Goal: Task Accomplishment & Management: Manage account settings

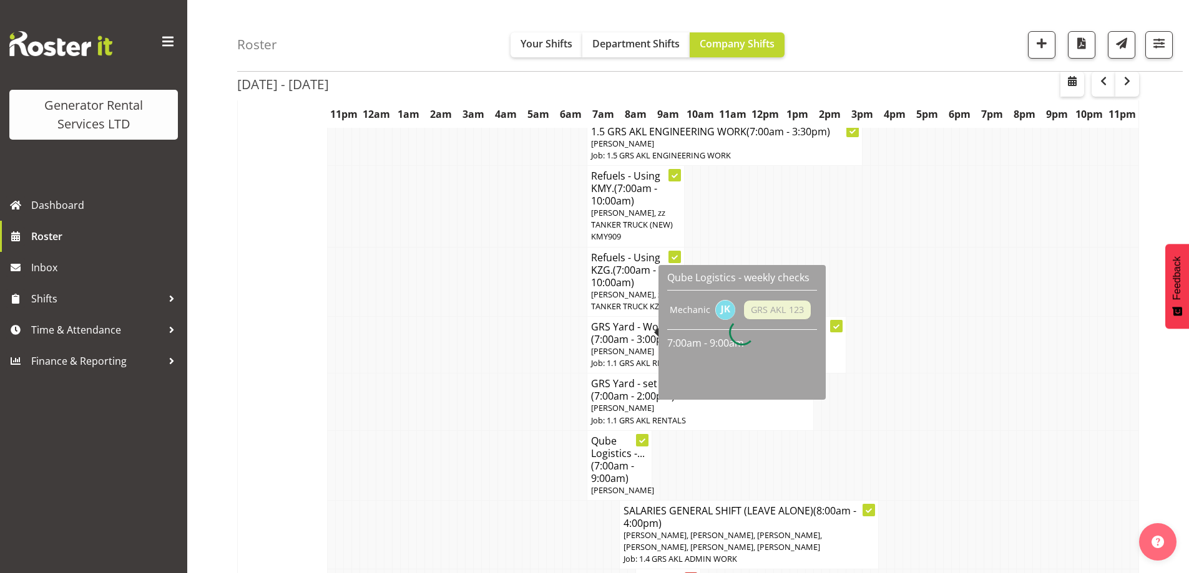
scroll to position [1541, 0]
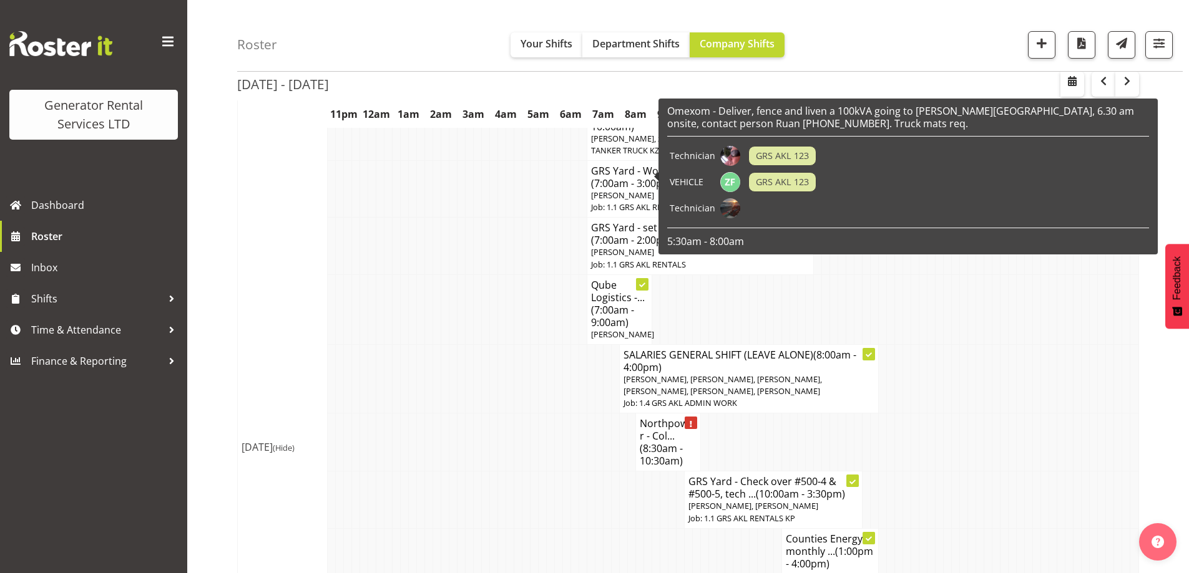
click at [546, 528] on td at bounding box center [550, 556] width 8 height 57
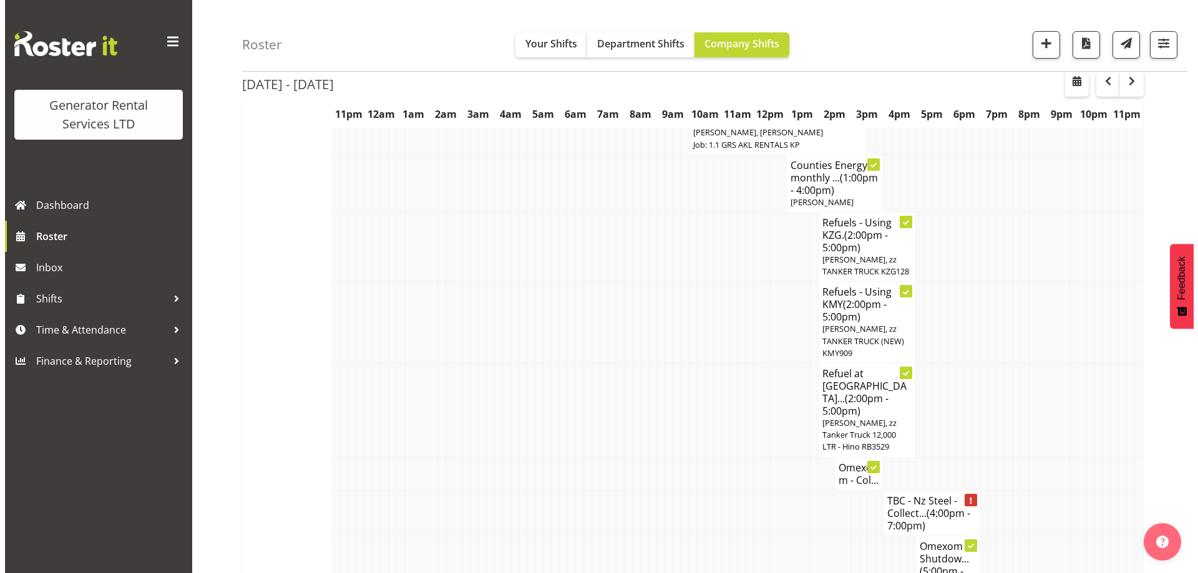
scroll to position [1915, 0]
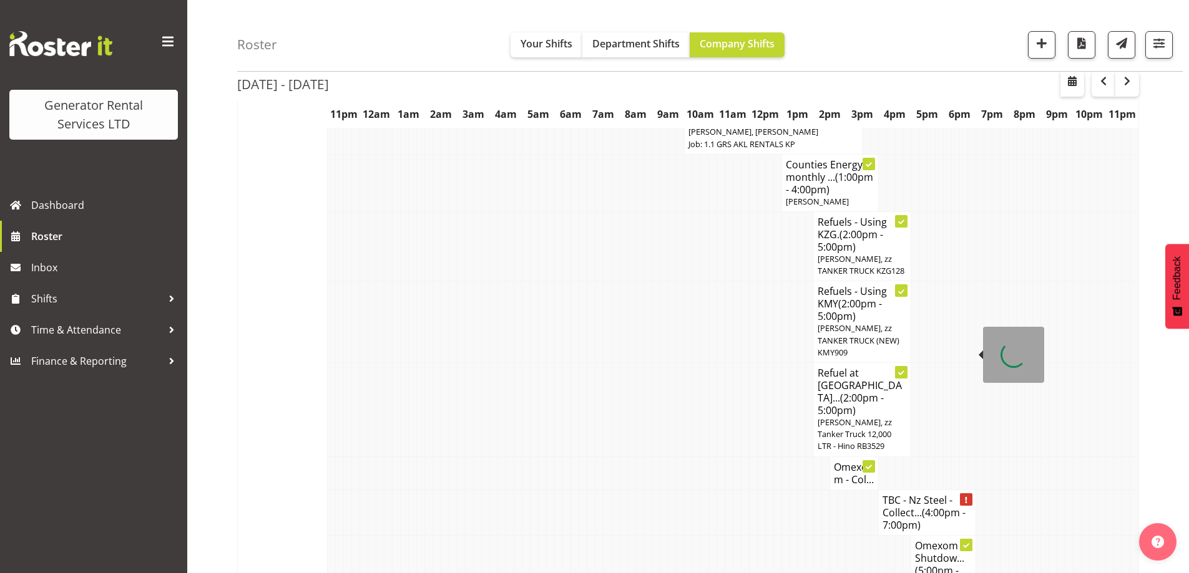
click at [909, 494] on h4 "TBC - Nz Steel - Collect... (4:00pm - 7:00pm)" at bounding box center [926, 512] width 89 height 37
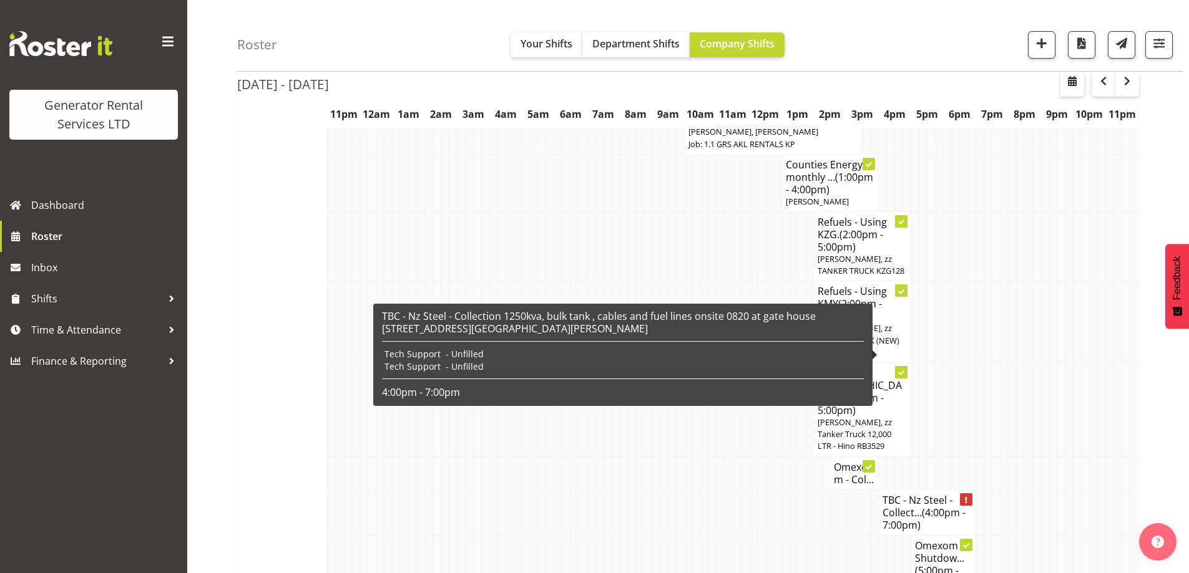
select select
select select "7"
select select "2025"
select select "16"
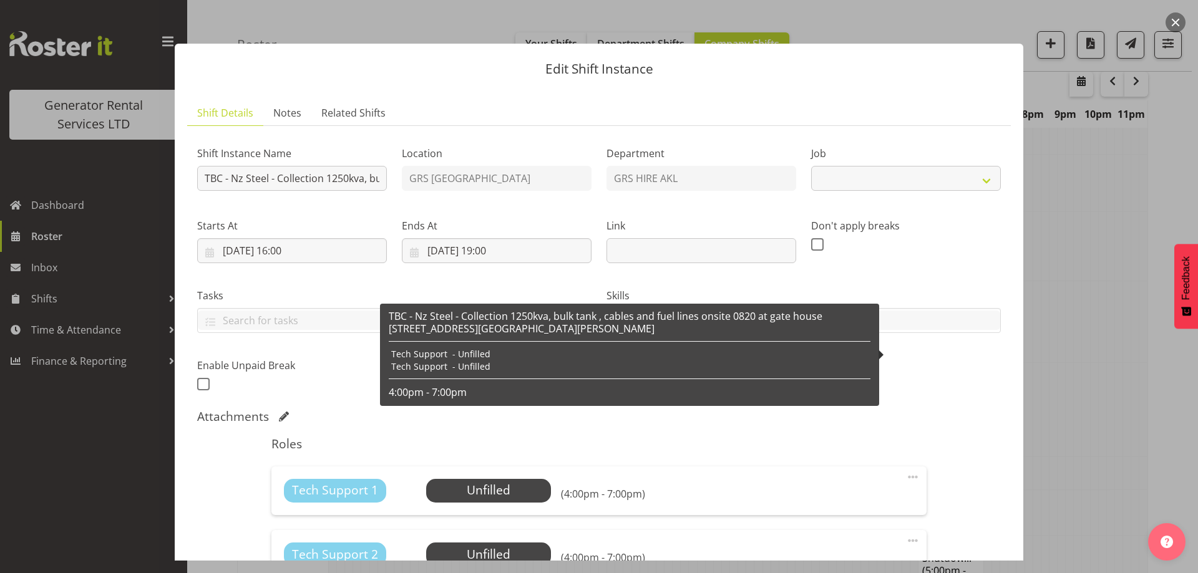
select select "9"
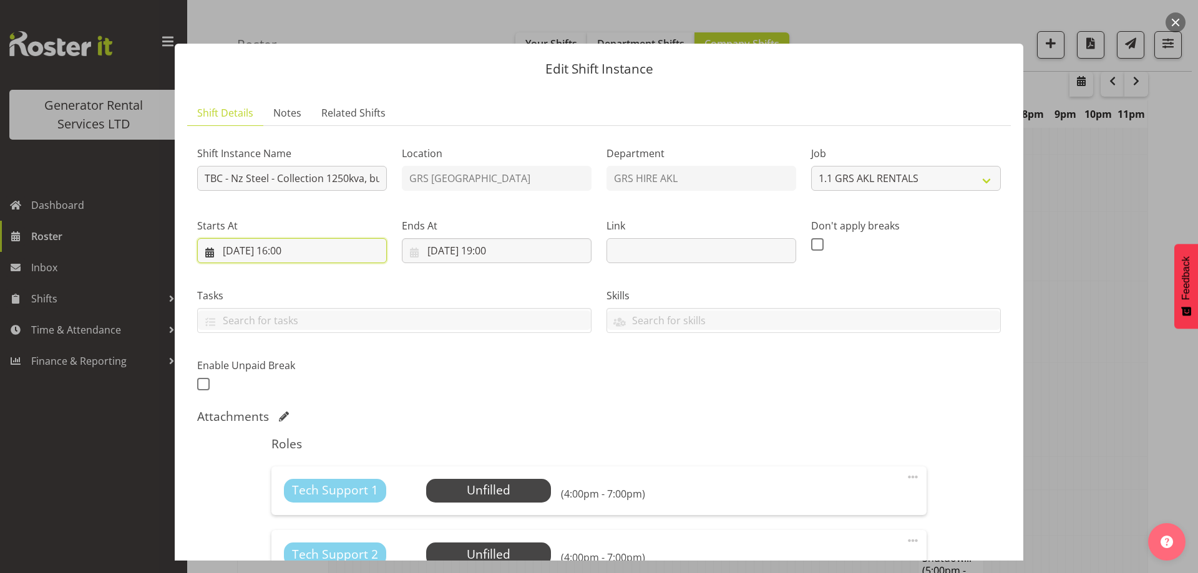
click at [335, 254] on input "29/08/2025, 16:00" at bounding box center [292, 250] width 190 height 25
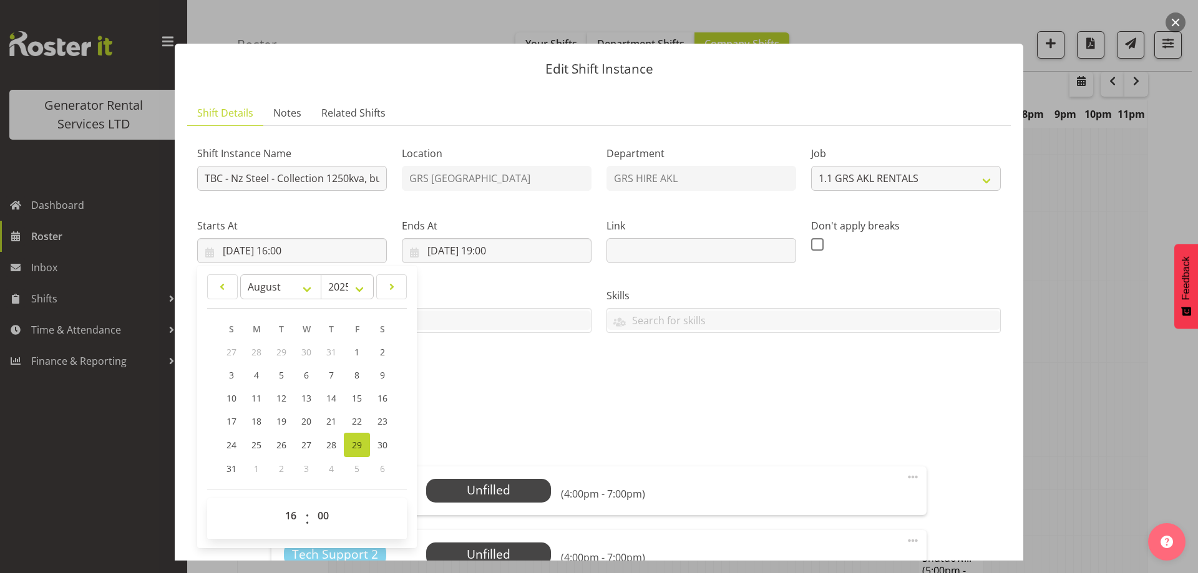
click at [1089, 337] on div at bounding box center [599, 286] width 1198 height 573
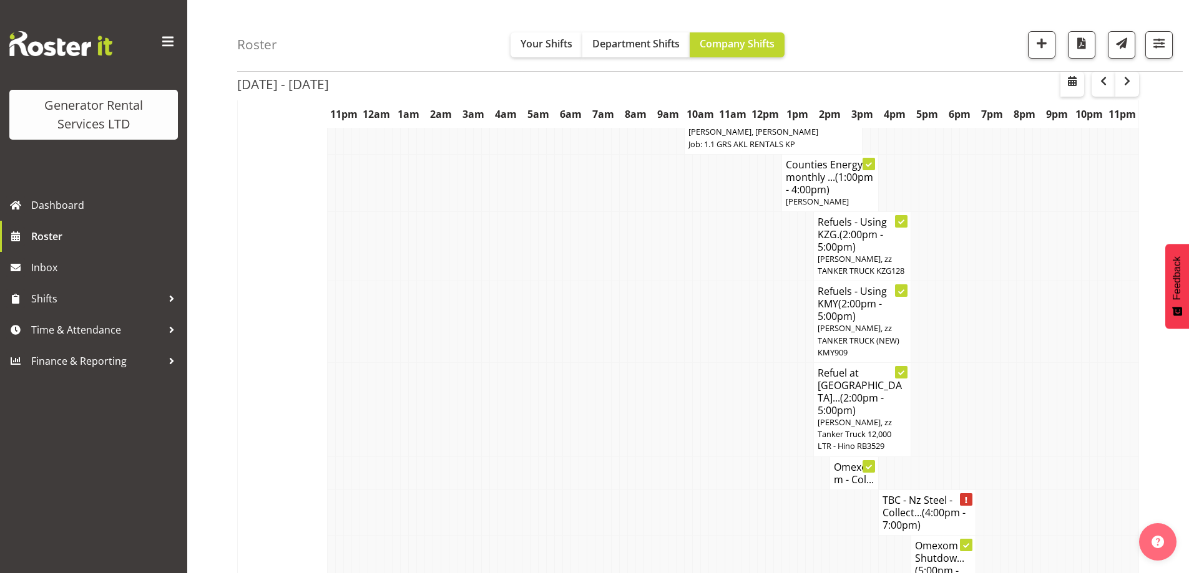
click at [728, 457] on td at bounding box center [728, 473] width 8 height 33
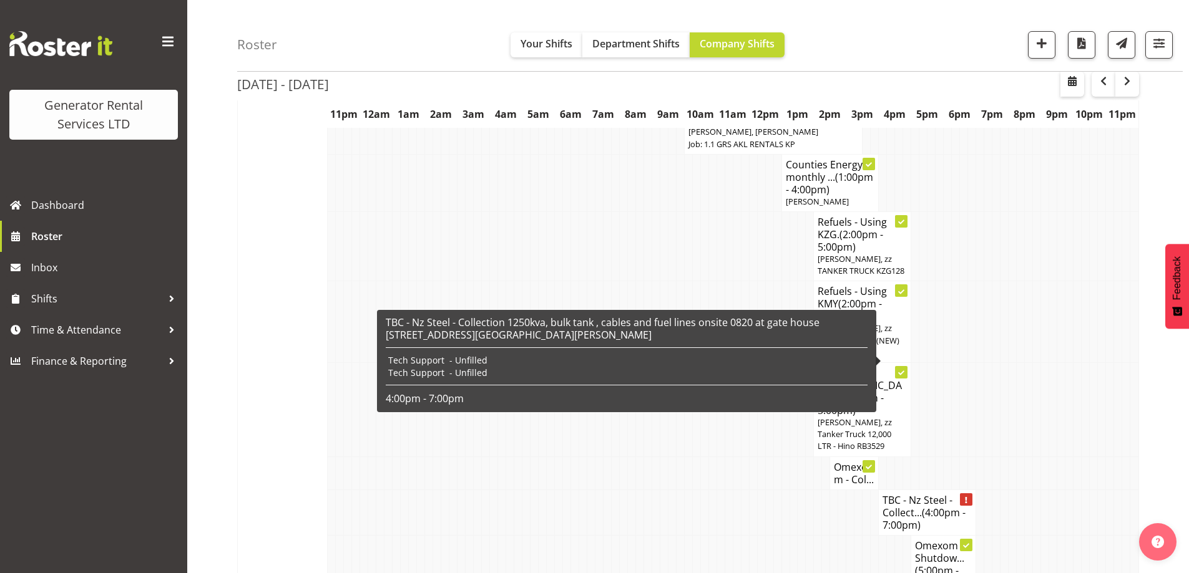
click at [900, 506] on span "(4:00pm - 7:00pm)" at bounding box center [923, 519] width 83 height 26
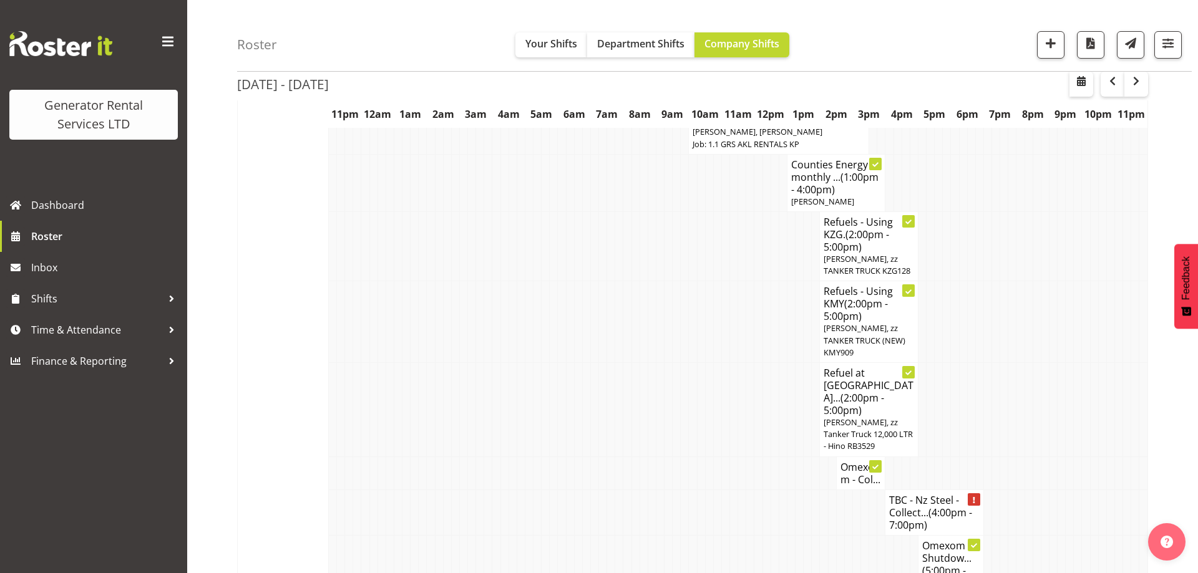
select select
select select "7"
select select "2025"
select select "16"
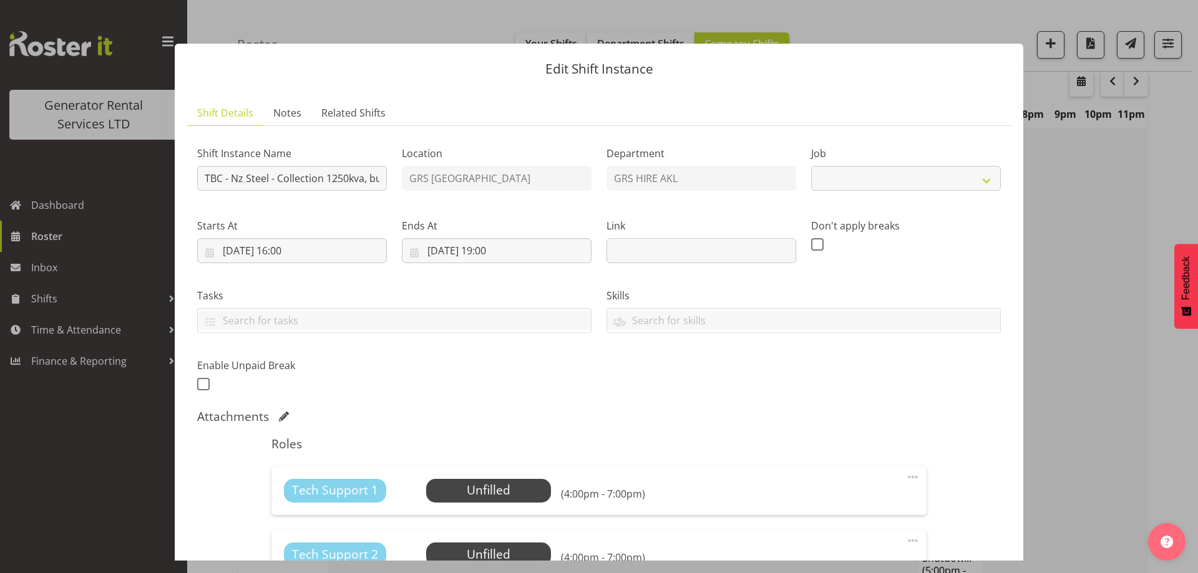
select select "9"
click at [323, 252] on input "29/08/2025, 16:00" at bounding box center [292, 250] width 190 height 25
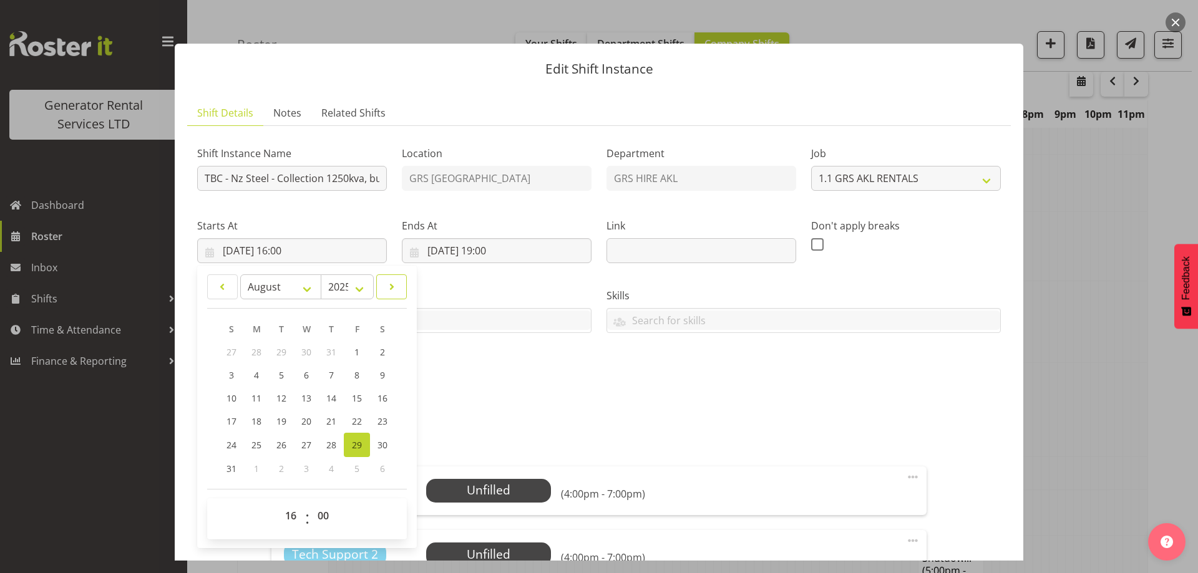
click at [394, 280] on span at bounding box center [391, 287] width 14 height 15
select select "8"
click at [258, 346] on span "1" at bounding box center [257, 352] width 5 height 12
type input "01/09/2025, 16:00"
click at [575, 251] on input "29/08/2025, 19:00" at bounding box center [497, 250] width 190 height 25
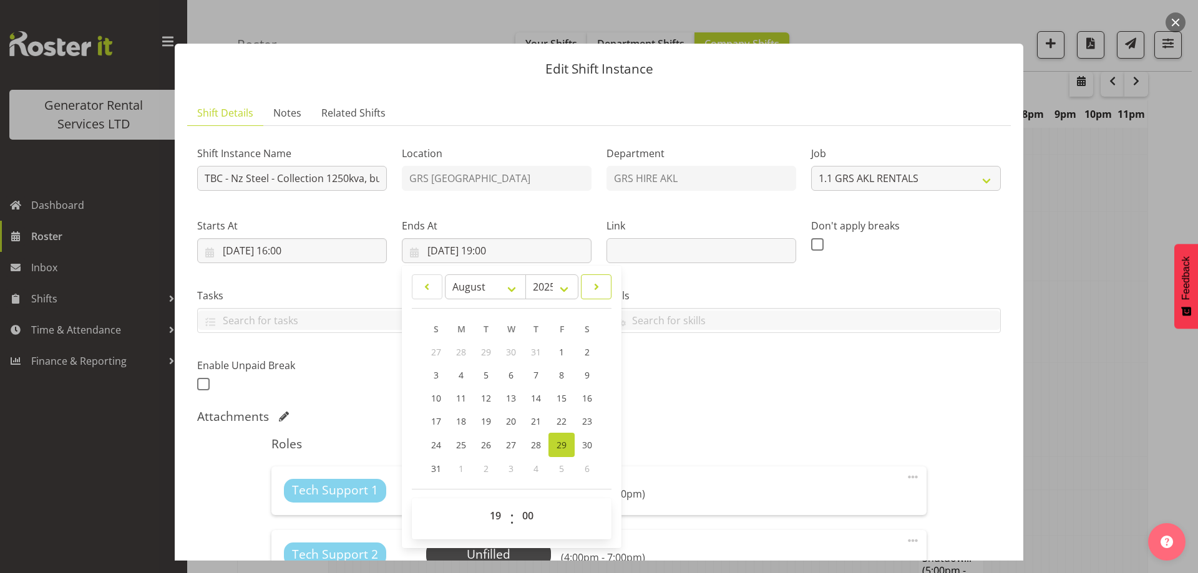
click at [595, 295] on link at bounding box center [596, 287] width 31 height 25
select select "8"
click at [459, 344] on link "1" at bounding box center [461, 352] width 25 height 23
type input "01/09/2025, 19:00"
click at [732, 397] on div "Shift Instance Name TBC - Nz Steel - Collection 1250kva, bulk tank , cables and…" at bounding box center [599, 265] width 819 height 273
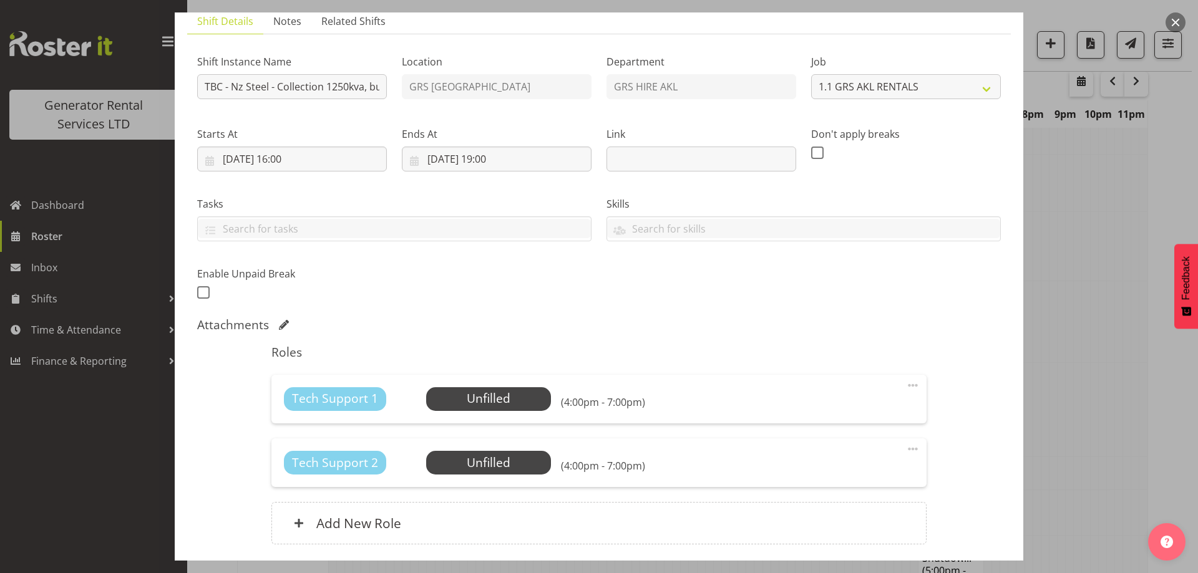
scroll to position [187, 0]
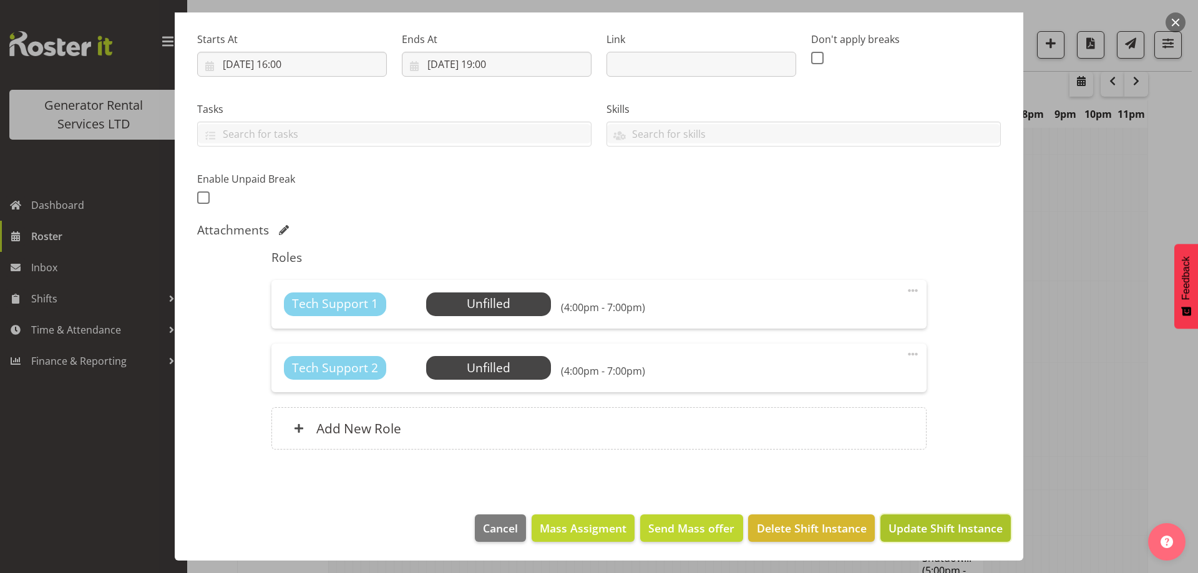
click at [935, 532] on span "Update Shift Instance" at bounding box center [945, 528] width 114 height 16
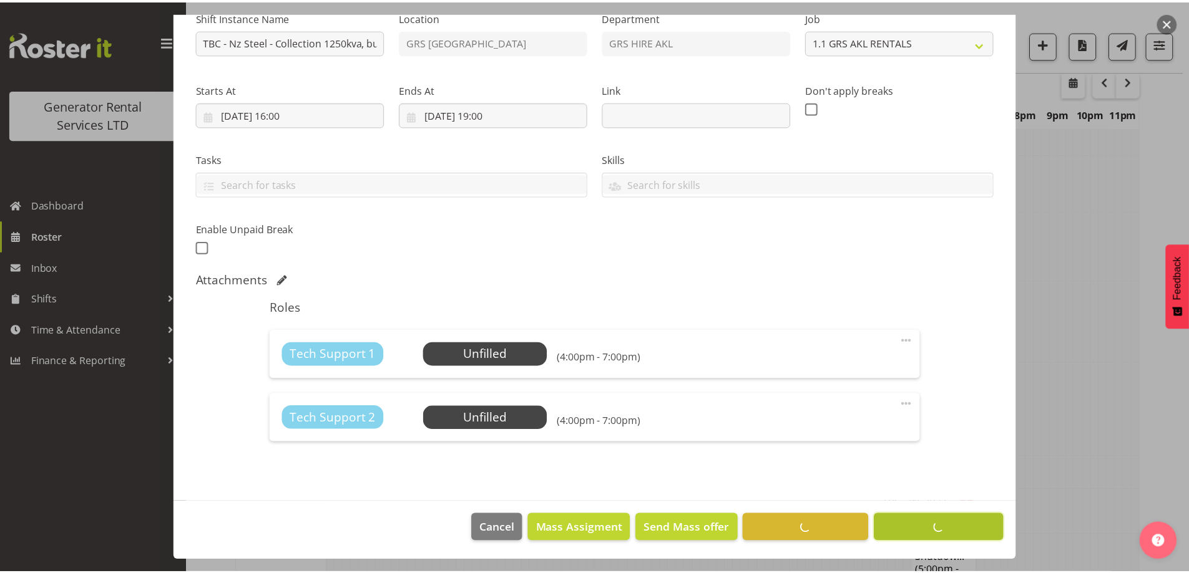
scroll to position [44, 0]
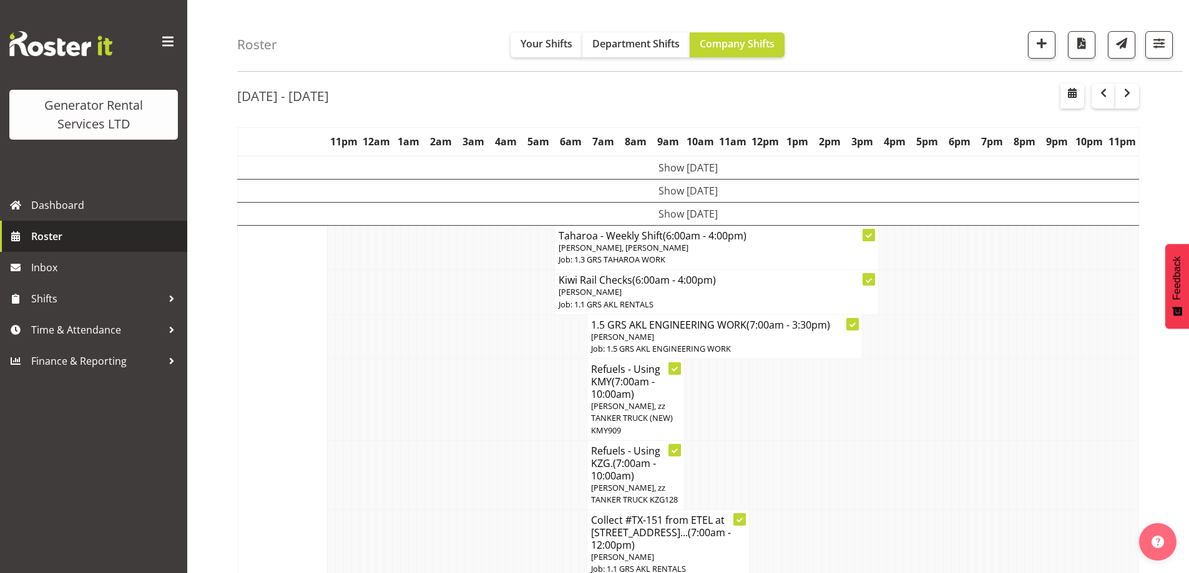
click at [63, 236] on span "Roster" at bounding box center [106, 236] width 150 height 19
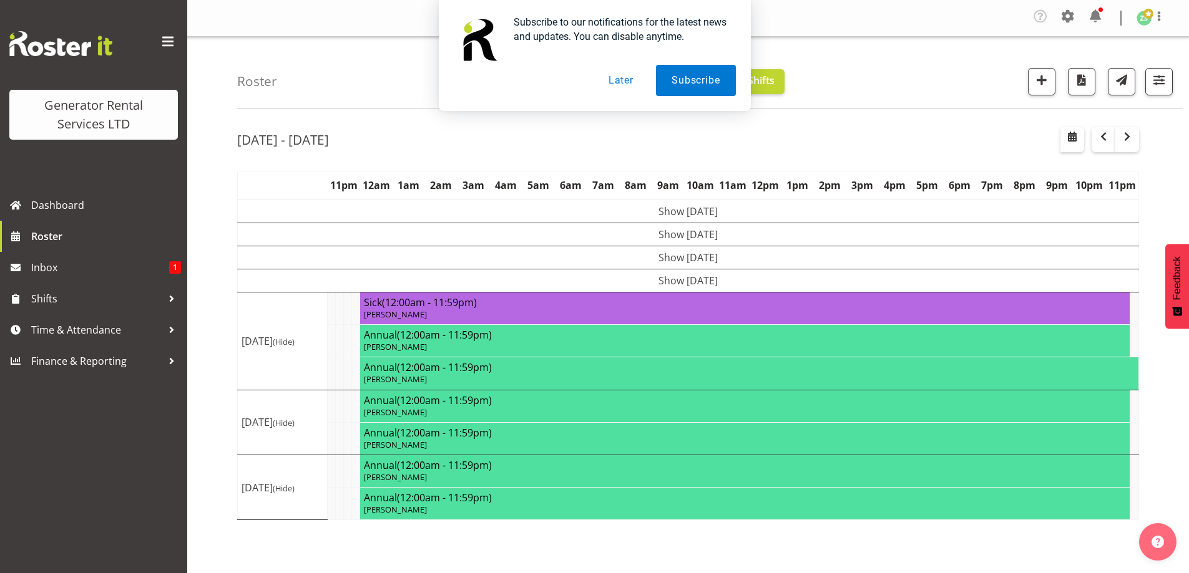
click at [612, 79] on button "Later" at bounding box center [621, 80] width 56 height 31
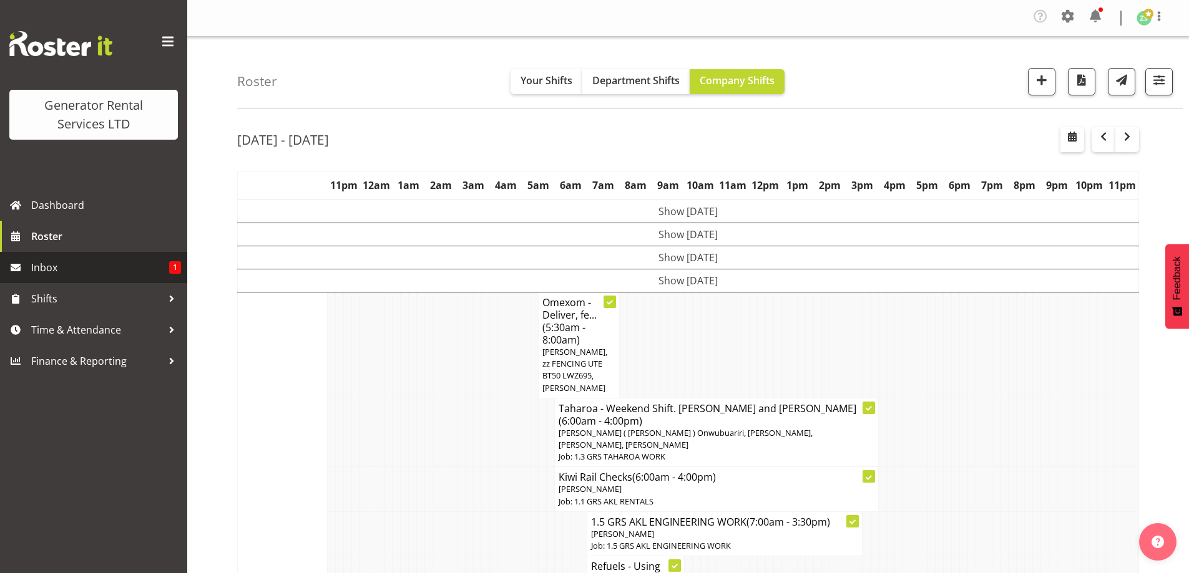
click at [95, 275] on span "Inbox" at bounding box center [100, 267] width 138 height 19
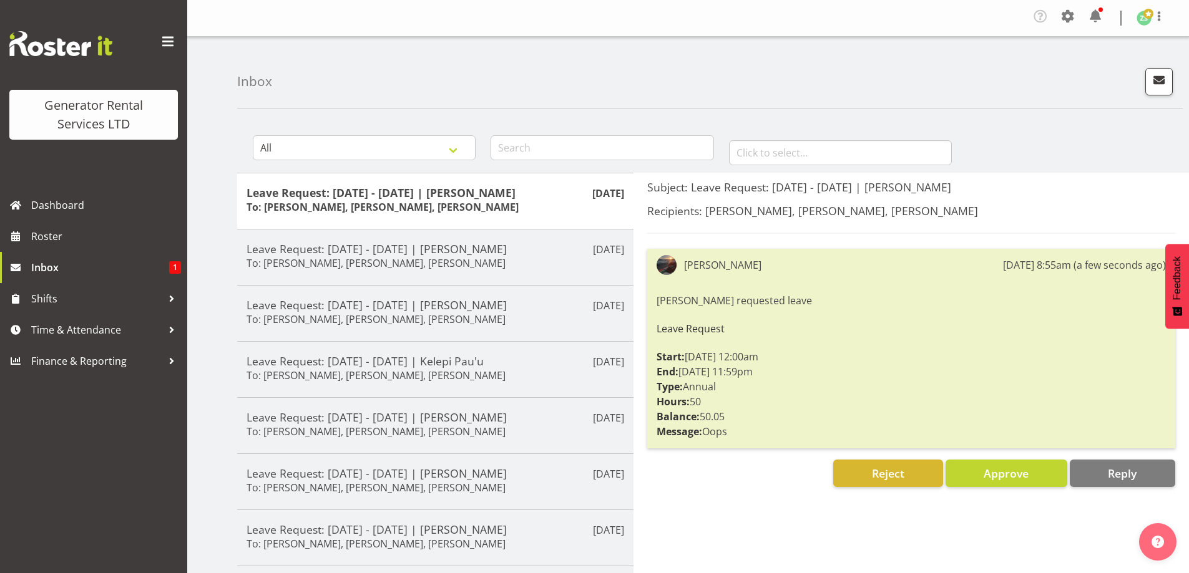
click at [709, 538] on div "Subject: Leave Request: 03/09/25 - 09/09/25 | Chris Fry Recipients: Zach Satiu,…" at bounding box center [910, 481] width 555 height 616
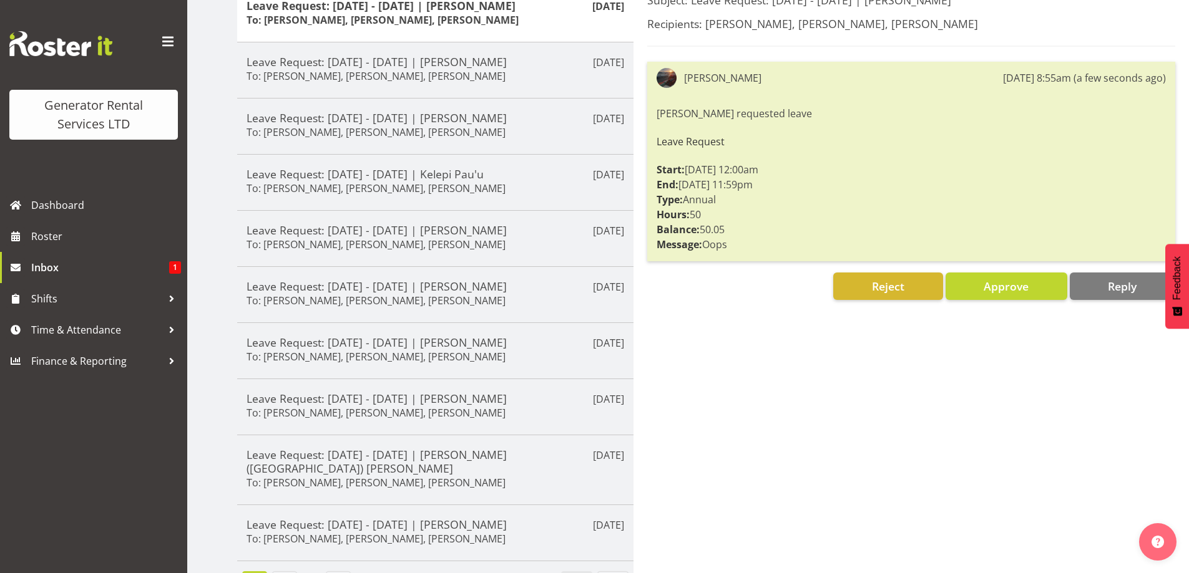
scroll to position [211, 0]
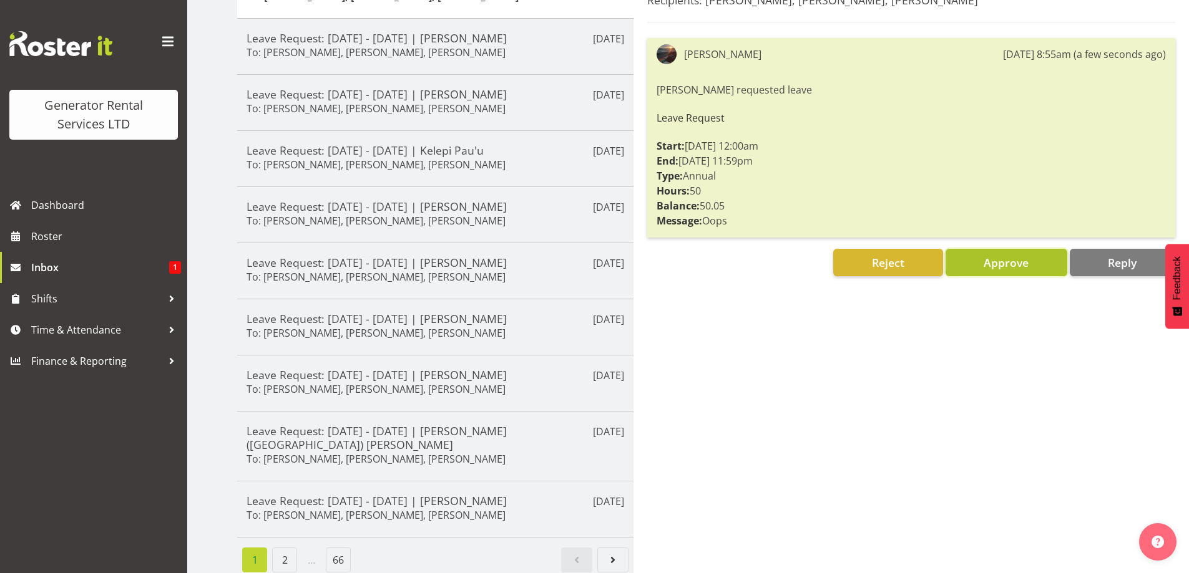
click at [996, 255] on span "Approve" at bounding box center [1005, 262] width 45 height 15
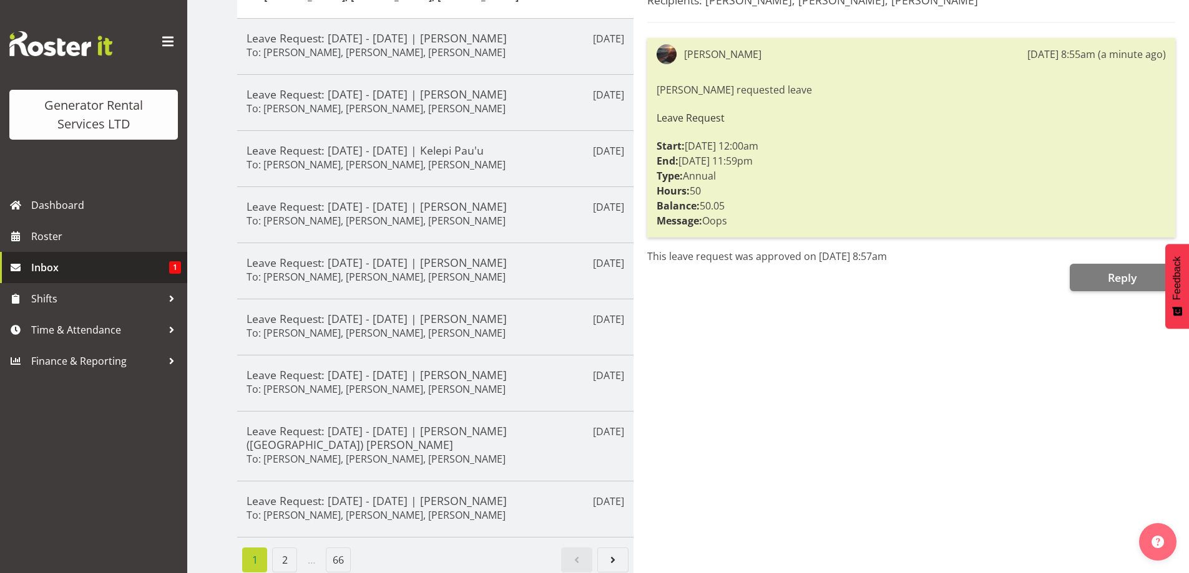
click at [95, 254] on link "Inbox 1" at bounding box center [93, 267] width 187 height 31
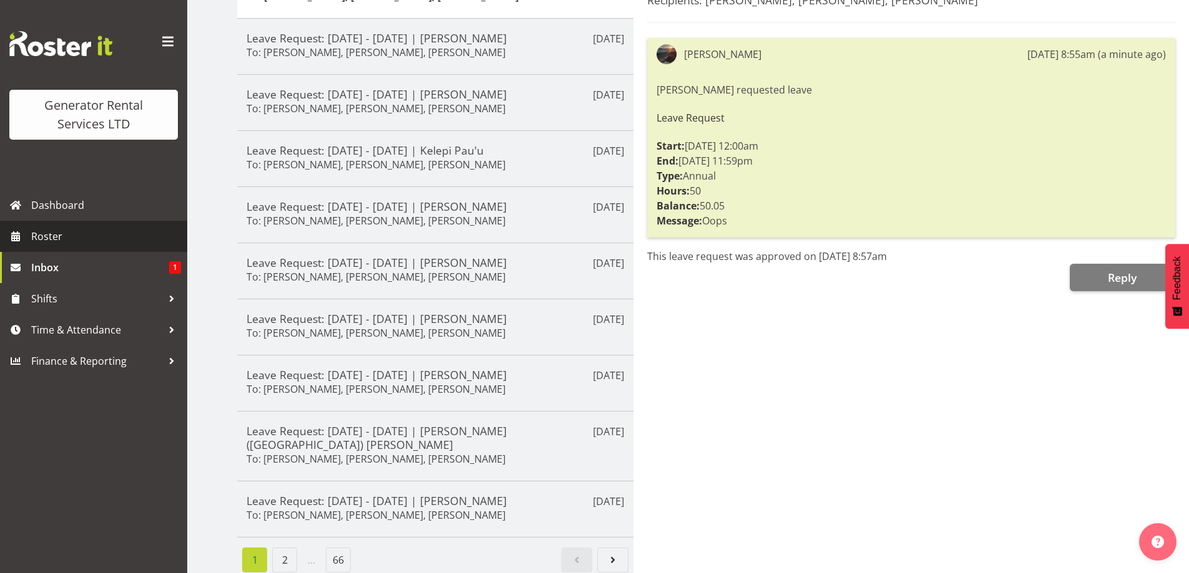
click at [95, 232] on span "Roster" at bounding box center [106, 236] width 150 height 19
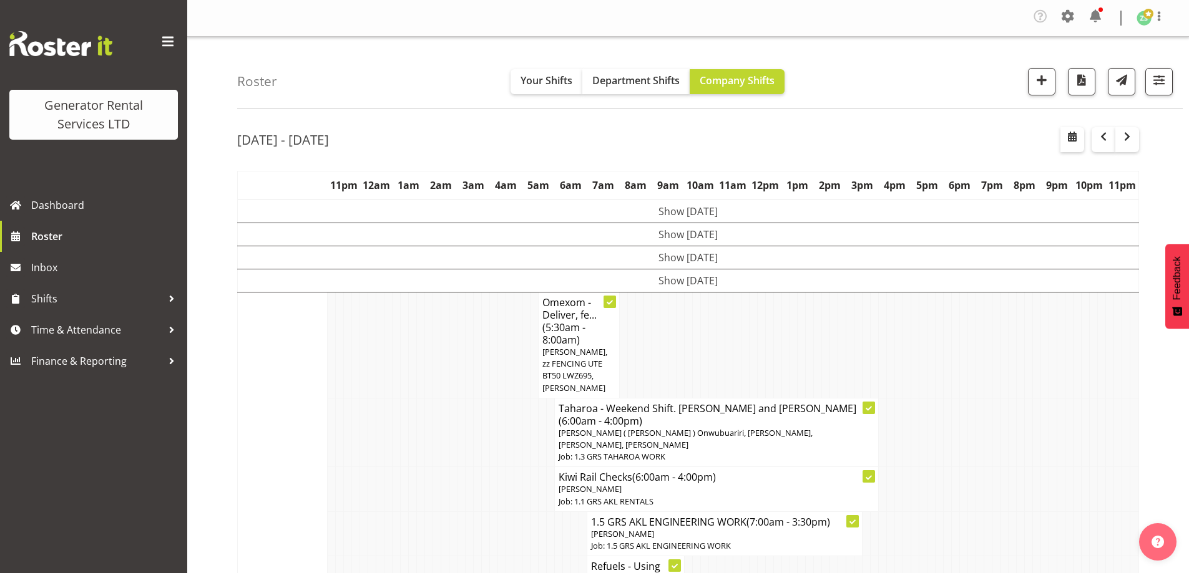
click at [341, 474] on td at bounding box center [340, 489] width 8 height 44
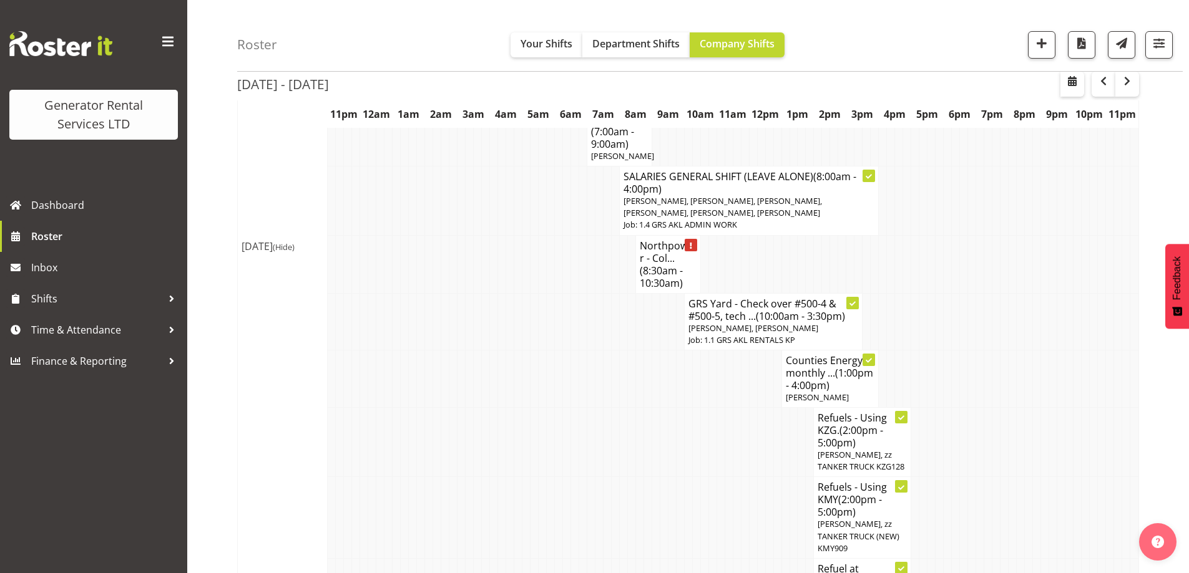
scroll to position [749, 0]
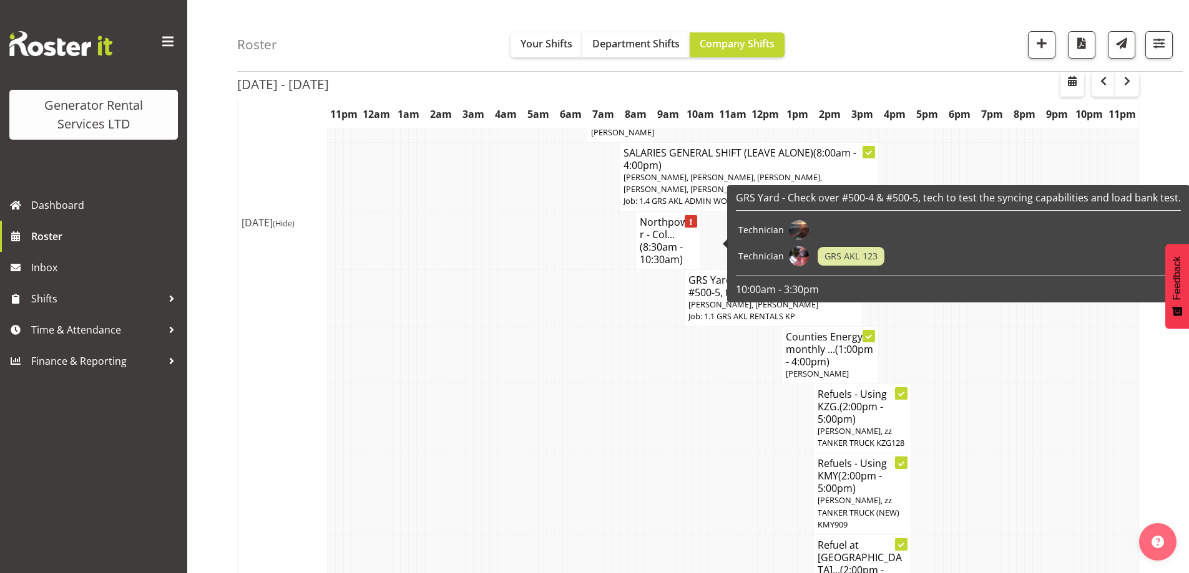
click at [593, 384] on td at bounding box center [590, 418] width 8 height 69
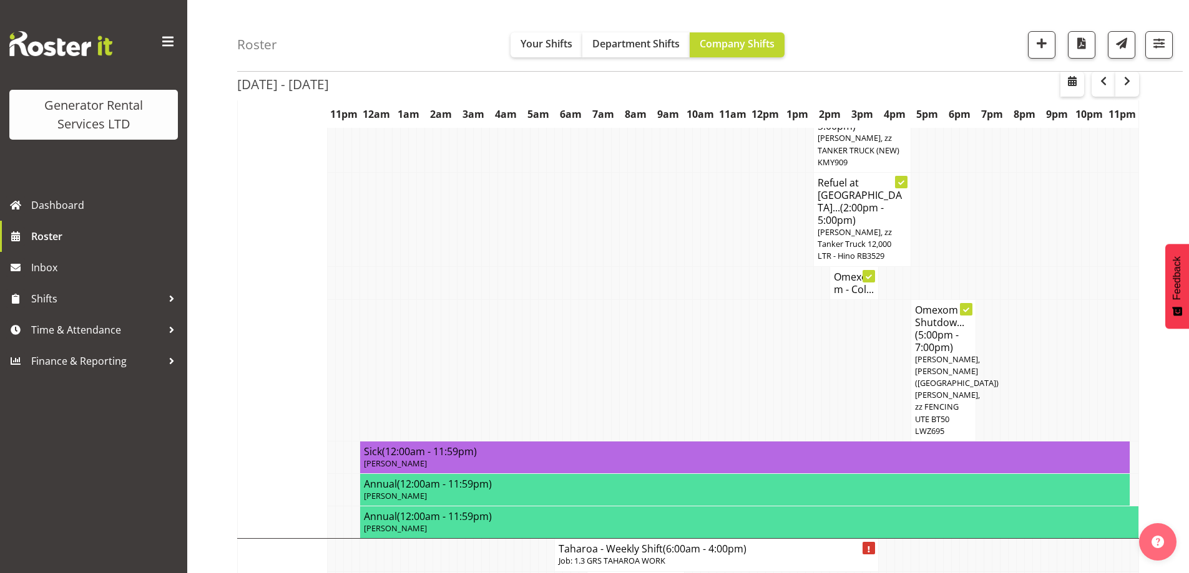
scroll to position [1061, 0]
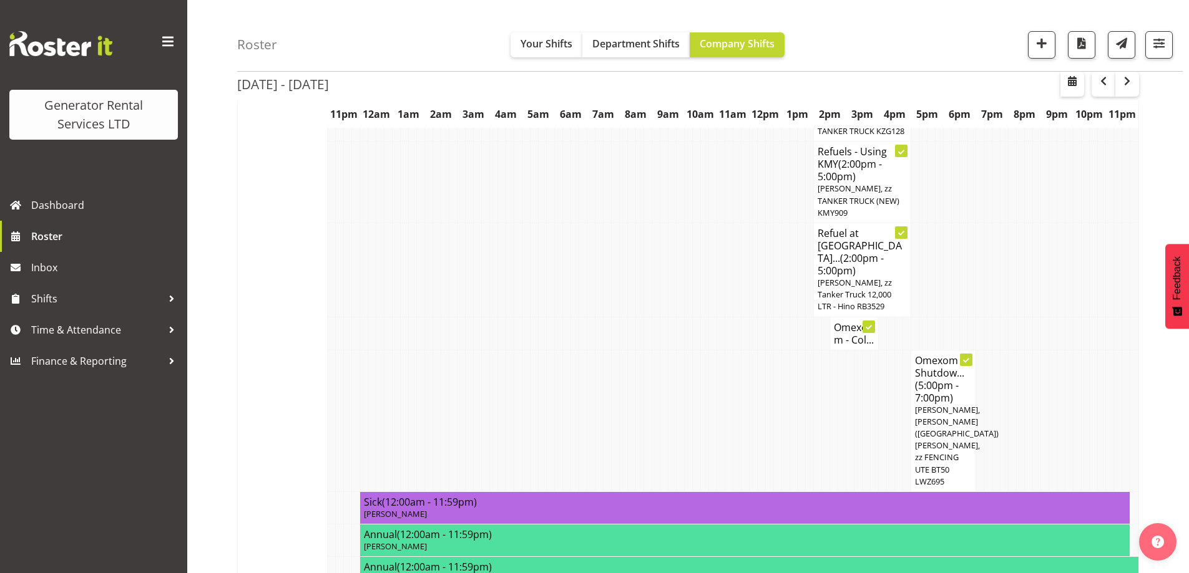
click at [616, 350] on td at bounding box center [615, 421] width 8 height 142
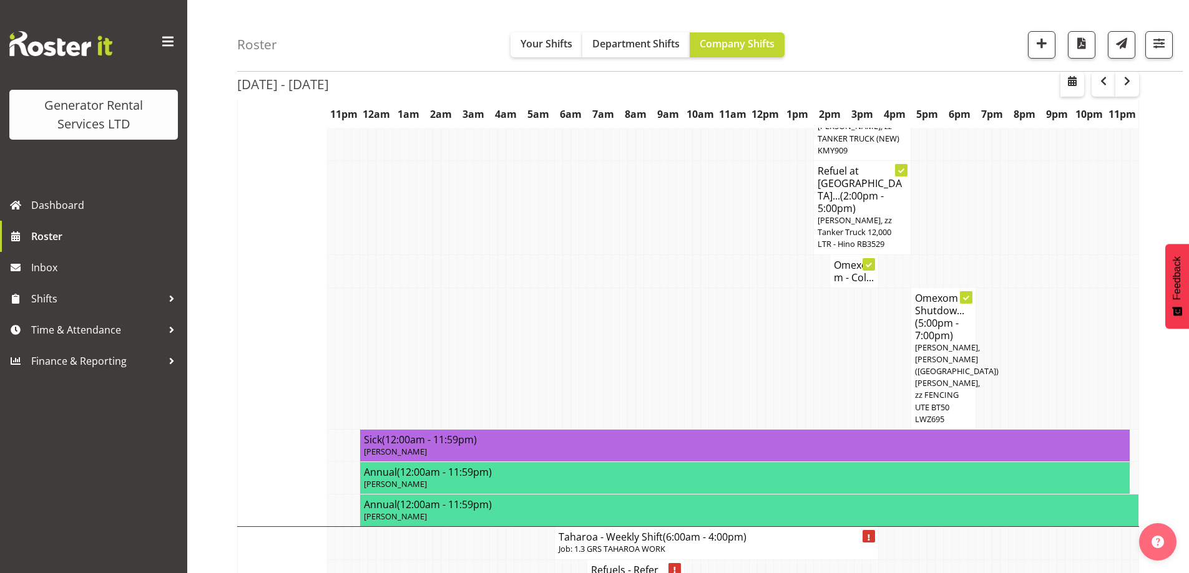
click at [657, 288] on td at bounding box center [655, 359] width 8 height 142
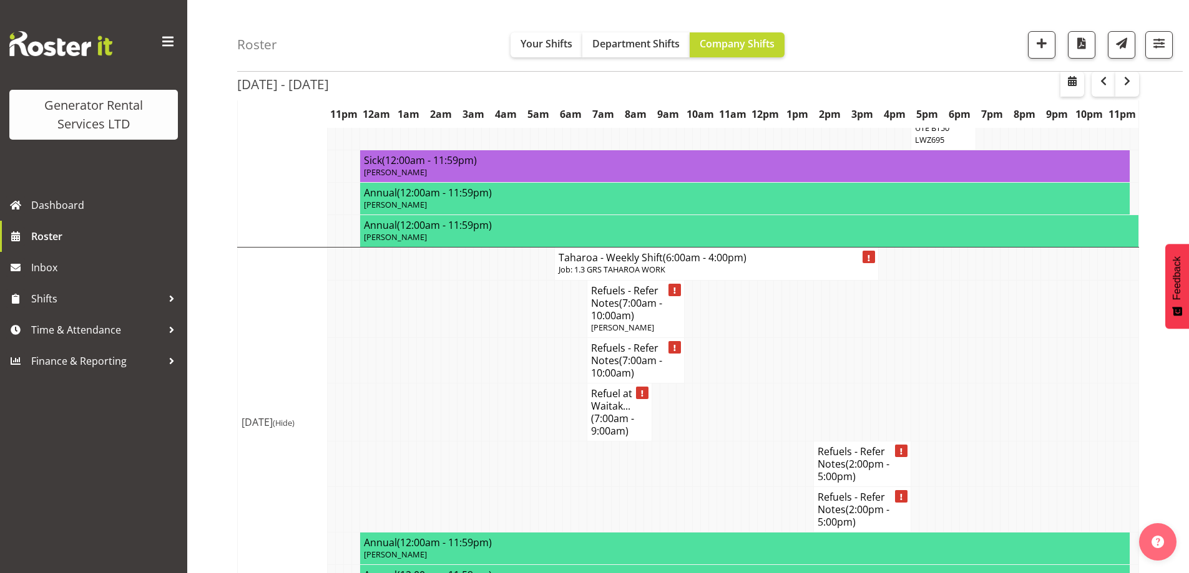
scroll to position [1373, 0]
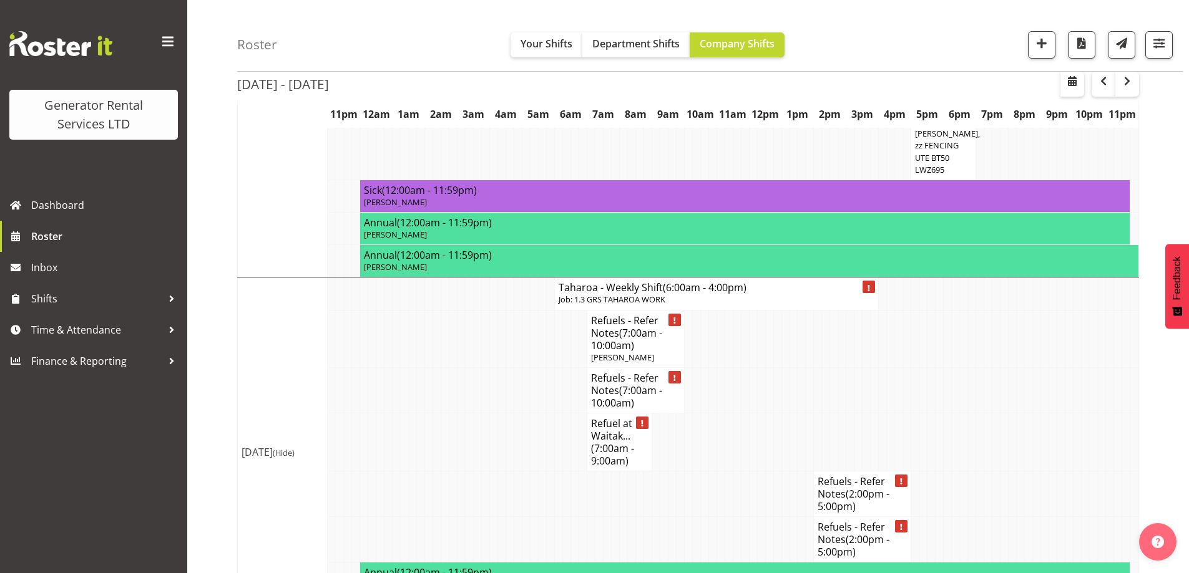
click at [446, 413] on td at bounding box center [445, 442] width 8 height 58
click at [499, 413] on td at bounding box center [502, 442] width 8 height 58
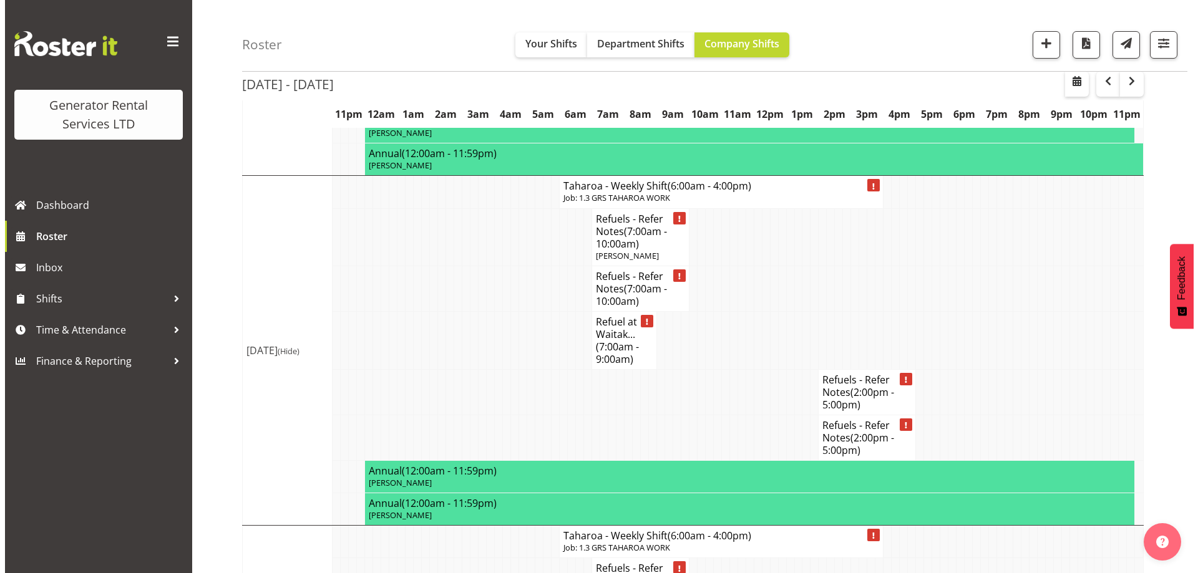
scroll to position [1315, 0]
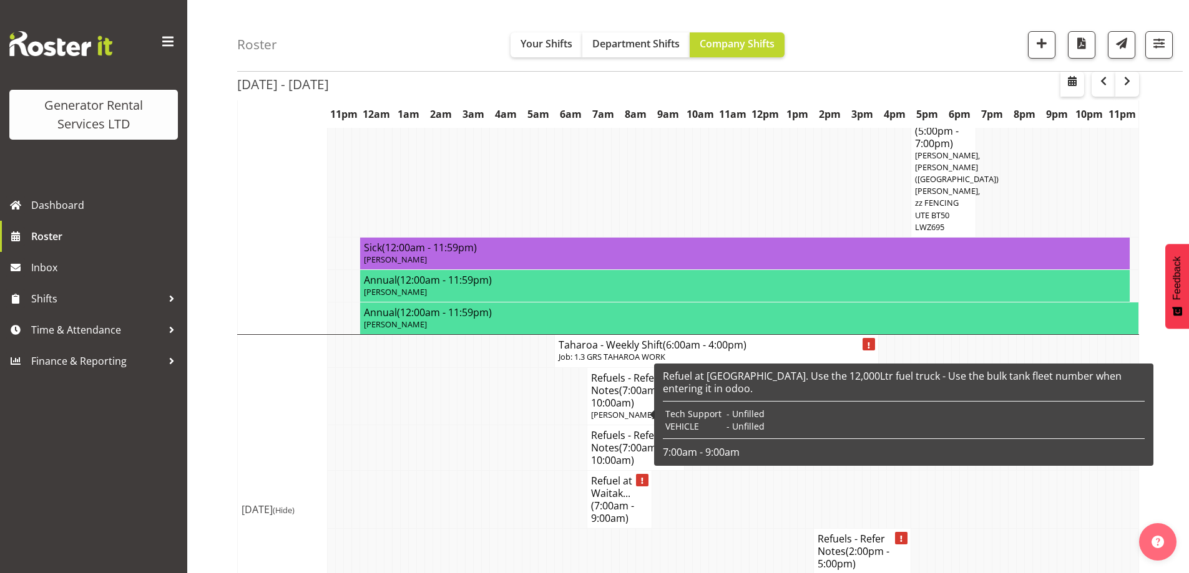
click at [600, 475] on h4 "Refuel at Waitak... (7:00am - 9:00am)" at bounding box center [619, 500] width 57 height 50
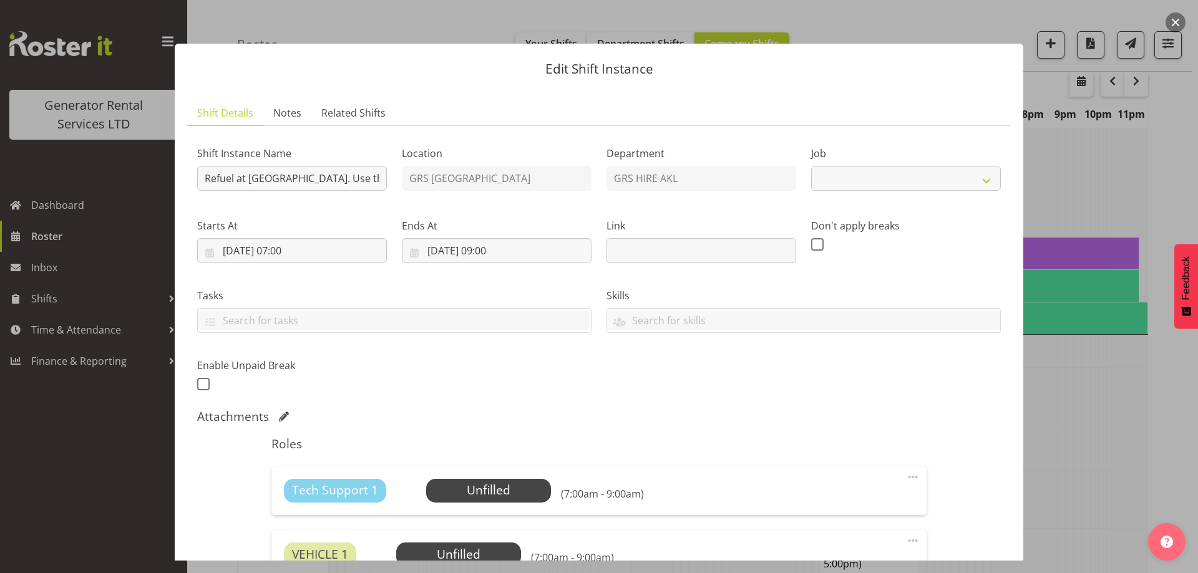
select select "9"
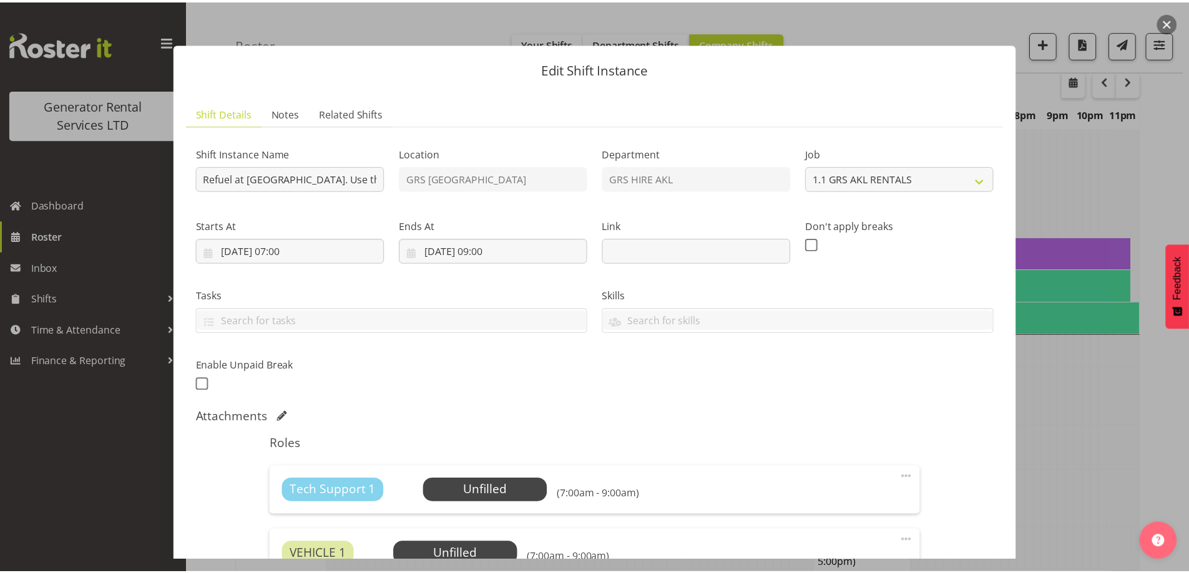
scroll to position [187, 0]
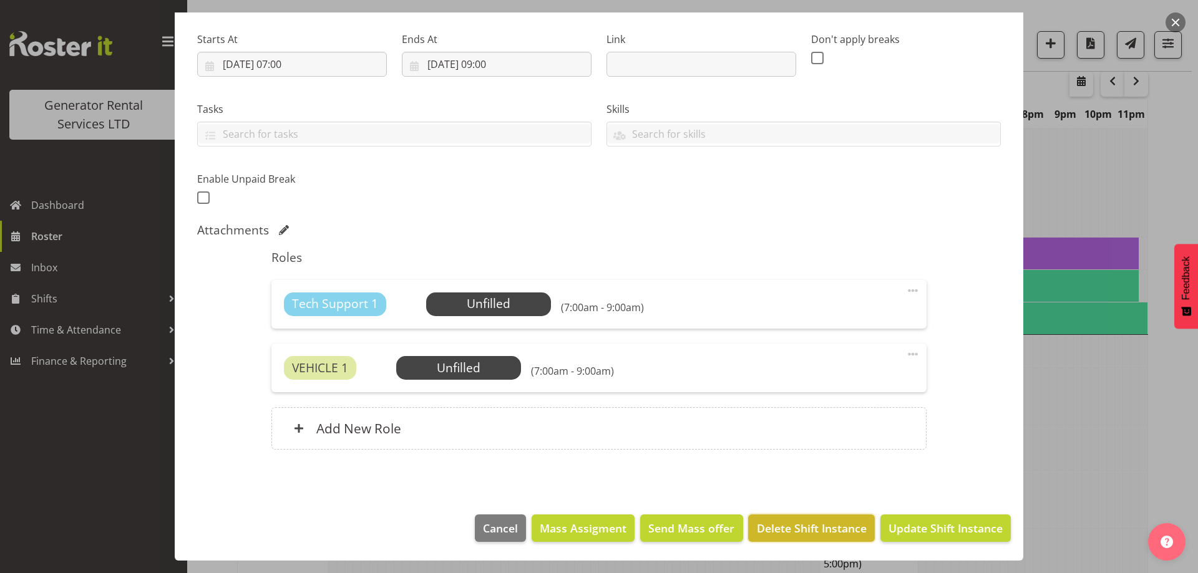
click at [784, 521] on span "Delete Shift Instance" at bounding box center [812, 528] width 110 height 16
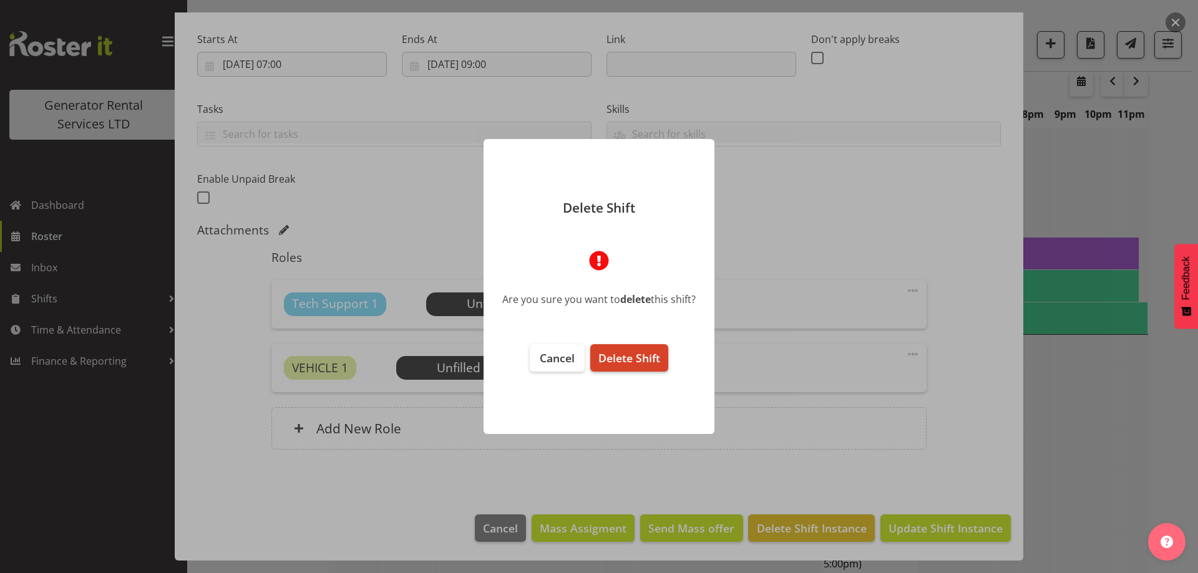
click at [620, 361] on span "Delete Shift" at bounding box center [629, 358] width 62 height 15
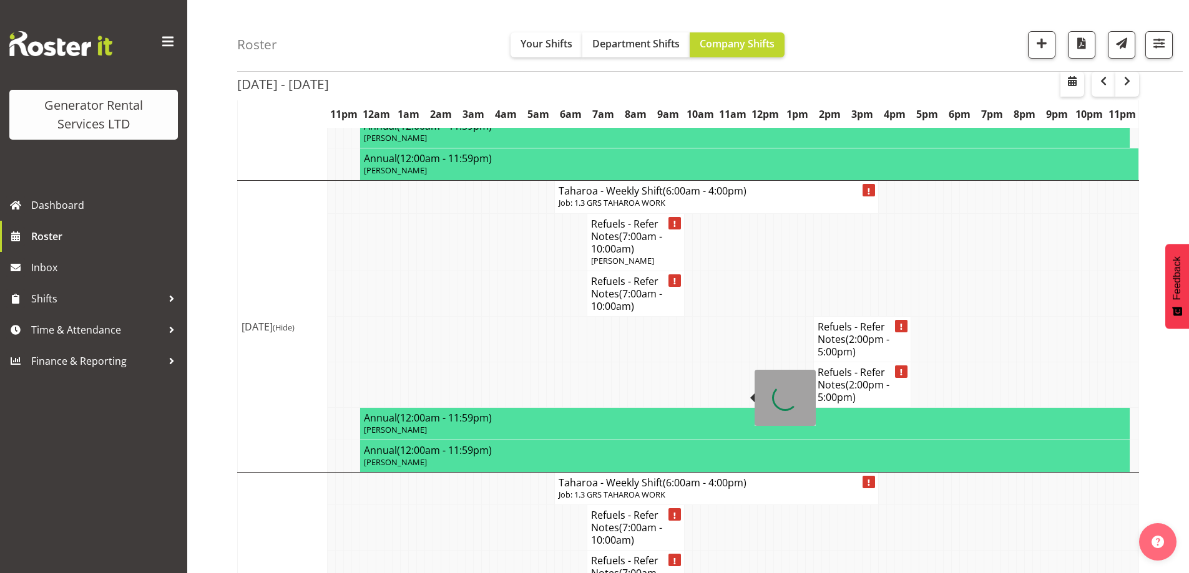
scroll to position [1502, 0]
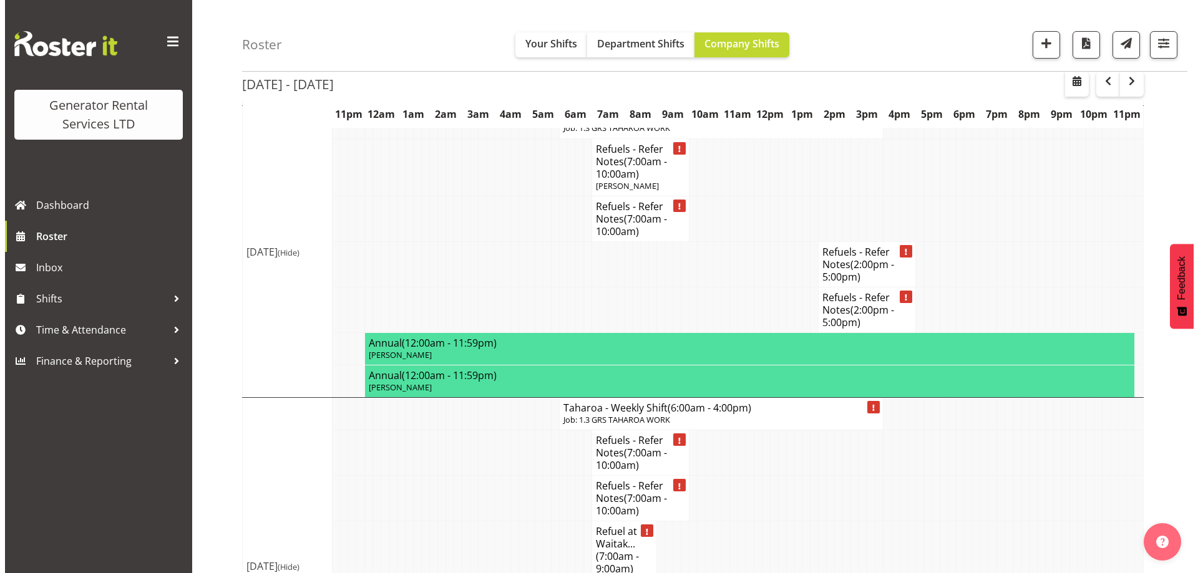
scroll to position [1565, 0]
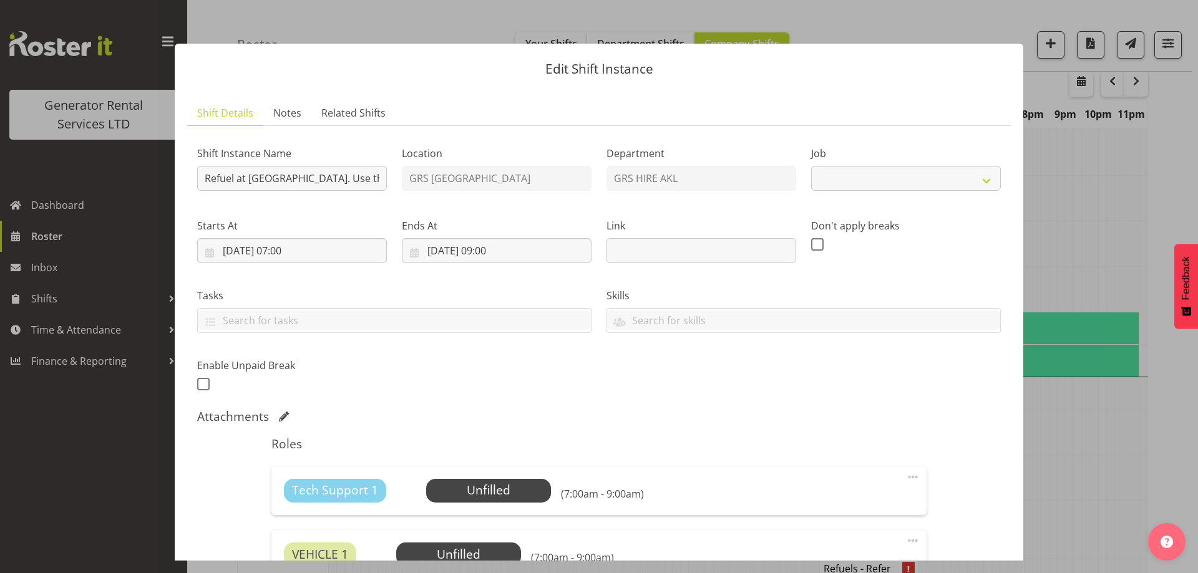
select select "9"
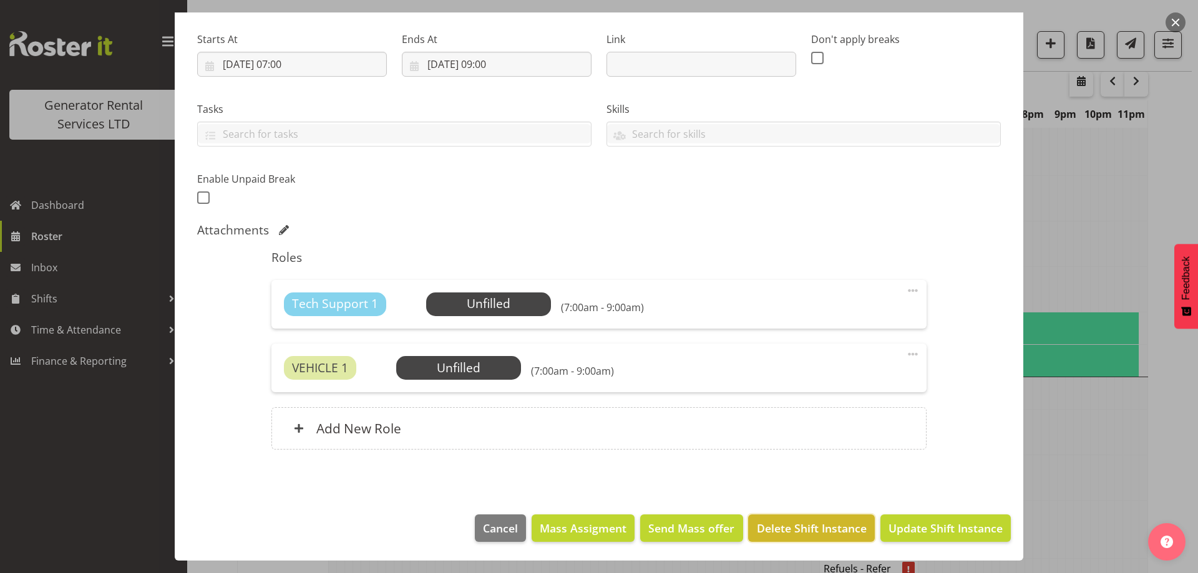
click at [810, 535] on span "Delete Shift Instance" at bounding box center [812, 528] width 110 height 16
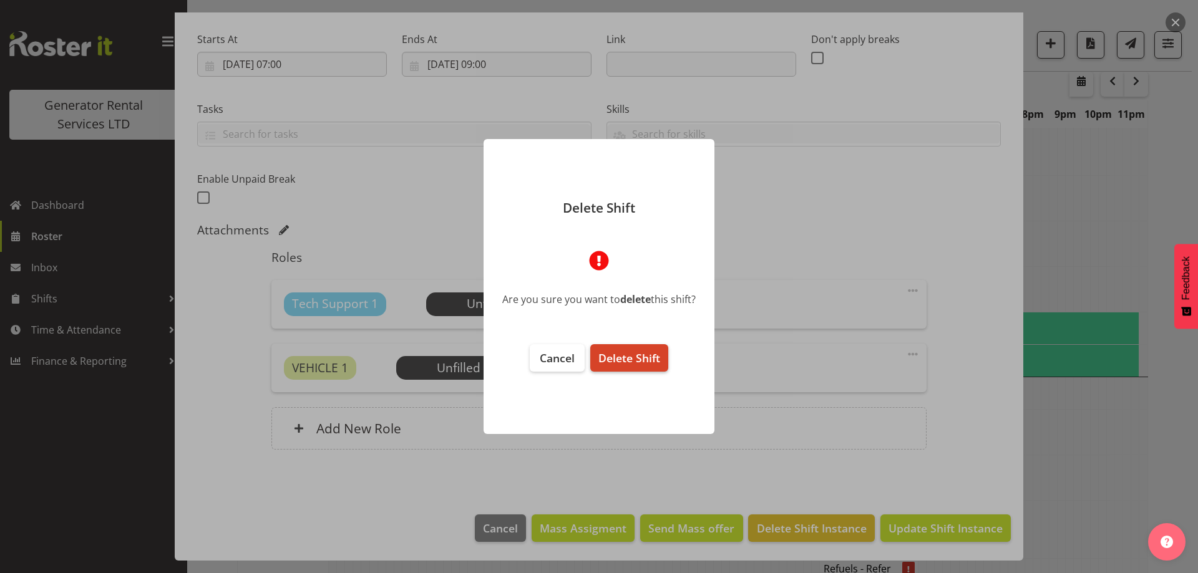
click at [643, 369] on button "Delete Shift" at bounding box center [629, 357] width 78 height 27
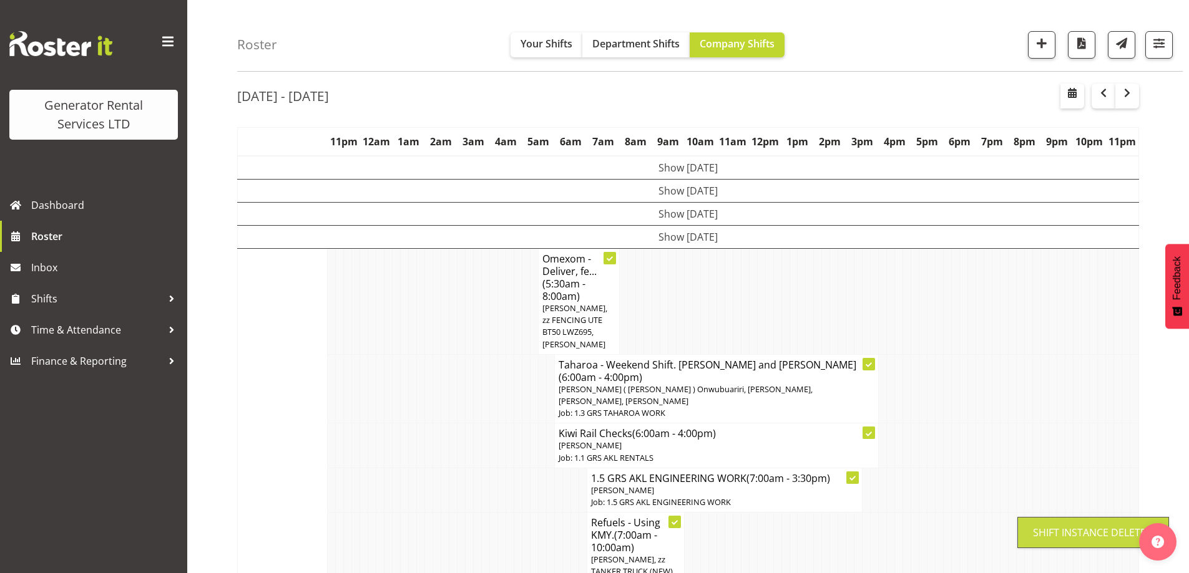
scroll to position [1574, 0]
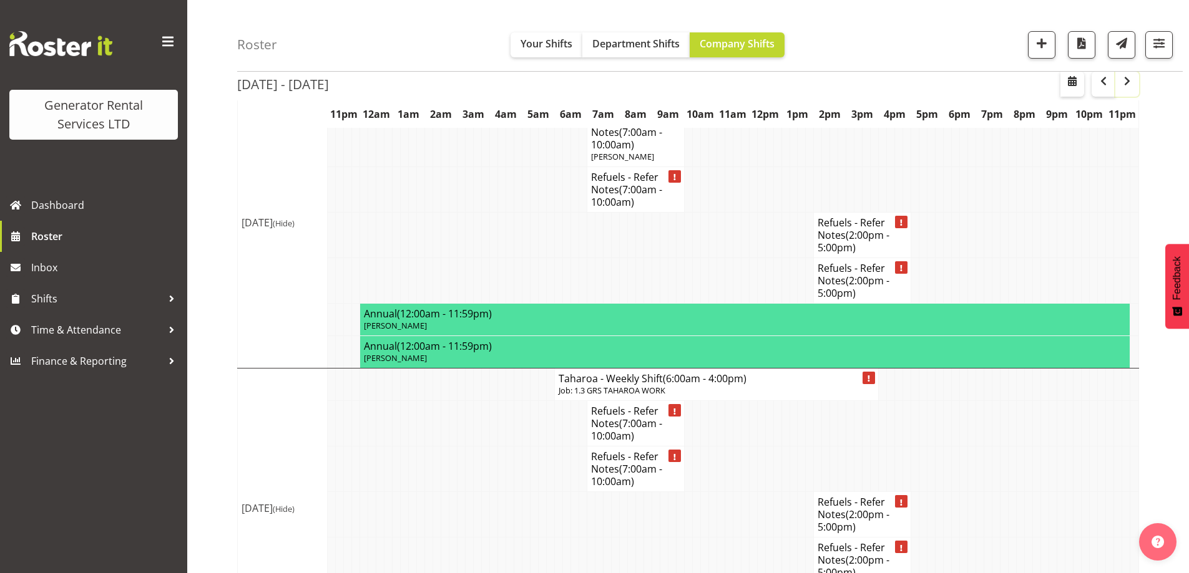
click at [1136, 85] on button "button" at bounding box center [1127, 84] width 24 height 25
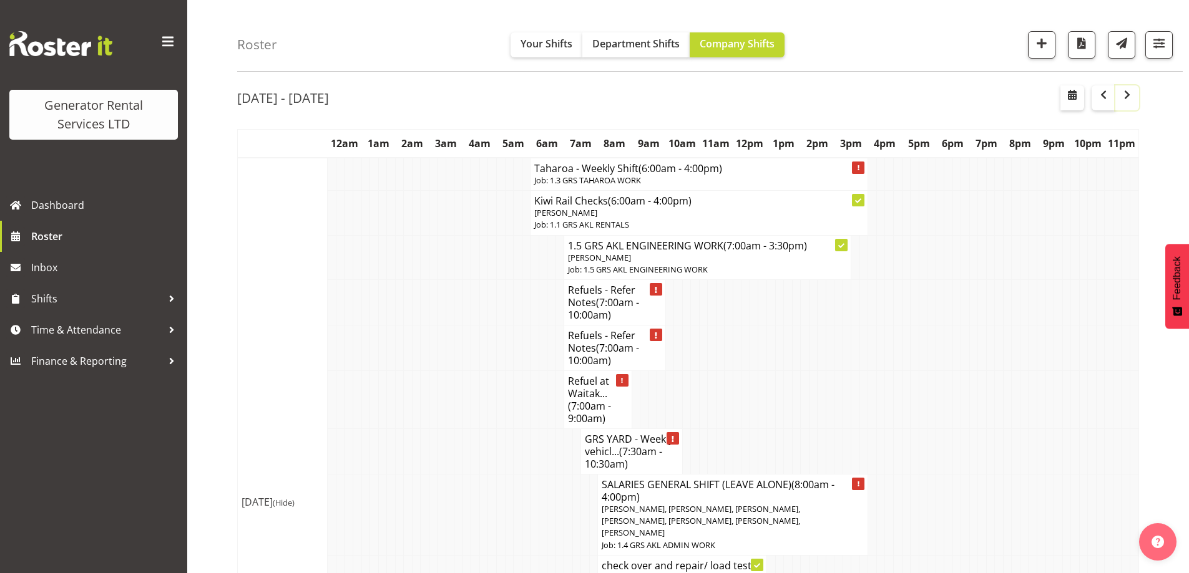
scroll to position [62, 0]
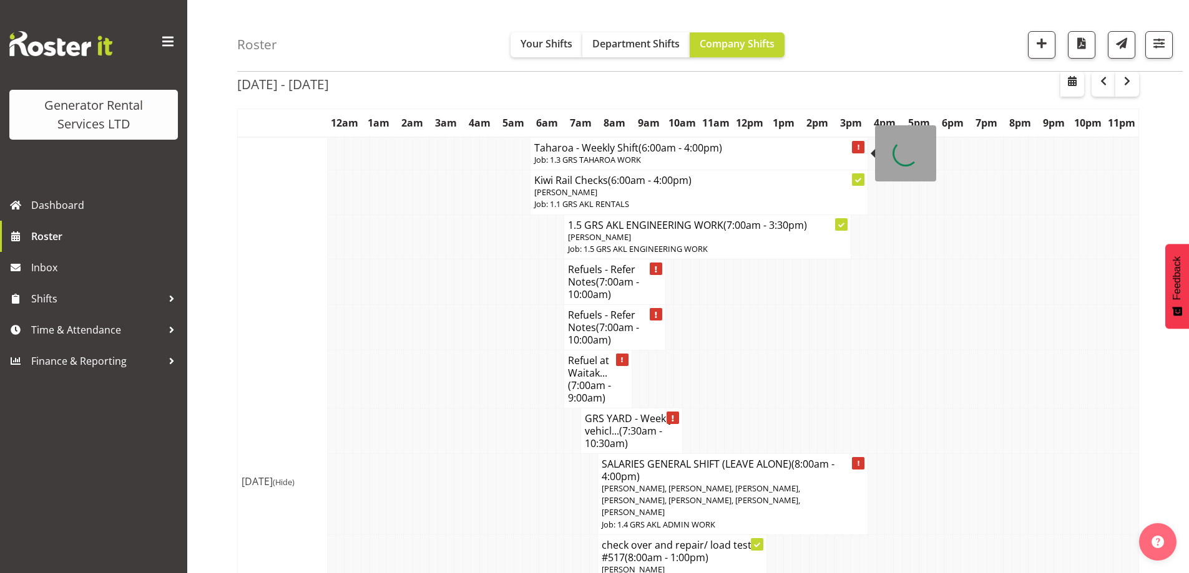
click at [606, 148] on h4 "Taharoa - Weekly Shift (6:00am - 4:00pm)" at bounding box center [698, 148] width 329 height 12
click at [481, 436] on td at bounding box center [483, 431] width 9 height 46
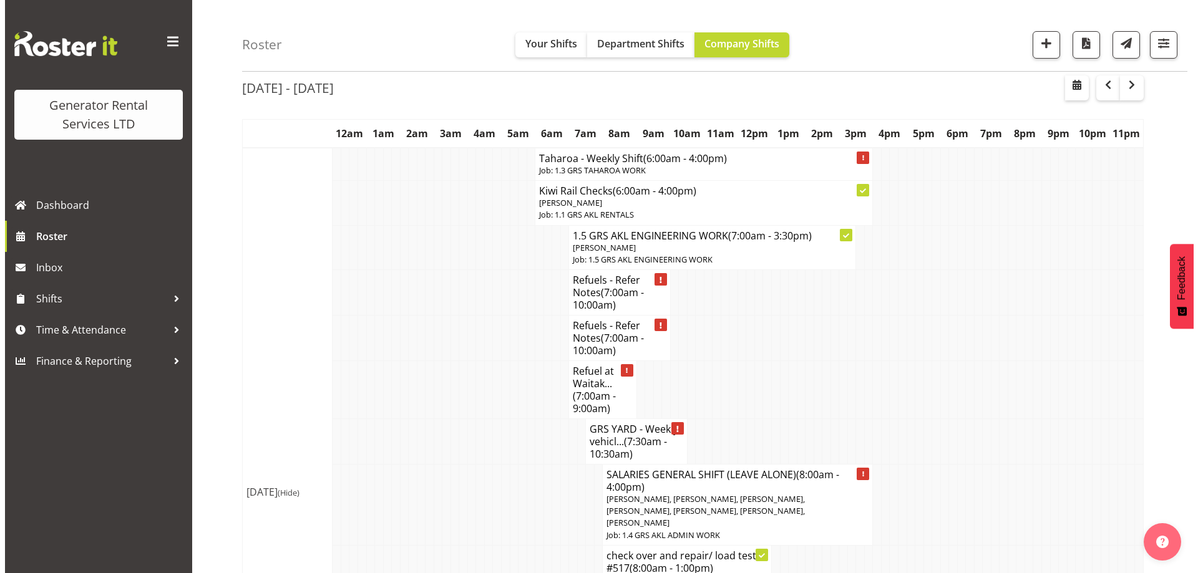
scroll to position [0, 0]
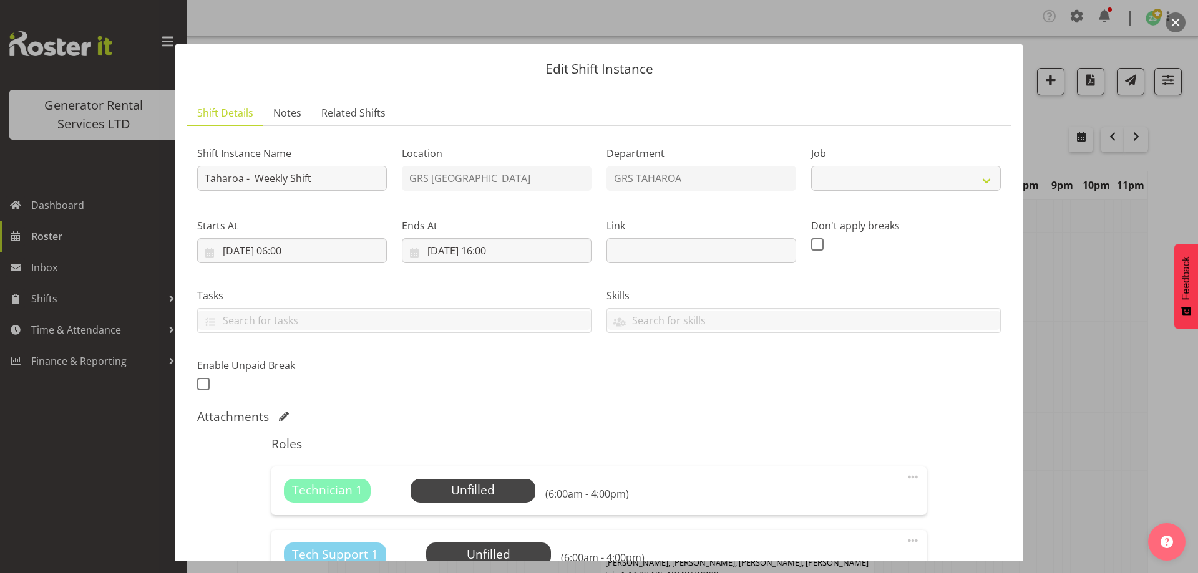
select select "874"
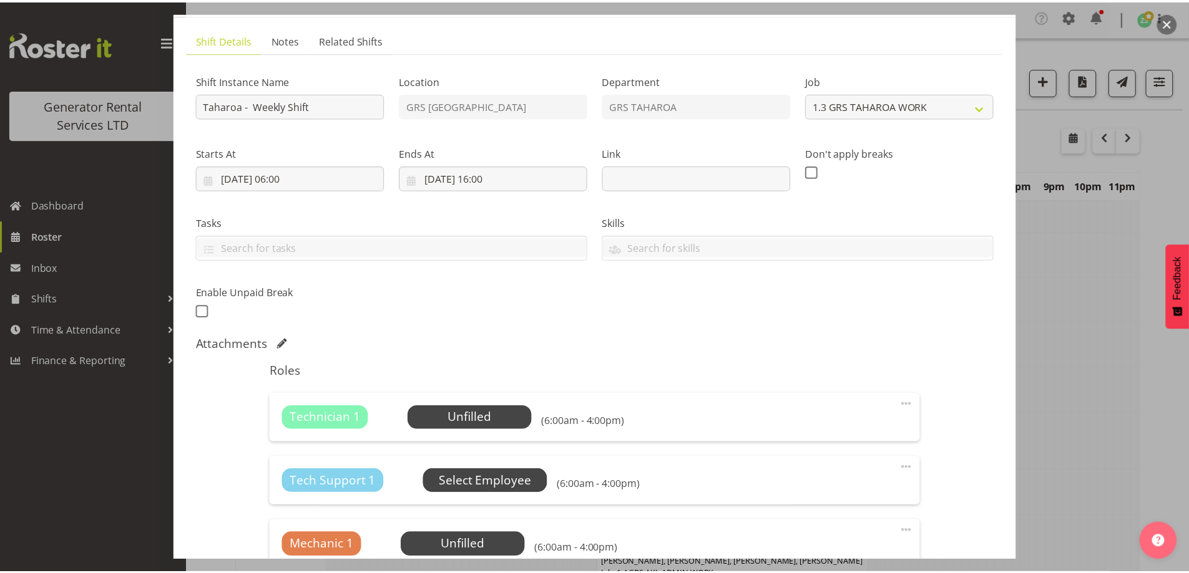
scroll to position [187, 0]
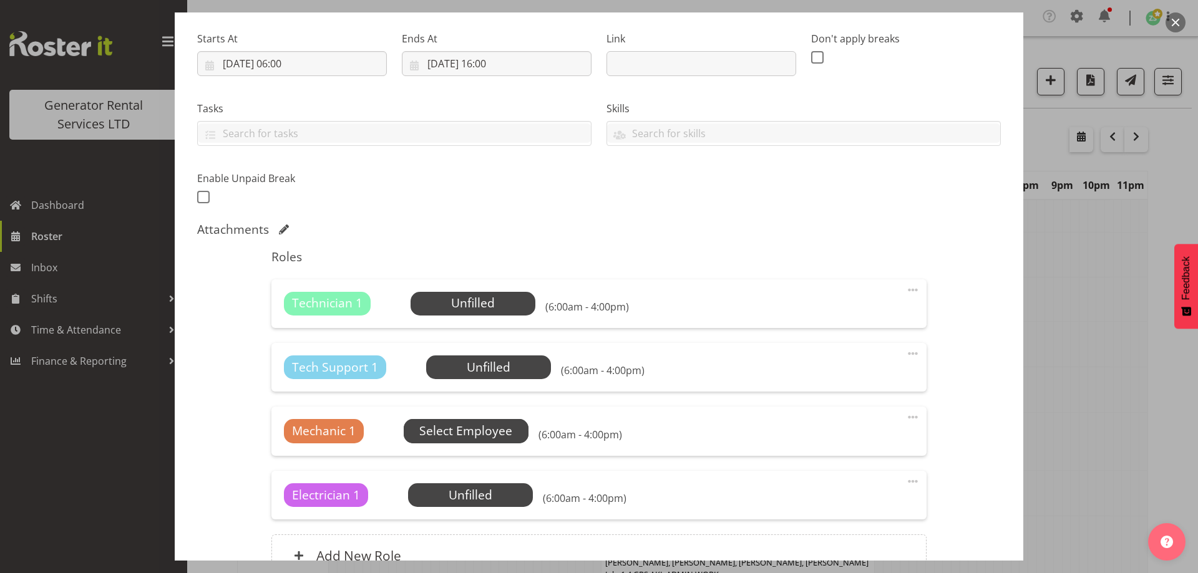
click at [0, 0] on span "Select Employee" at bounding box center [0, 0] width 0 height 0
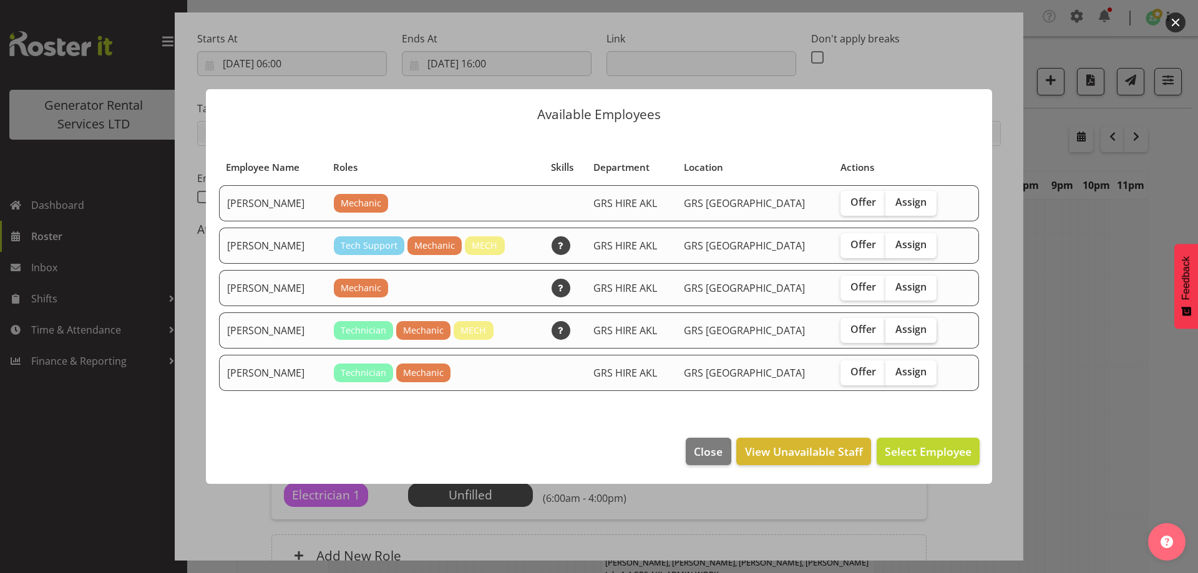
drag, startPoint x: 891, startPoint y: 328, endPoint x: 893, endPoint y: 362, distance: 34.4
click at [895, 328] on span "Assign" at bounding box center [910, 329] width 31 height 12
click at [891, 328] on input "Assign" at bounding box center [889, 330] width 8 height 8
checkbox input "true"
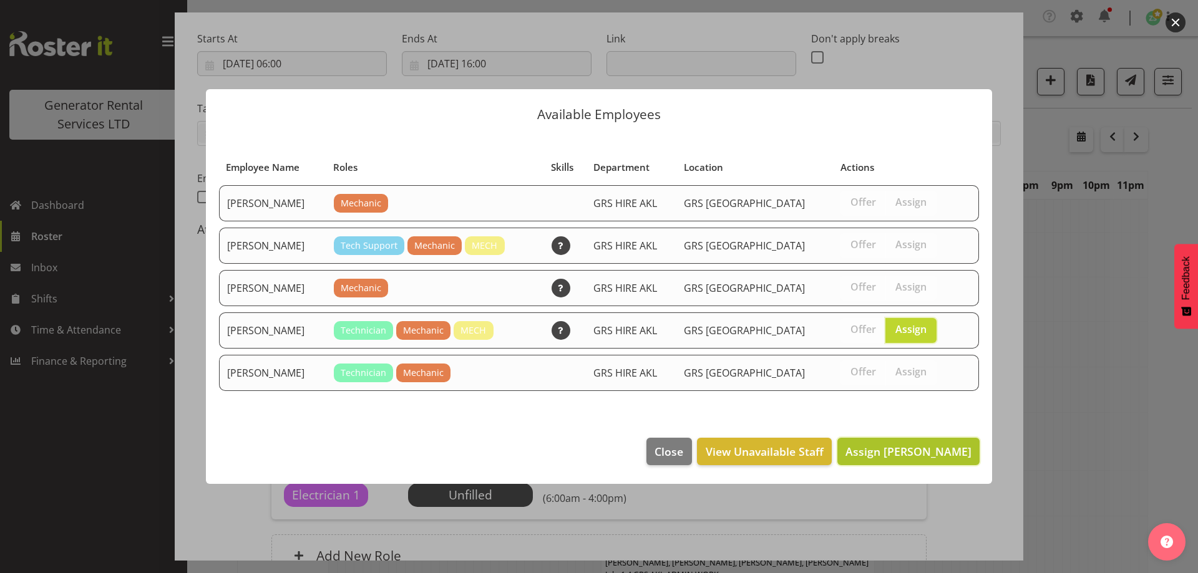
click at [894, 457] on span "Assign Mike Chalmers" at bounding box center [908, 451] width 126 height 15
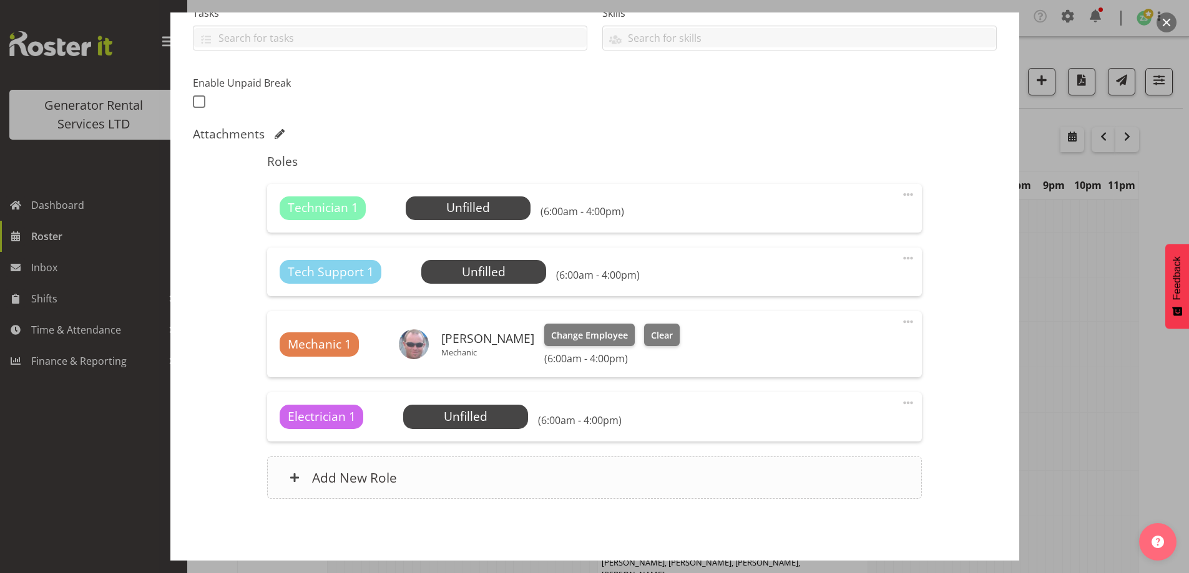
scroll to position [312, 0]
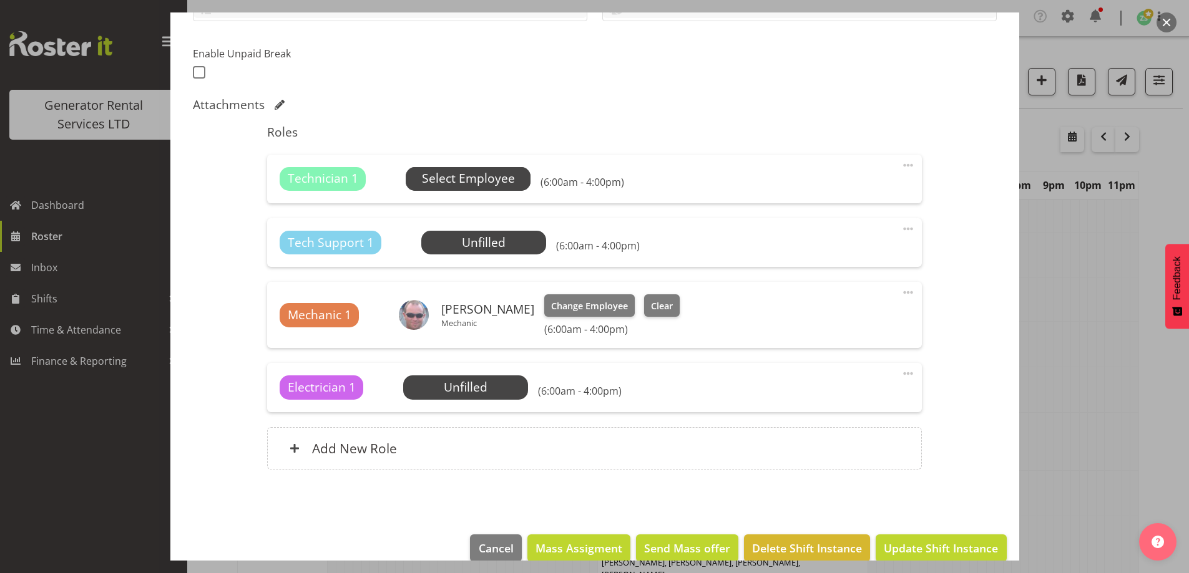
click at [461, 180] on span "Select Employee" at bounding box center [468, 179] width 93 height 18
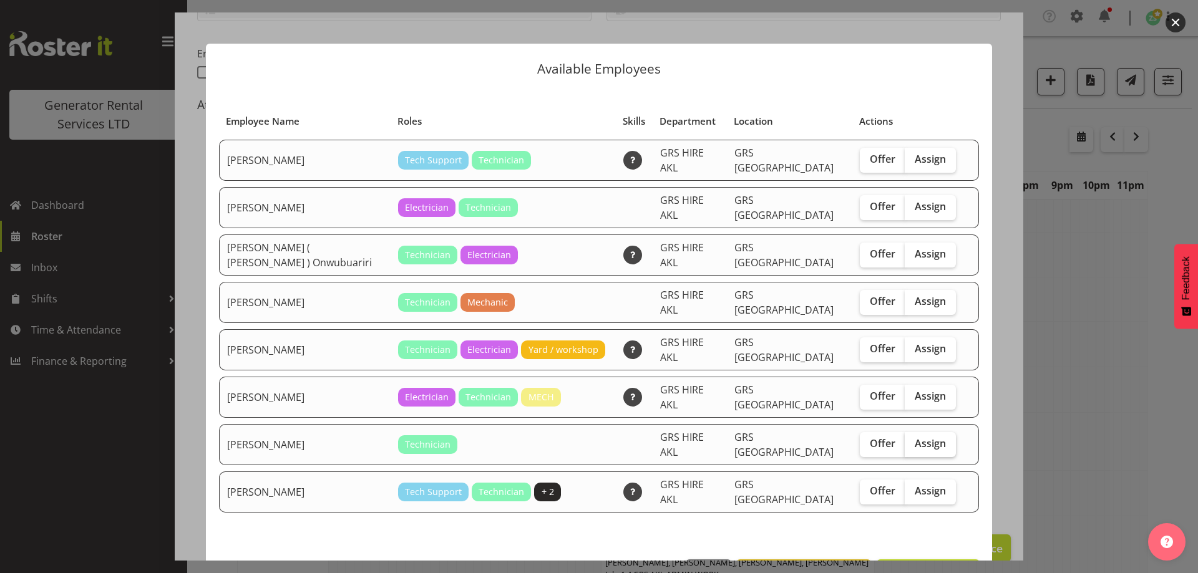
click at [915, 437] on span "Assign" at bounding box center [930, 443] width 31 height 12
click at [913, 440] on input "Assign" at bounding box center [909, 444] width 8 height 8
checkbox input "true"
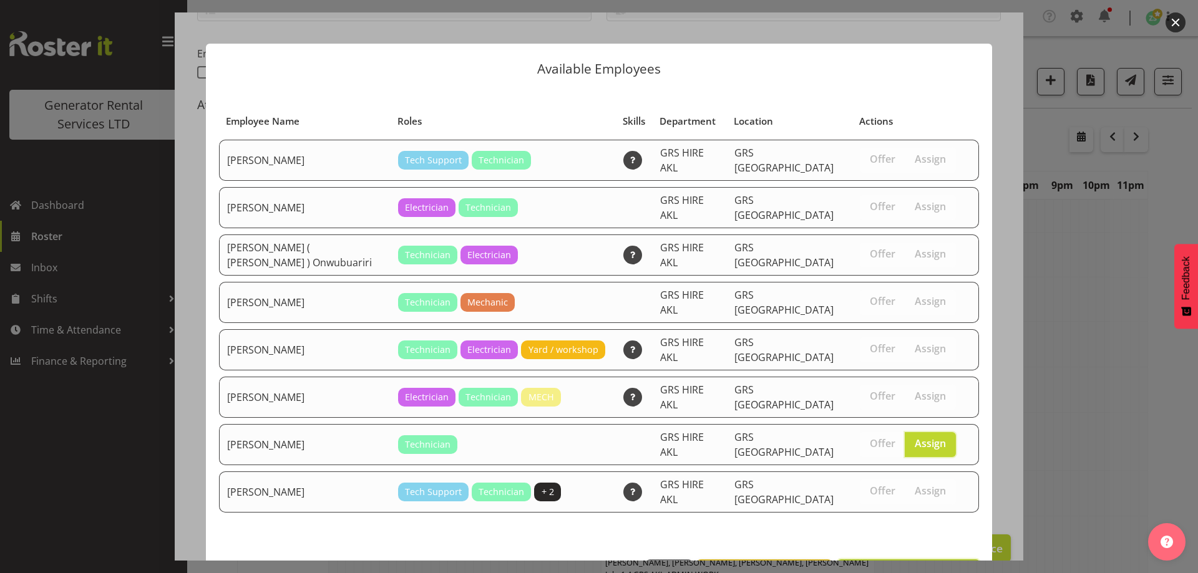
click at [914, 566] on span "Assign Simon Earney" at bounding box center [908, 573] width 126 height 15
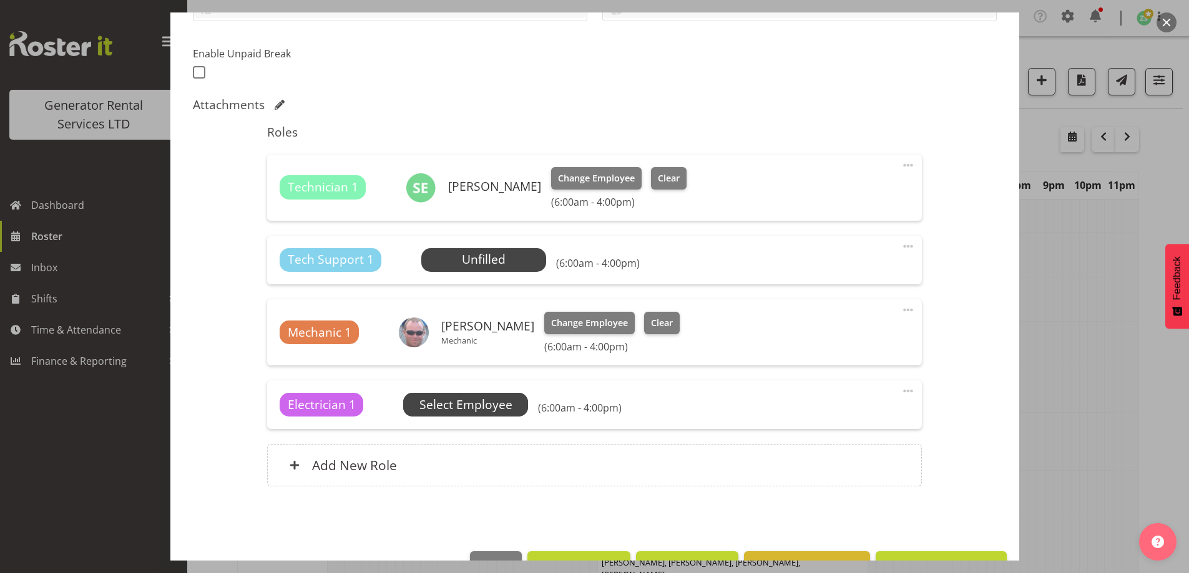
click at [0, 0] on span "Select Employee" at bounding box center [0, 0] width 0 height 0
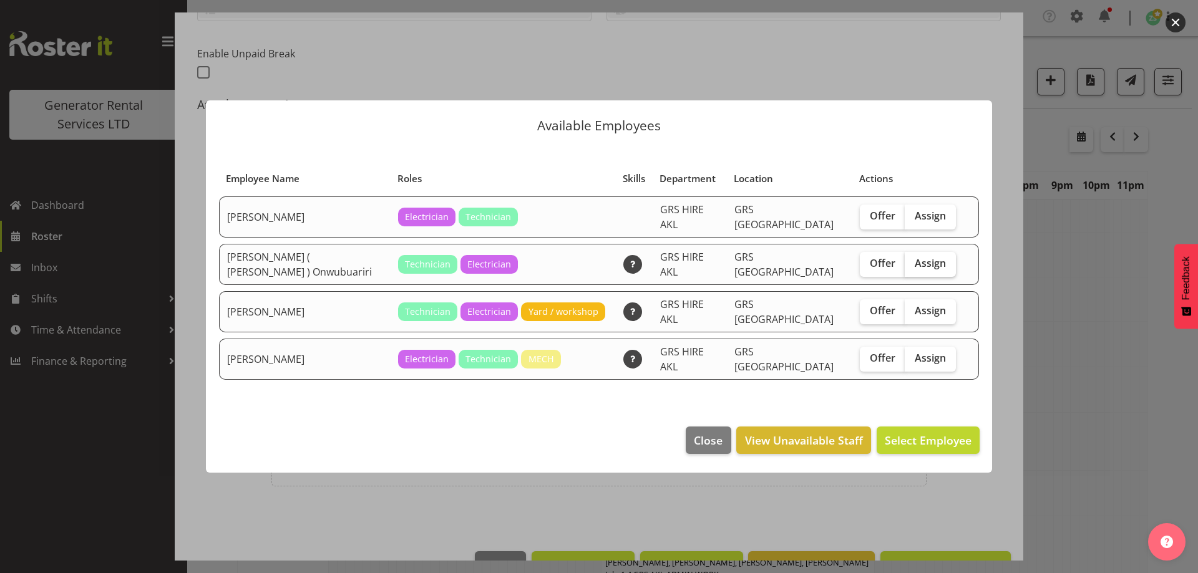
click at [915, 265] on span "Assign" at bounding box center [930, 263] width 31 height 12
click at [910, 265] on input "Assign" at bounding box center [909, 264] width 8 height 8
checkbox input "true"
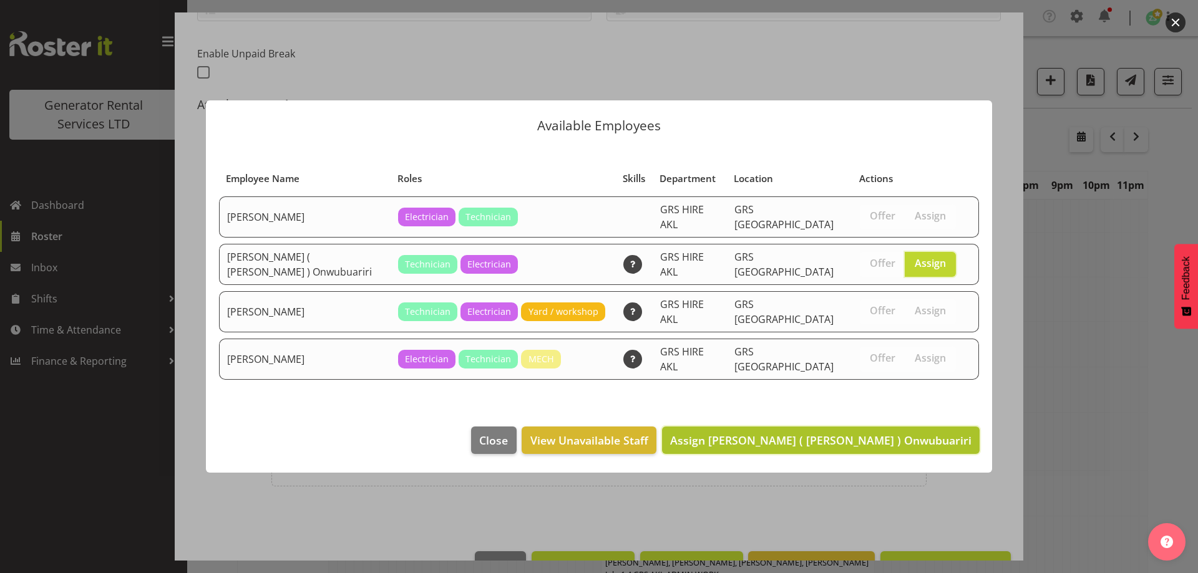
click at [883, 434] on span "Assign Emmanuel ( Manny ) Onwubuariri" at bounding box center [820, 440] width 301 height 15
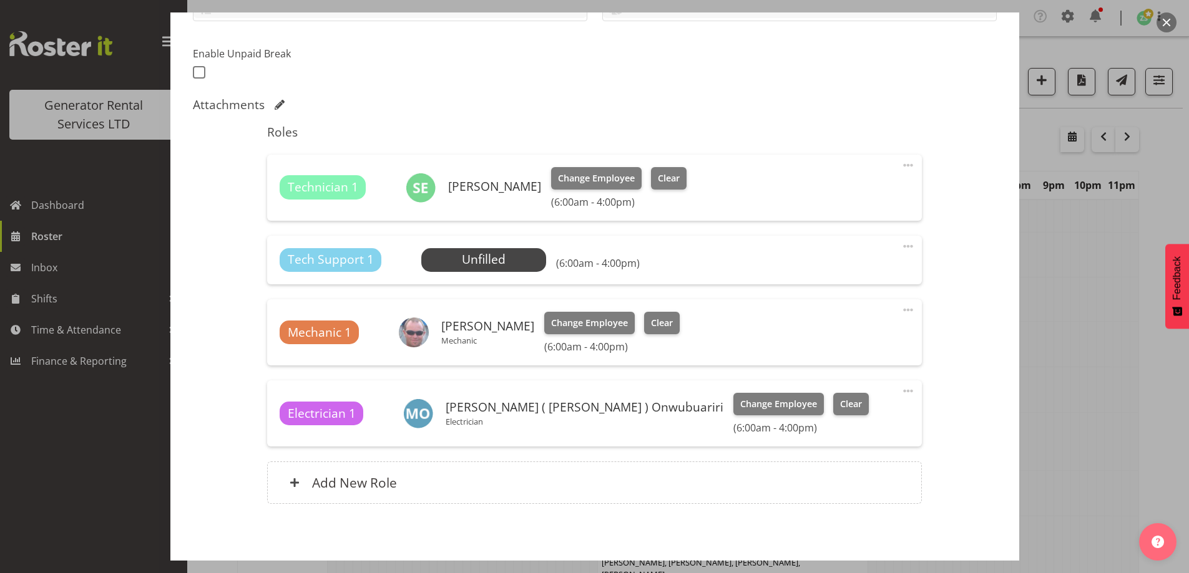
click at [900, 245] on span at bounding box center [907, 246] width 15 height 15
click at [824, 328] on link "Delete" at bounding box center [856, 321] width 120 height 22
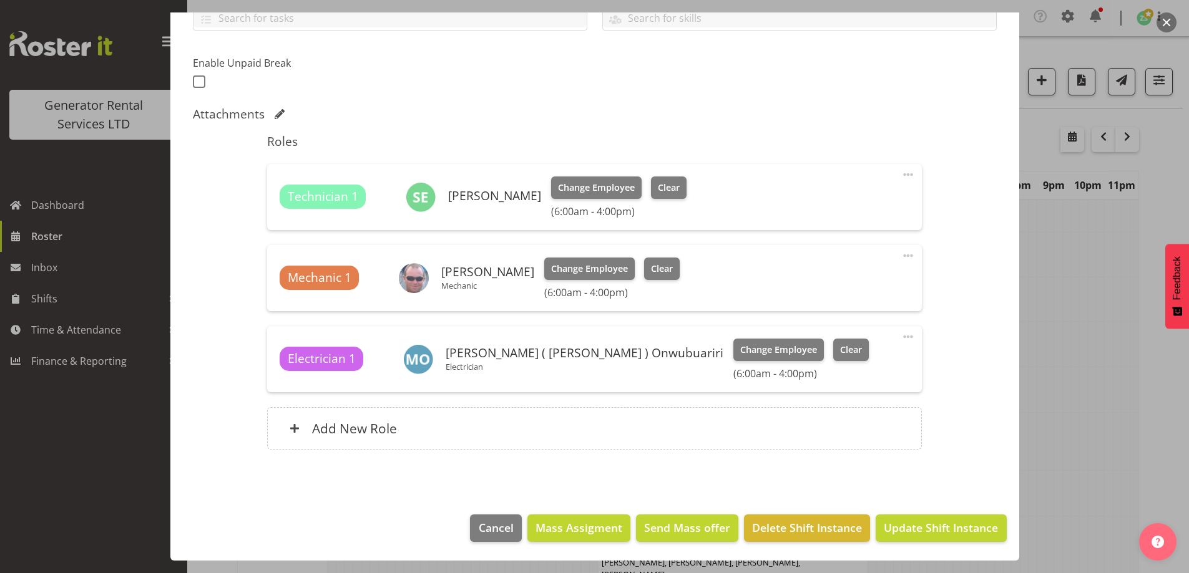
scroll to position [303, 0]
click at [901, 526] on span "Update Shift Instance" at bounding box center [940, 528] width 114 height 16
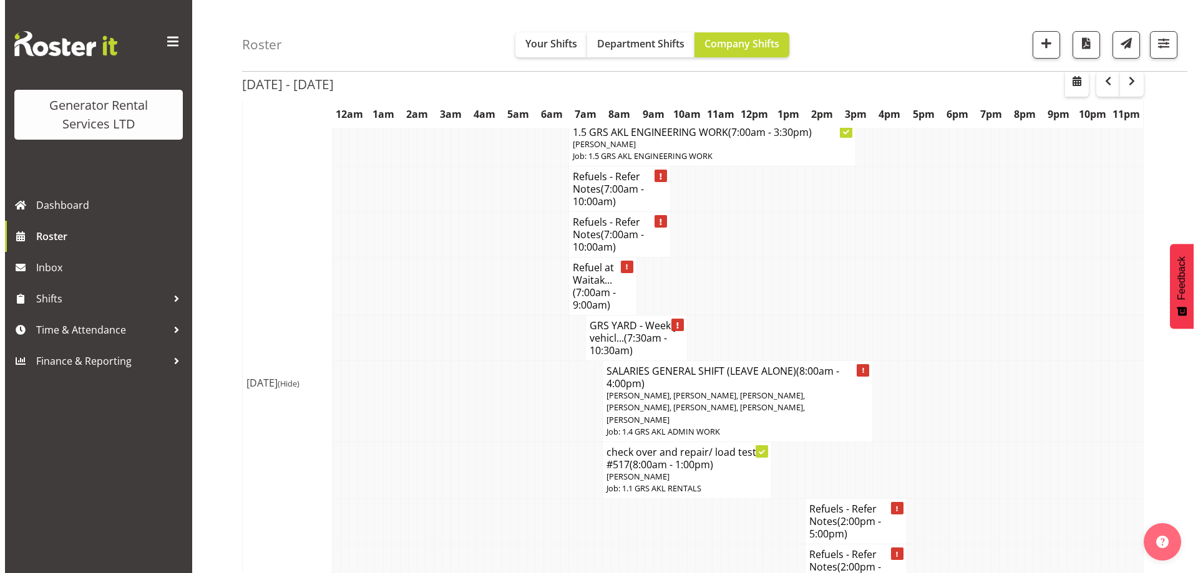
scroll to position [187, 0]
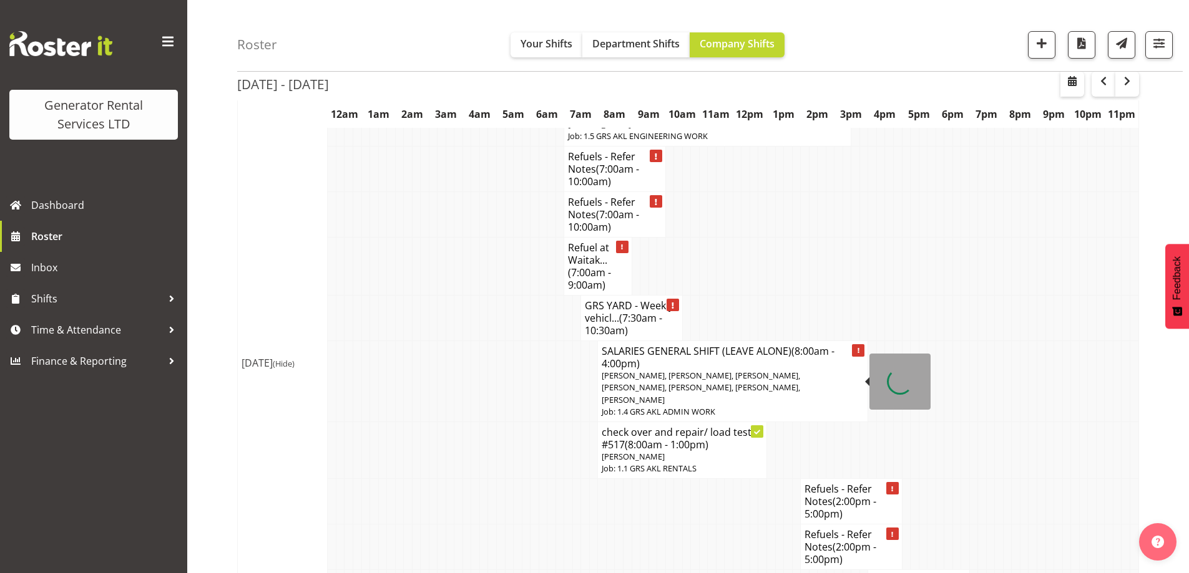
click at [703, 382] on span "[PERSON_NAME], [PERSON_NAME], [PERSON_NAME], [PERSON_NAME], [PERSON_NAME], [PER…" at bounding box center [700, 387] width 198 height 35
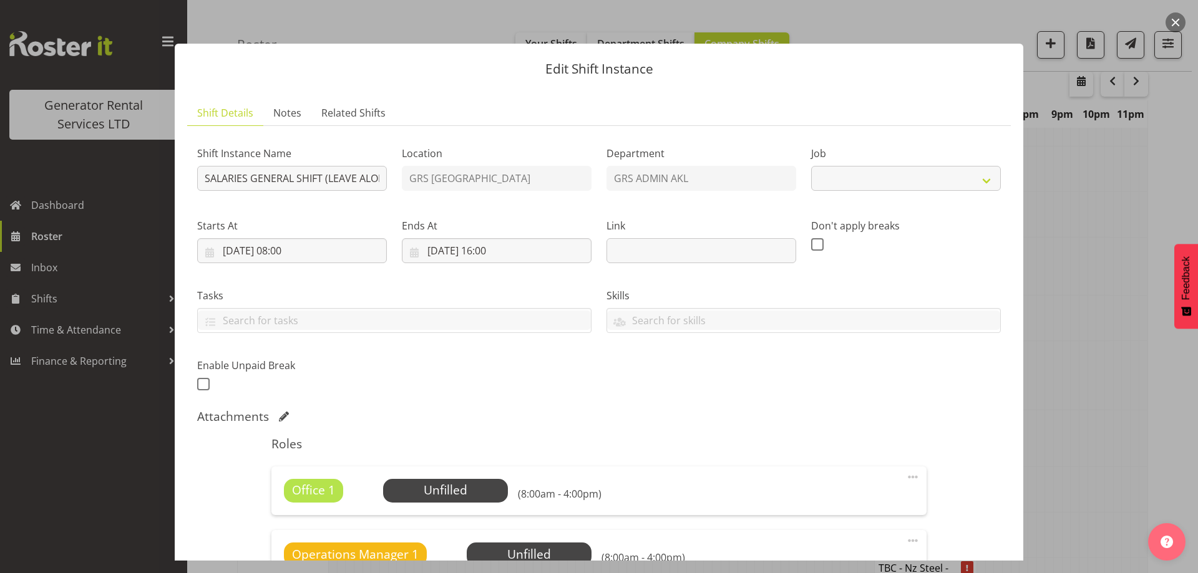
select select "875"
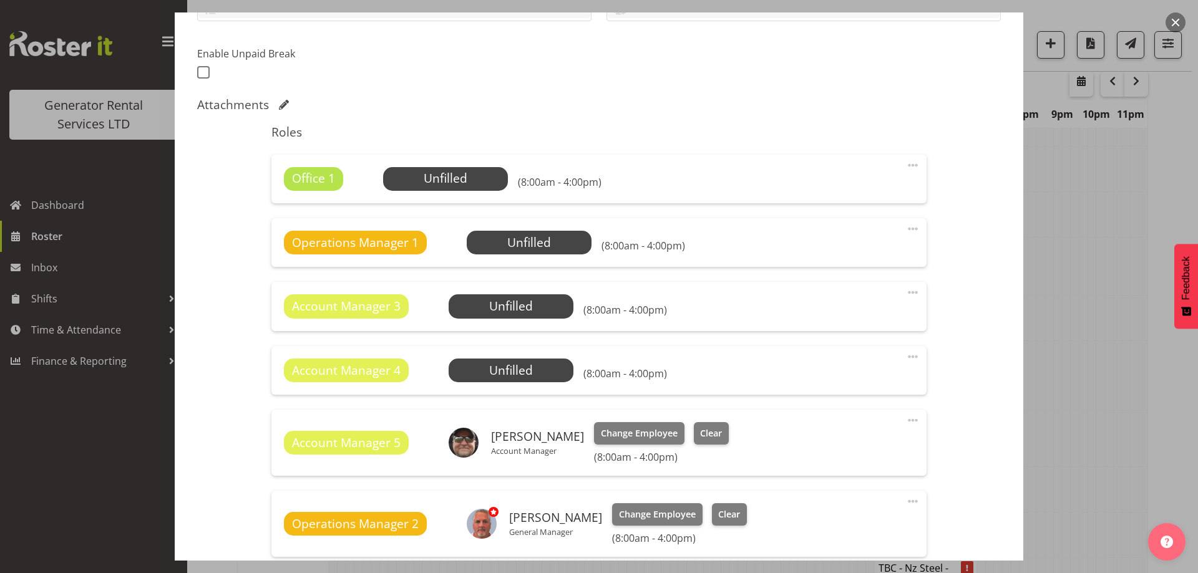
drag, startPoint x: 903, startPoint y: 162, endPoint x: 896, endPoint y: 170, distance: 11.0
click at [905, 163] on span at bounding box center [912, 165] width 15 height 15
click at [857, 237] on link "Delete" at bounding box center [861, 240] width 120 height 22
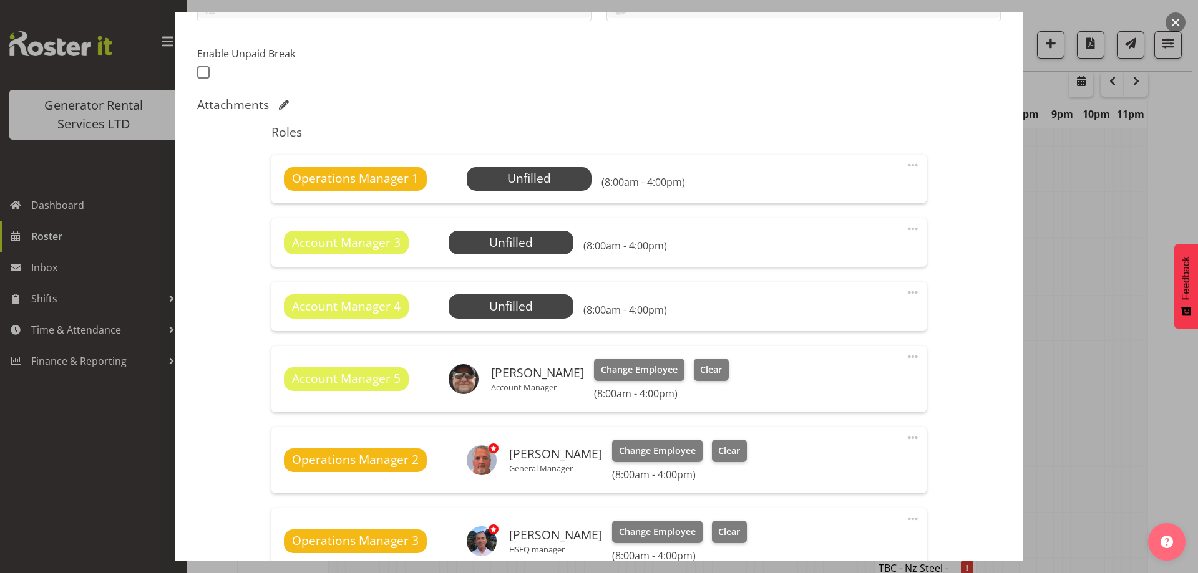
click at [905, 160] on span at bounding box center [912, 165] width 15 height 15
click at [905, 167] on span at bounding box center [912, 165] width 15 height 15
click at [905, 163] on span at bounding box center [912, 165] width 15 height 15
click at [867, 243] on link "Delete" at bounding box center [861, 240] width 120 height 22
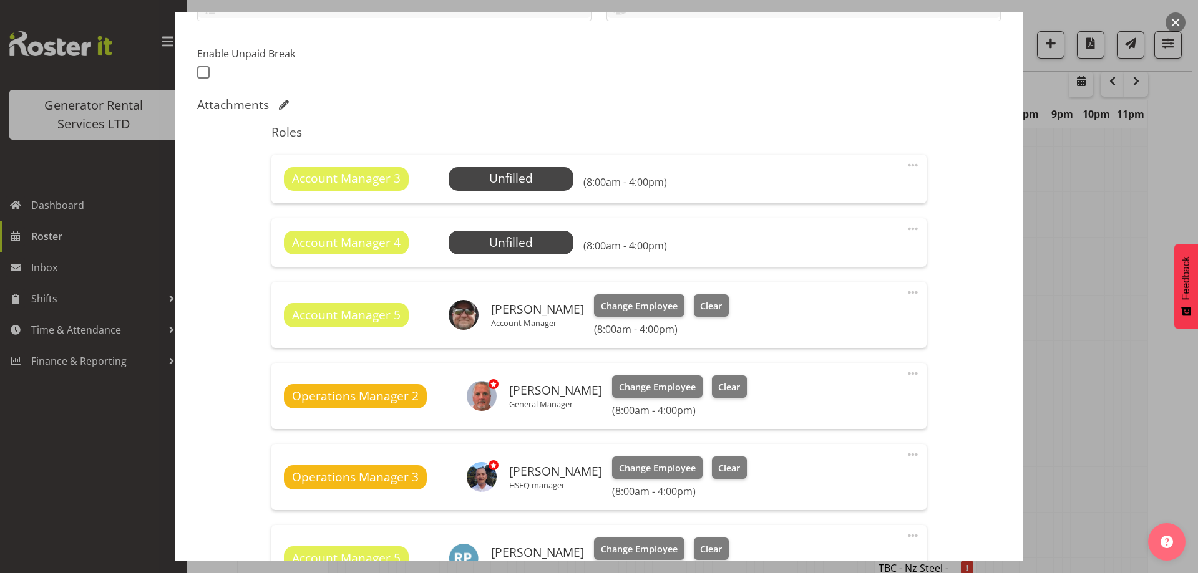
click at [905, 166] on span at bounding box center [912, 165] width 15 height 15
click at [875, 234] on link "Delete" at bounding box center [861, 240] width 120 height 22
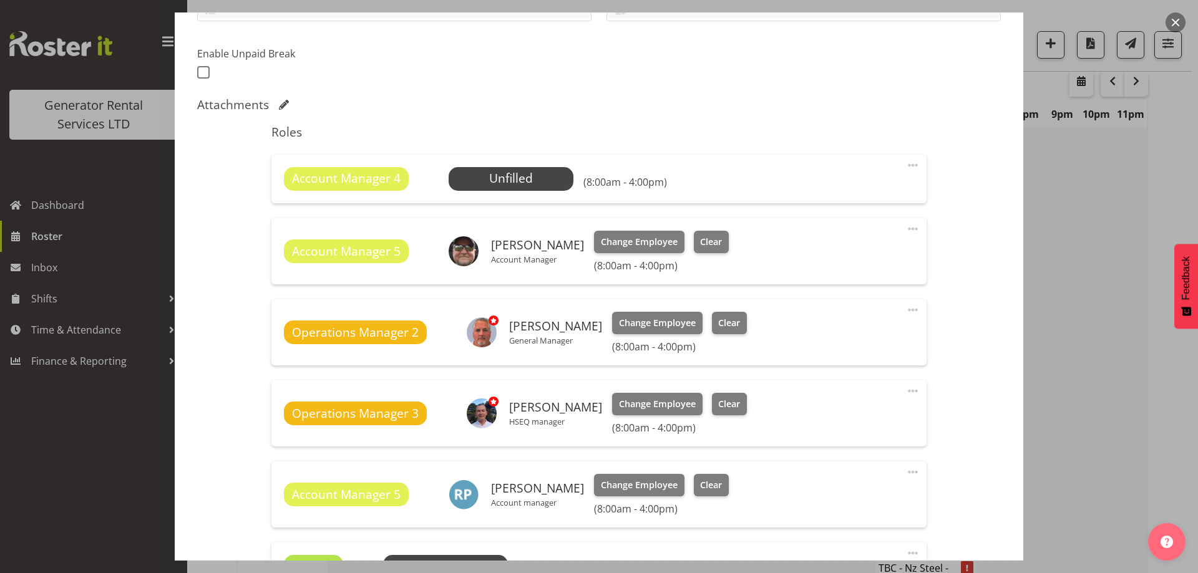
click at [905, 162] on span at bounding box center [912, 165] width 15 height 15
click at [858, 245] on link "Delete" at bounding box center [861, 240] width 120 height 22
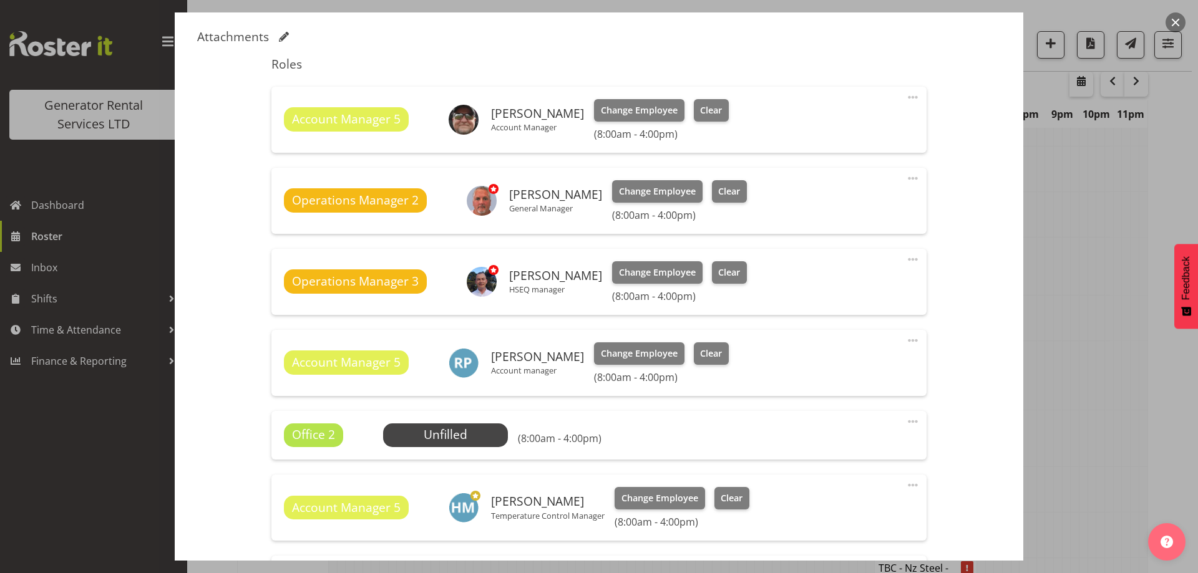
scroll to position [437, 0]
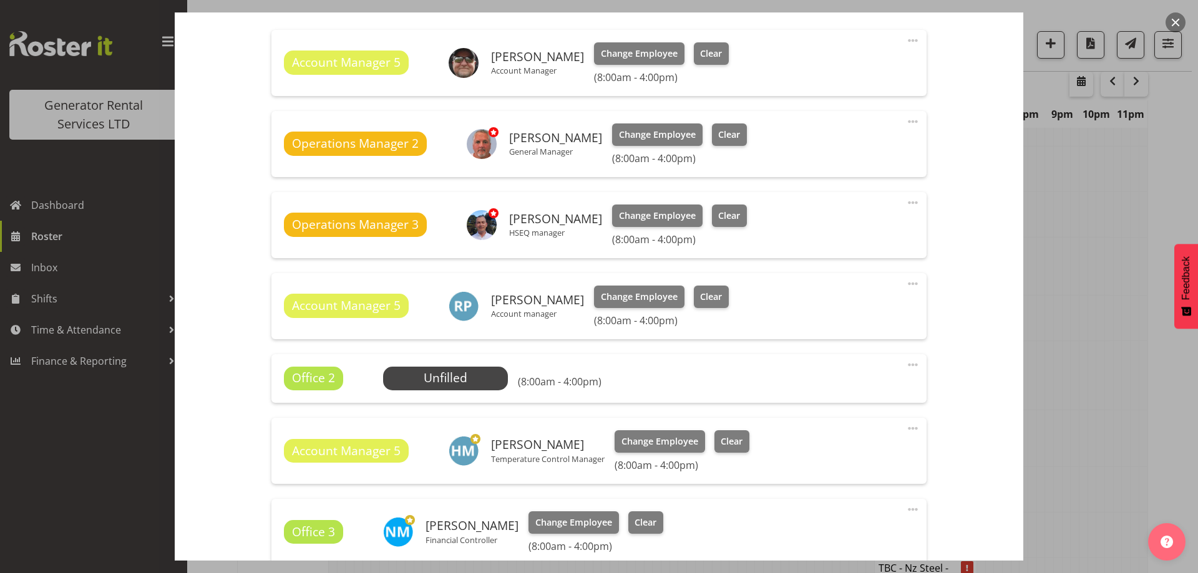
click at [905, 363] on span at bounding box center [912, 365] width 15 height 15
click at [840, 437] on link "Delete" at bounding box center [861, 440] width 120 height 22
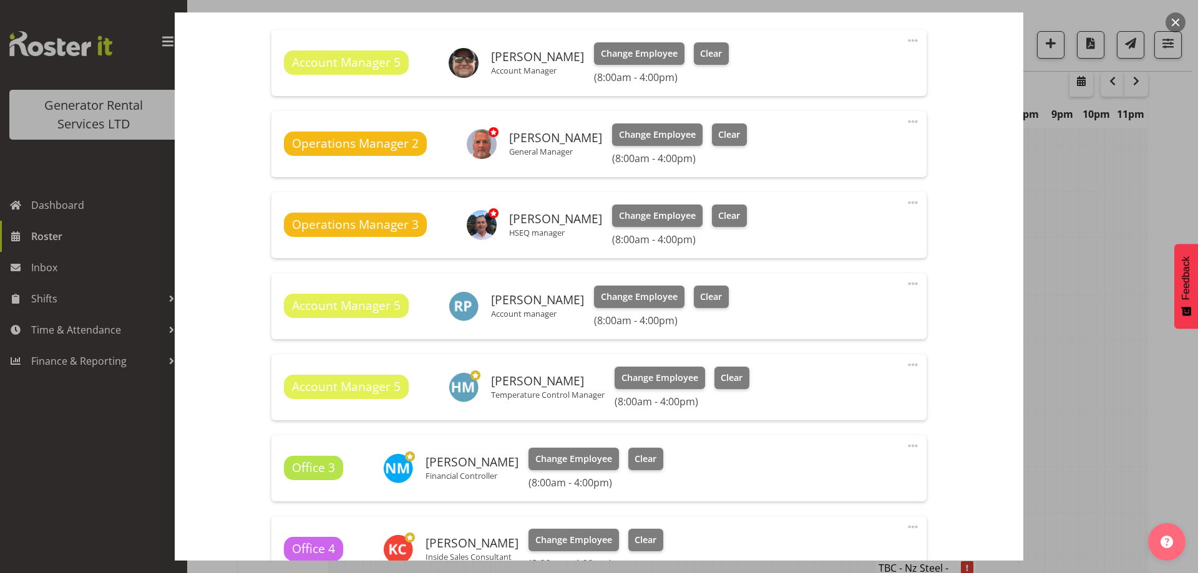
scroll to position [624, 0]
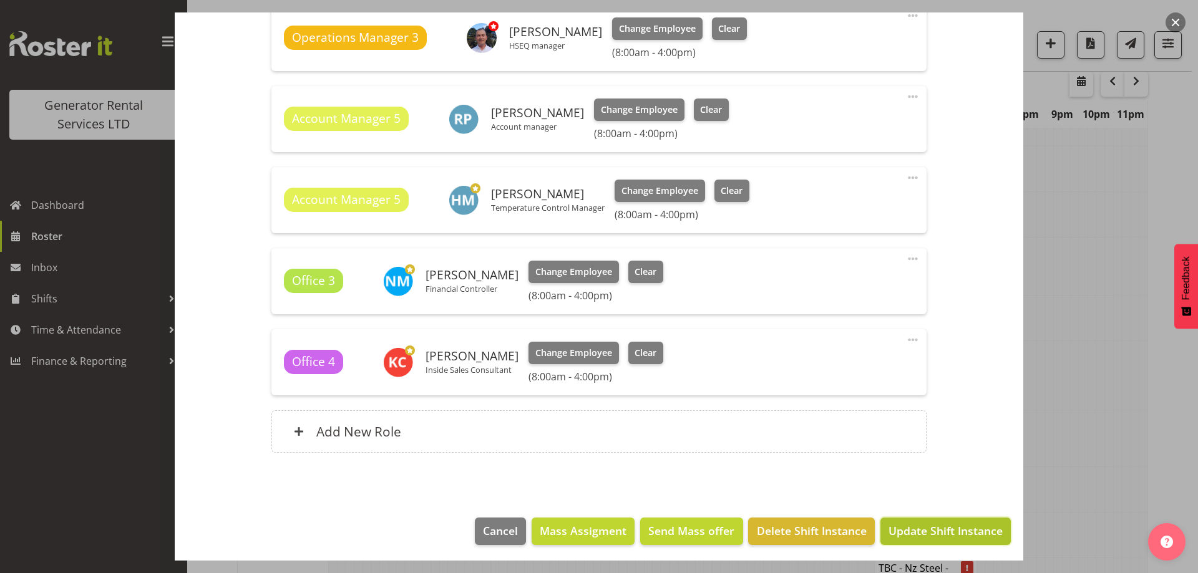
click at [933, 533] on span "Update Shift Instance" at bounding box center [945, 531] width 114 height 16
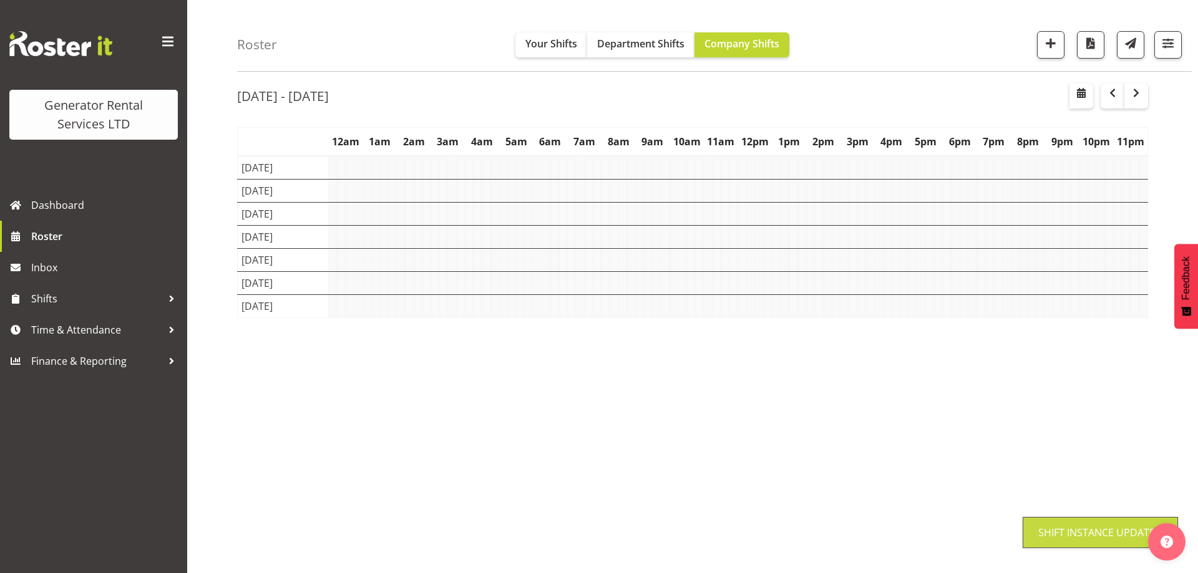
scroll to position [44, 0]
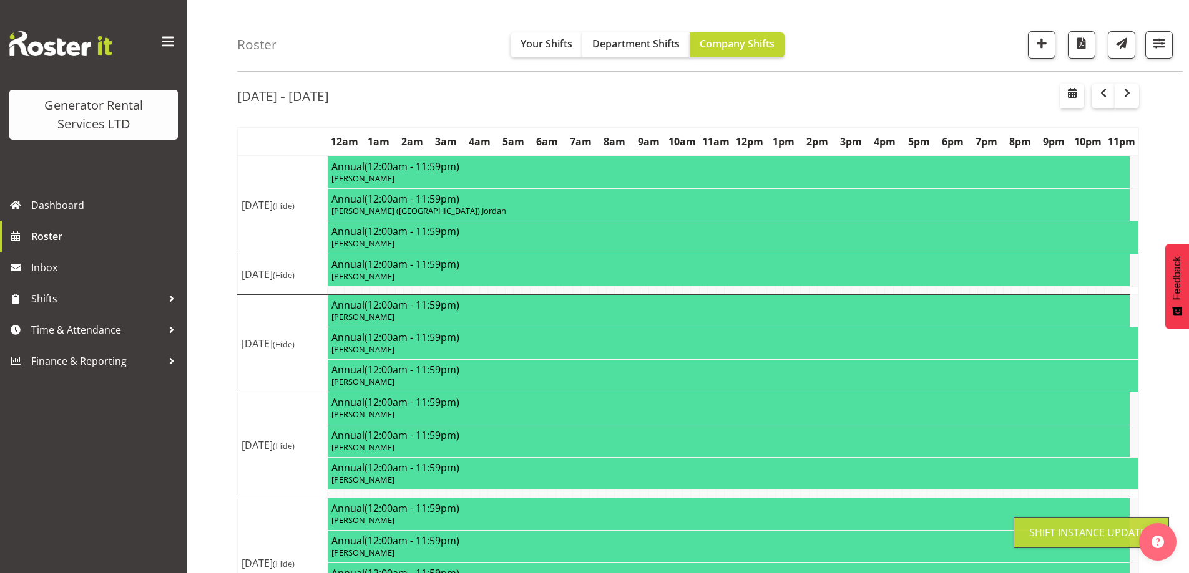
click at [215, 426] on div "Roster Your Shifts Department Shifts Company Shifts 1 Locations Clear GRS Auckl…" at bounding box center [687, 380] width 1001 height 775
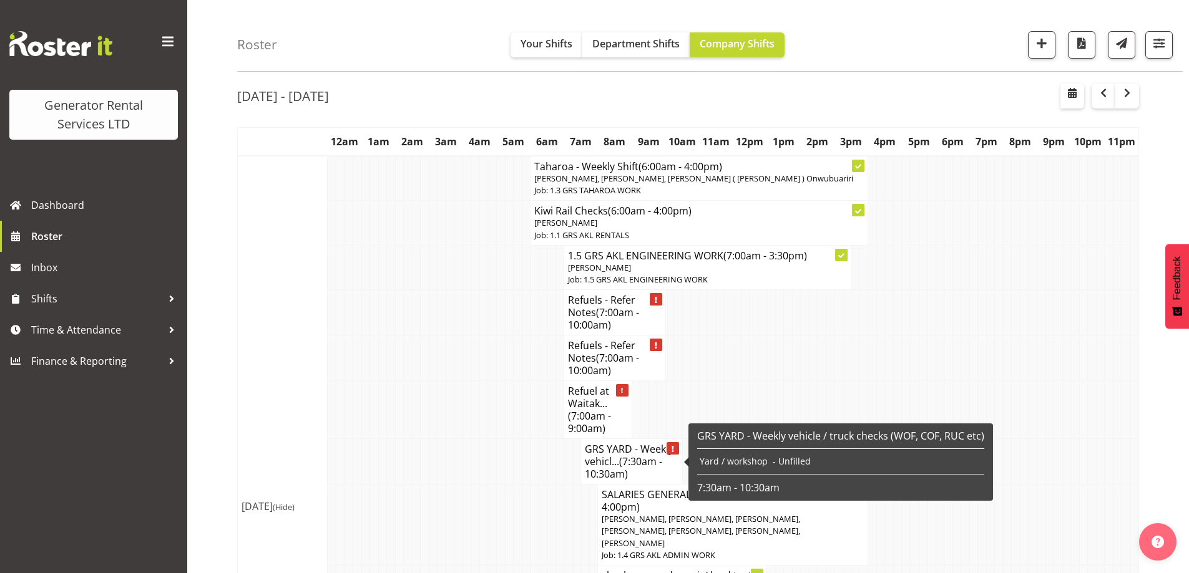
click at [631, 467] on span "(7:30am - 10:30am)" at bounding box center [623, 468] width 77 height 26
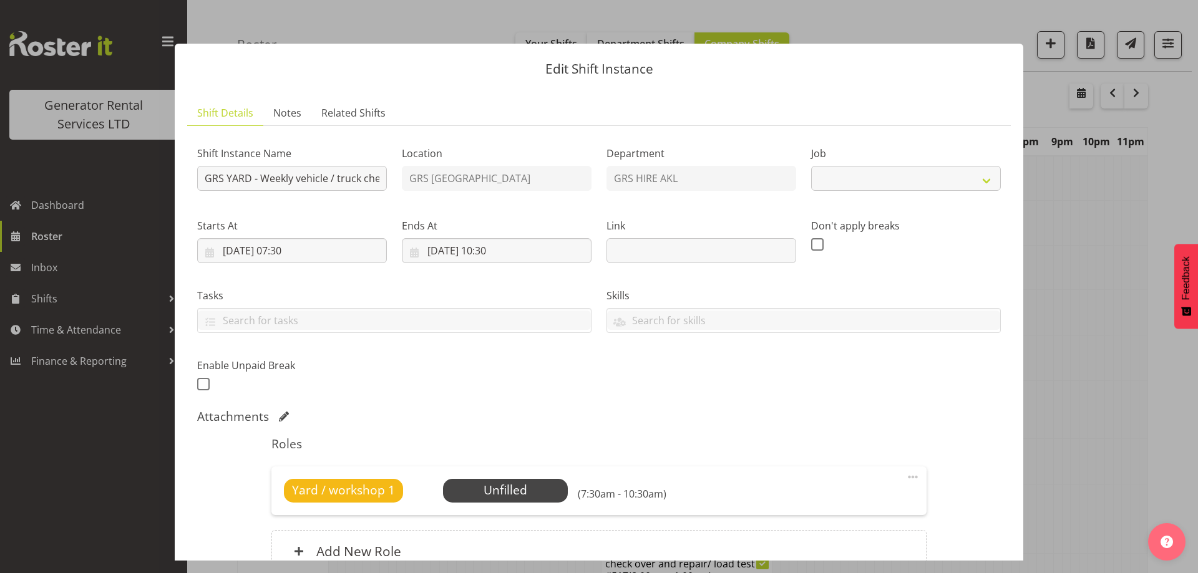
select select "9"
click at [490, 480] on div "Yard / workshop 1 Unfilled Select Employee (7:30am - 10:30am) Edit Cover Role D…" at bounding box center [598, 491] width 655 height 49
click at [490, 482] on span "Select Employee" at bounding box center [505, 491] width 93 height 18
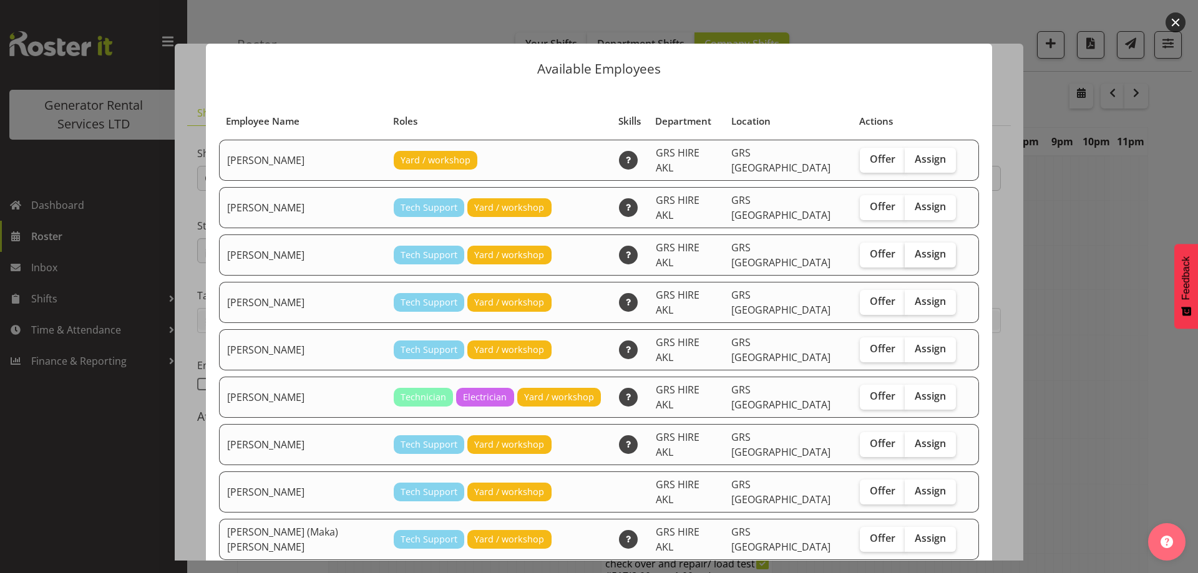
click at [915, 248] on span "Assign" at bounding box center [930, 254] width 31 height 12
click at [905, 250] on input "Assign" at bounding box center [909, 254] width 8 height 8
checkbox input "true"
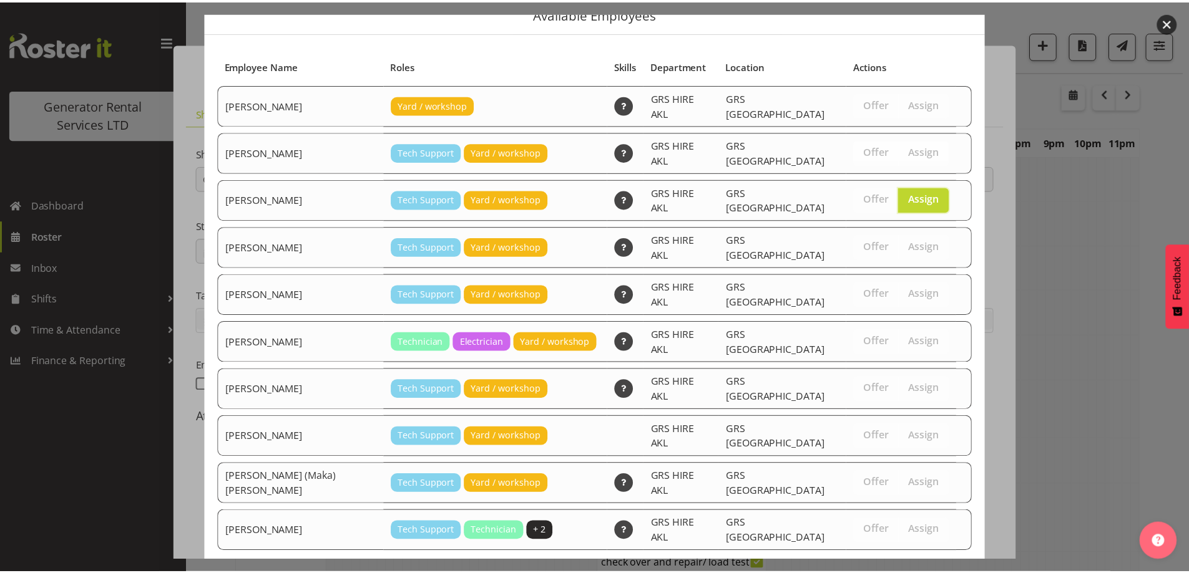
scroll to position [90, 0]
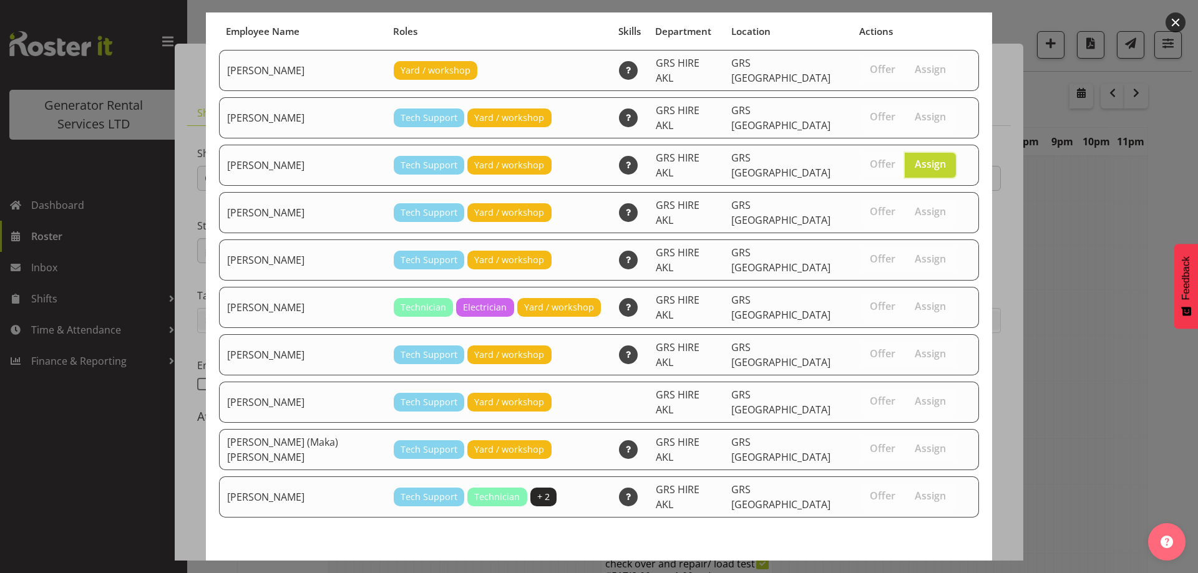
click at [878, 571] on span "Assign Colin Crenfeldt" at bounding box center [908, 578] width 126 height 15
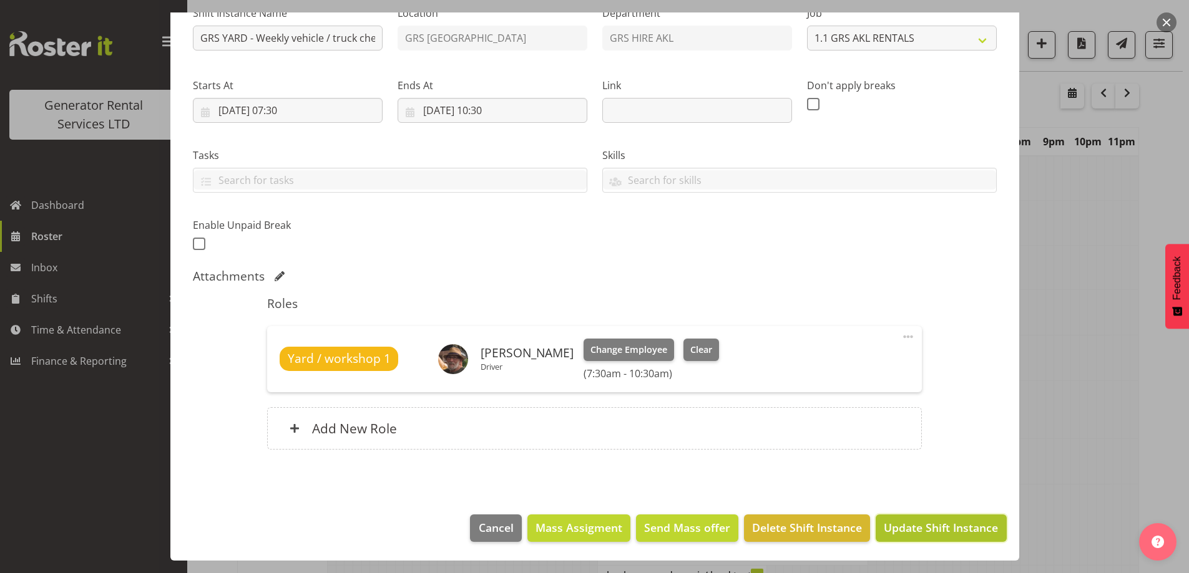
click at [922, 537] on button "Update Shift Instance" at bounding box center [940, 528] width 130 height 27
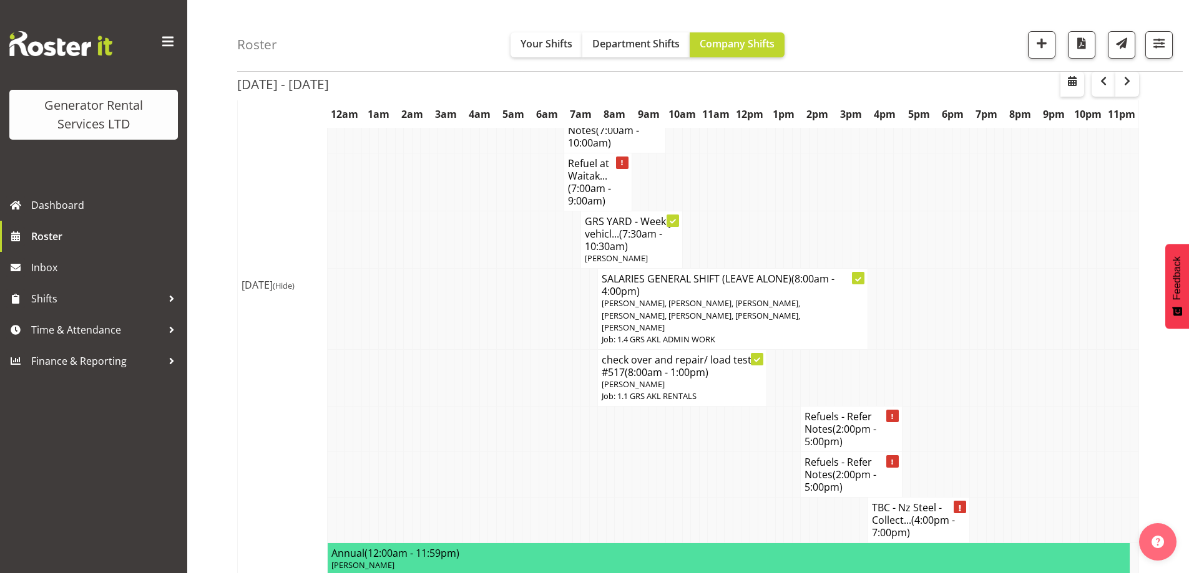
scroll to position [293, 0]
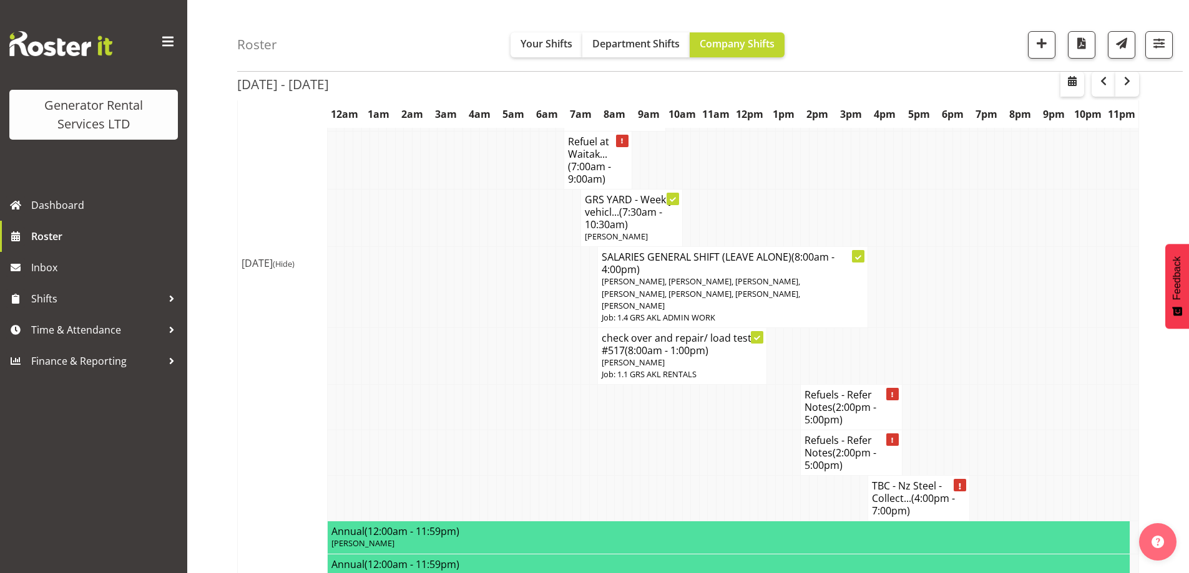
click at [651, 447] on td at bounding box center [652, 454] width 9 height 46
click at [560, 450] on td at bounding box center [559, 454] width 9 height 46
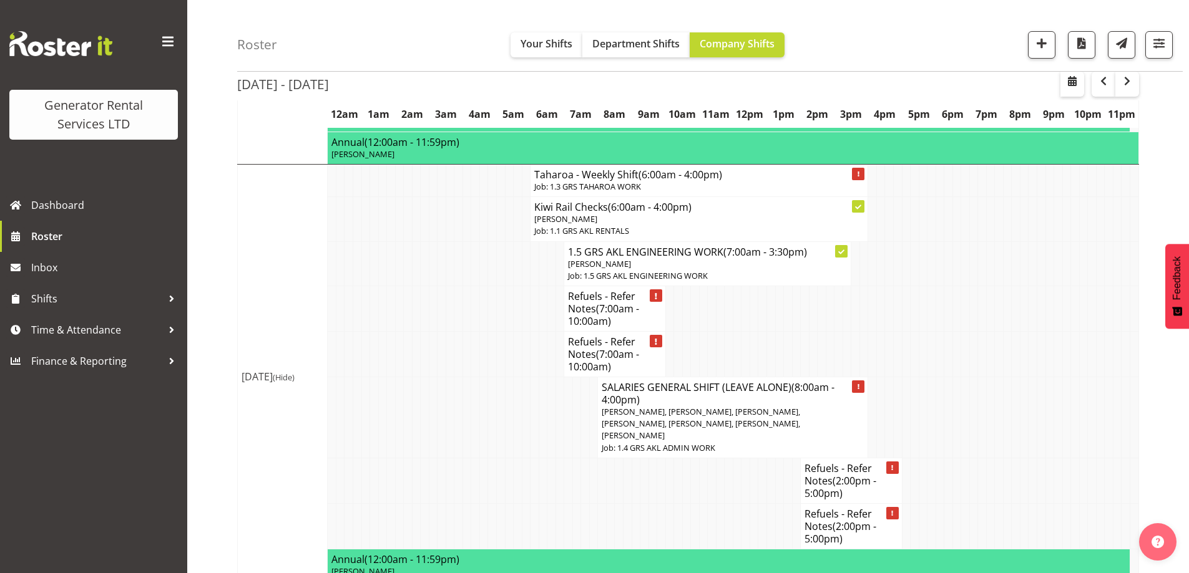
scroll to position [749, 0]
click at [1047, 49] on span "button" at bounding box center [1041, 43] width 16 height 16
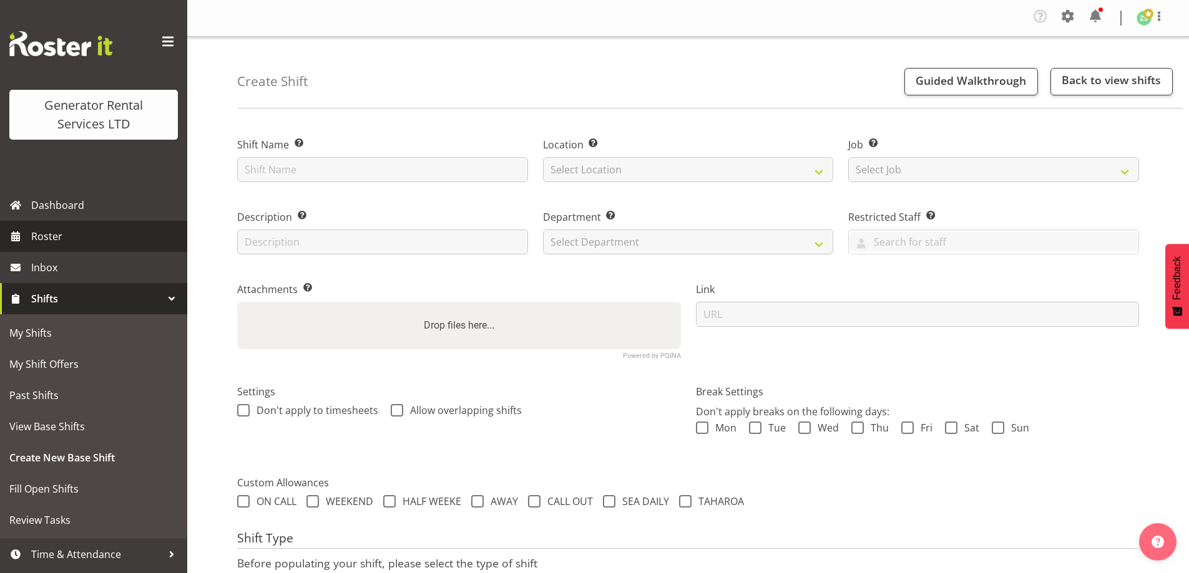
click at [73, 246] on link "Roster" at bounding box center [93, 236] width 187 height 31
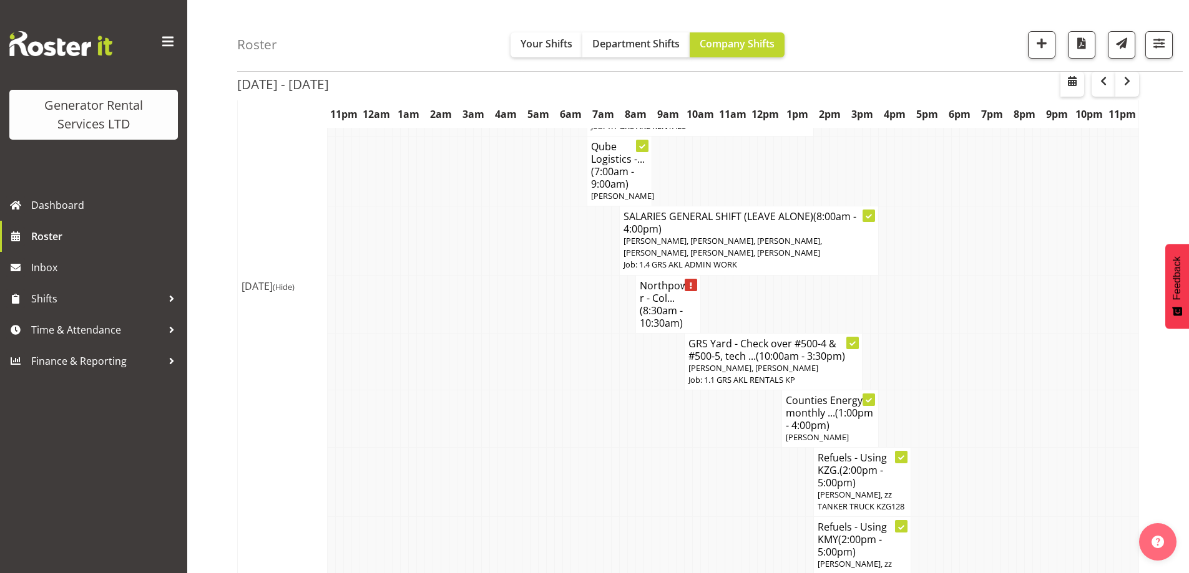
scroll to position [686, 0]
click at [1036, 45] on span "button" at bounding box center [1041, 43] width 16 height 16
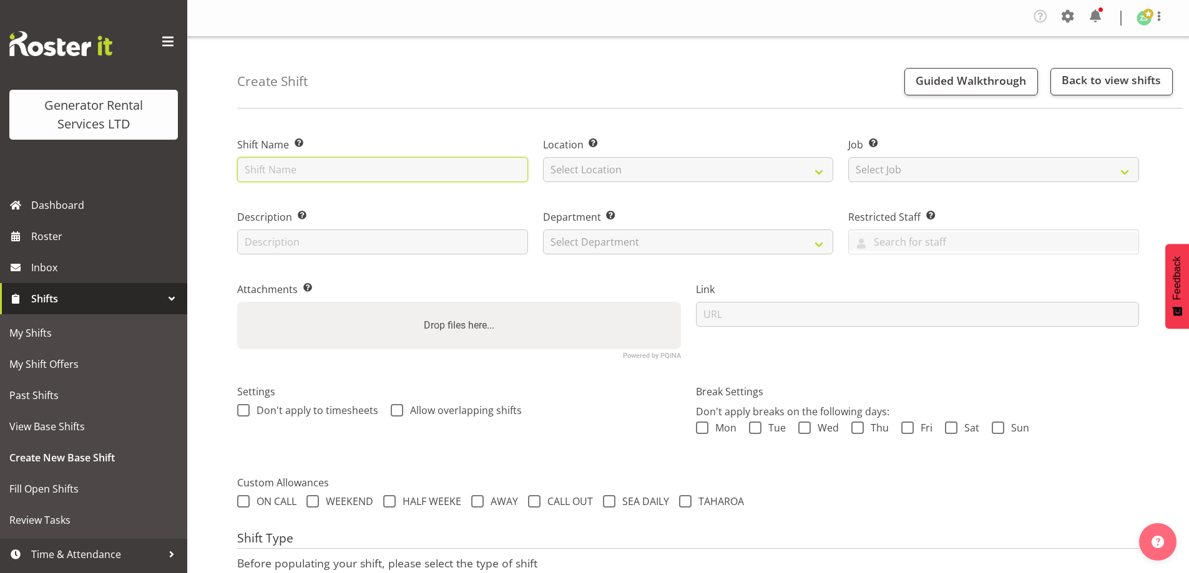
click at [293, 172] on input "text" at bounding box center [382, 169] width 291 height 25
type input "IMUA - Set up cable onsite at the POA. Time tbc"
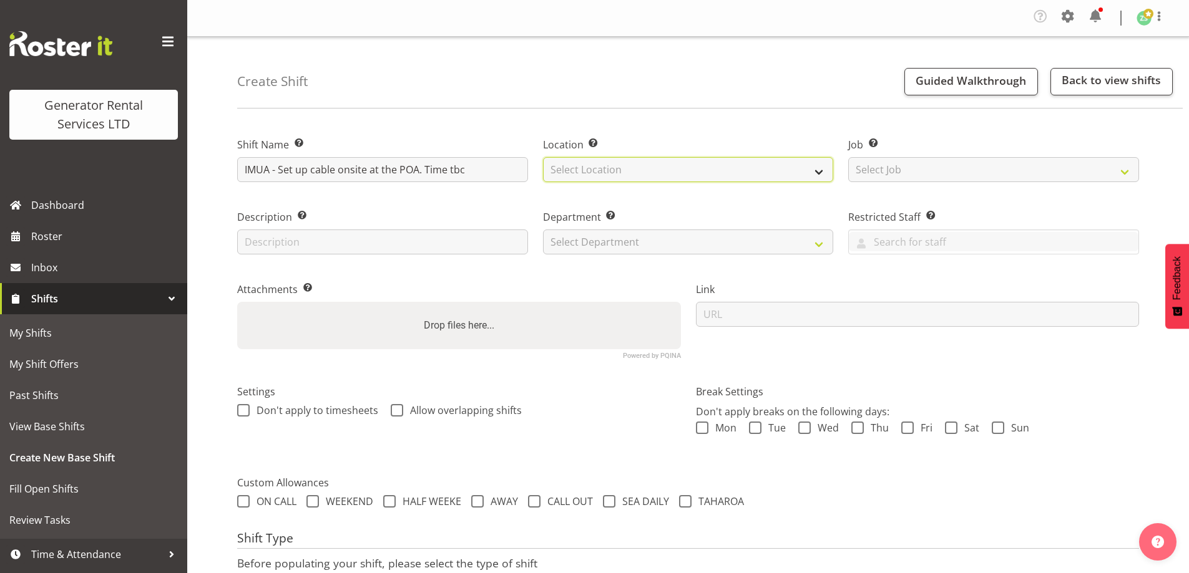
click at [694, 168] on select "Select Location [GEOGRAPHIC_DATA] [GEOGRAPHIC_DATA]" at bounding box center [688, 169] width 291 height 25
select select "28"
click at [543, 157] on select "Select Location [GEOGRAPHIC_DATA] [GEOGRAPHIC_DATA]" at bounding box center [688, 169] width 291 height 25
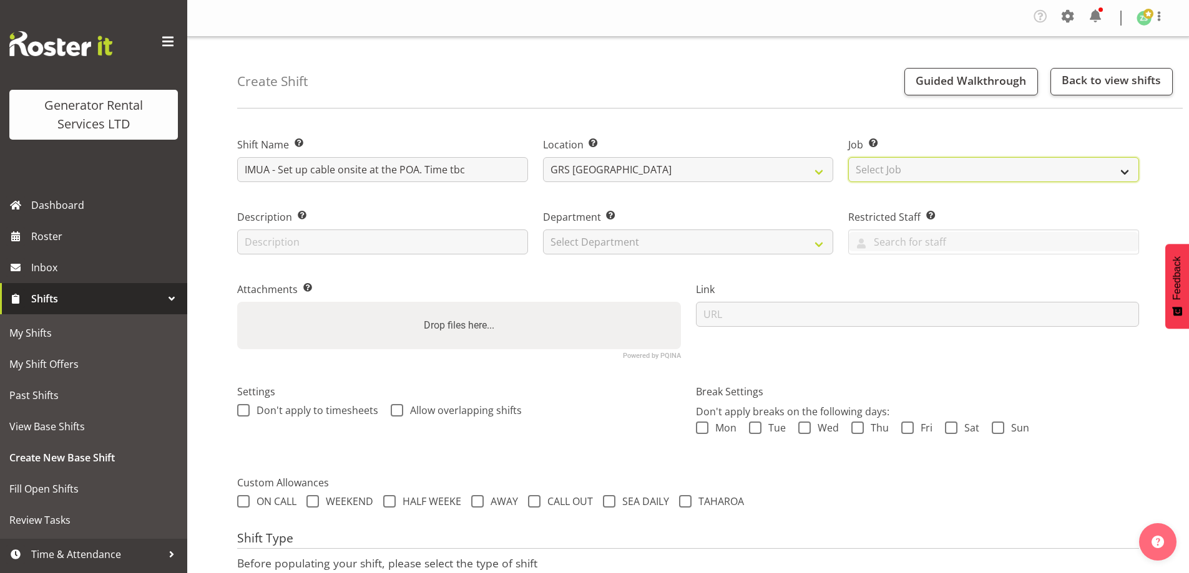
click at [910, 161] on select "Select Job Create new job 1.1 GRS AKL RENTALS 1.1 GRS AKL RENTALS AC 1.1 GRS AK…" at bounding box center [993, 169] width 291 height 25
select select "9"
click at [848, 157] on select "Select Job Create new job 1.1 GRS AKL RENTALS 1.1 GRS AKL RENTALS AC 1.1 GRS AK…" at bounding box center [993, 169] width 291 height 25
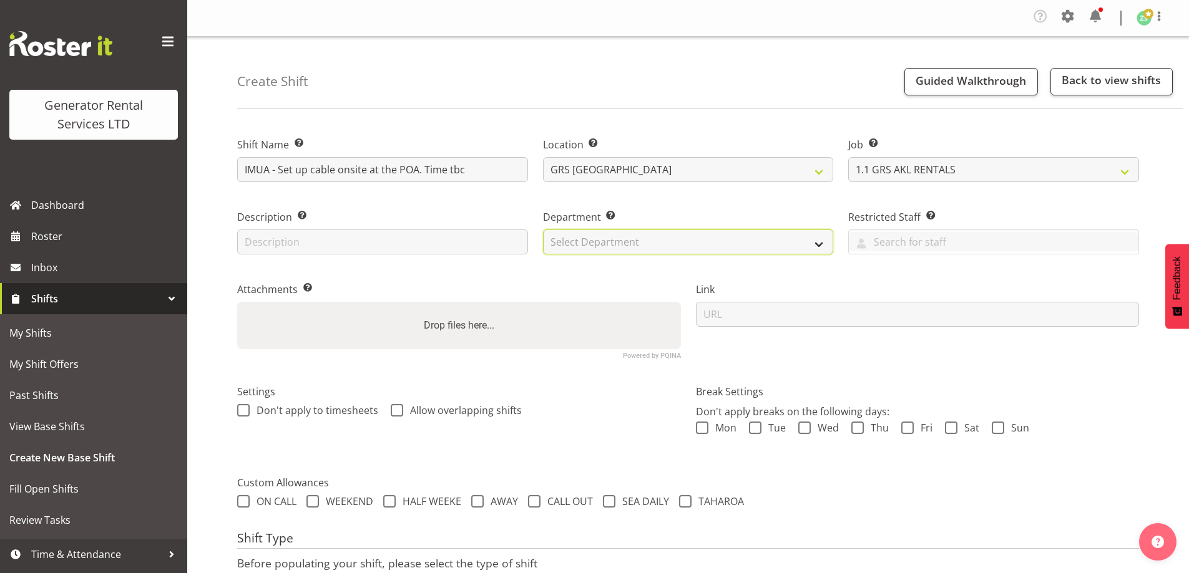
click at [762, 251] on select "Select Department GRS ADMIN AKL GRS HIRE AKL GRS HIRE TGA GRS HIRE HST GRS ENGI…" at bounding box center [688, 242] width 291 height 25
select select "20"
click at [543, 230] on select "Select Department GRS ADMIN AKL GRS HIRE AKL GRS HIRE TGA GRS HIRE HST GRS ENGI…" at bounding box center [688, 242] width 291 height 25
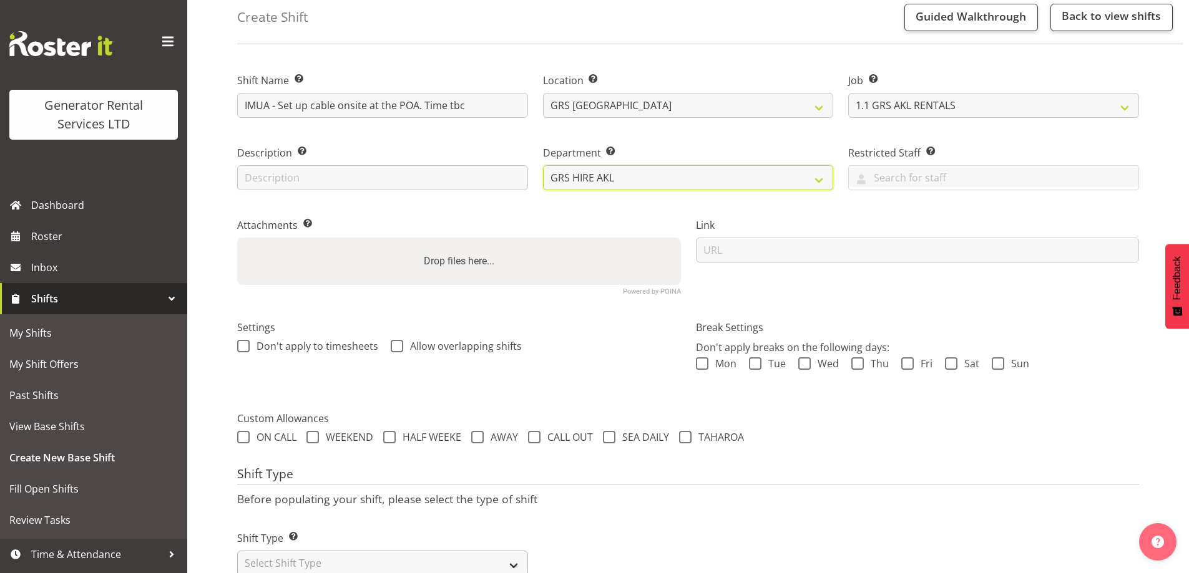
scroll to position [105, 0]
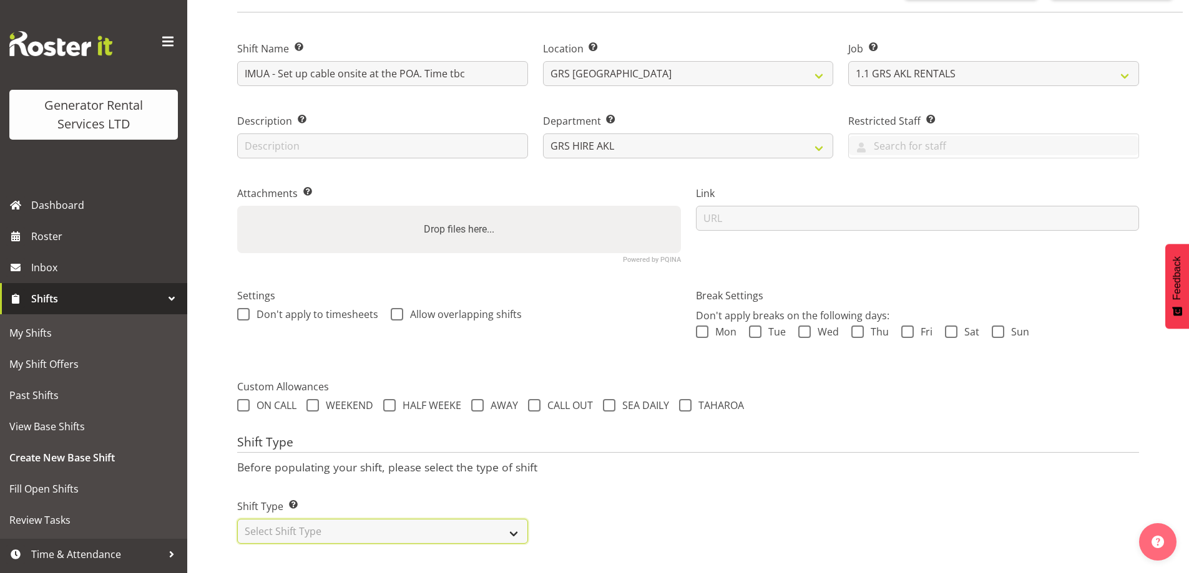
click at [359, 519] on select "Select Shift Type One Off Shift Recurring Shift Rotating Shift" at bounding box center [382, 531] width 291 height 25
click at [288, 532] on select "Select Shift Type One Off Shift Recurring Shift Rotating Shift" at bounding box center [382, 531] width 291 height 25
select select "one_off"
click at [237, 519] on select "Select Shift Type One Off Shift Recurring Shift Rotating Shift" at bounding box center [382, 531] width 291 height 25
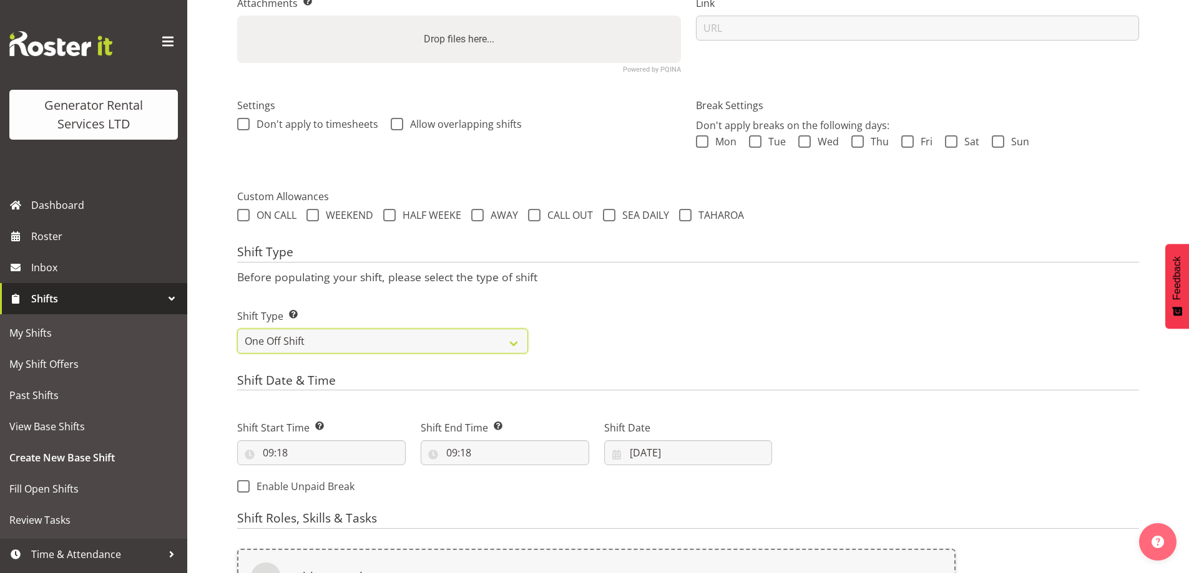
scroll to position [480, 0]
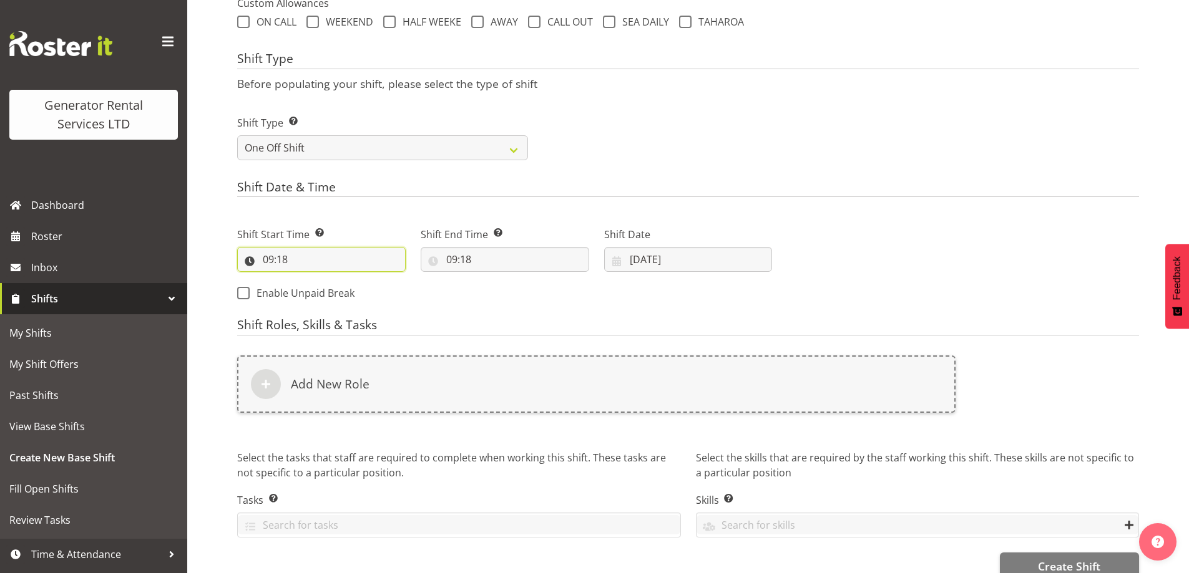
click at [336, 258] on input "09:18" at bounding box center [321, 259] width 168 height 25
drag, startPoint x: 351, startPoint y: 291, endPoint x: 353, endPoint y: 285, distance: 6.5
click at [352, 291] on select "00 01 02 03 04 05 06 07 08 09 10 11 12 13 14 15 16 17 18 19 20 21 22 23 24 25 2…" at bounding box center [355, 292] width 28 height 25
select select "0"
click at [341, 280] on select "00 01 02 03 04 05 06 07 08 09 10 11 12 13 14 15 16 17 18 19 20 21 22 23 24 25 2…" at bounding box center [355, 292] width 28 height 25
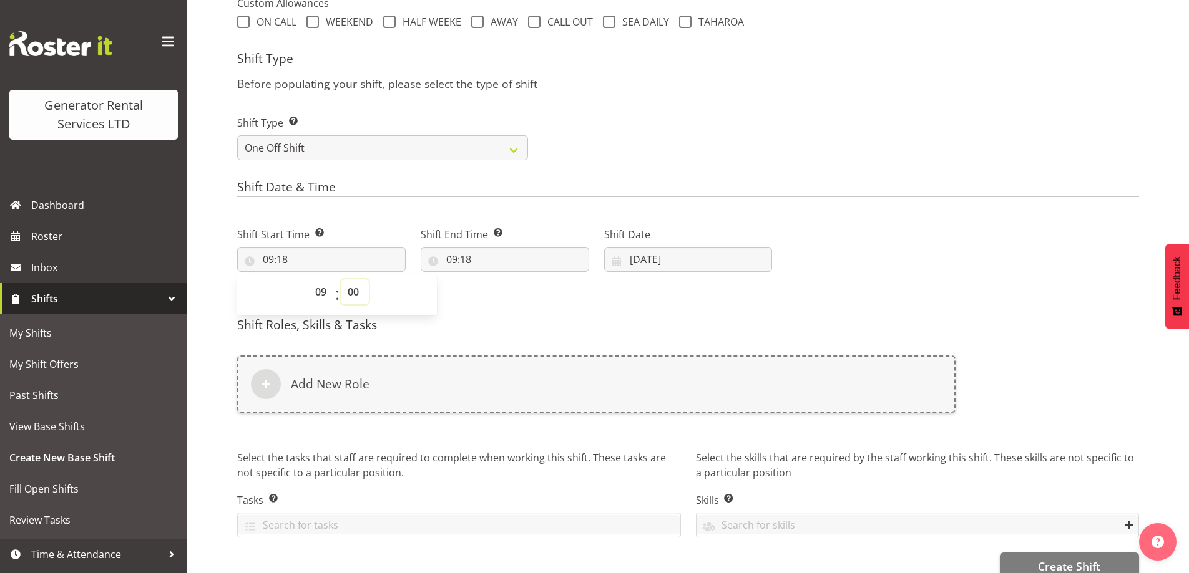
type input "09:00"
click at [536, 264] on input "09:18" at bounding box center [505, 259] width 168 height 25
click at [502, 290] on select "00 01 02 03 04 05 06 07 08 09 10 11 12 13 14 15 16 17 18 19 20 21 22 23" at bounding box center [506, 292] width 28 height 25
select select "12"
click at [492, 280] on select "00 01 02 03 04 05 06 07 08 09 10 11 12 13 14 15 16 17 18 19 20 21 22 23" at bounding box center [506, 292] width 28 height 25
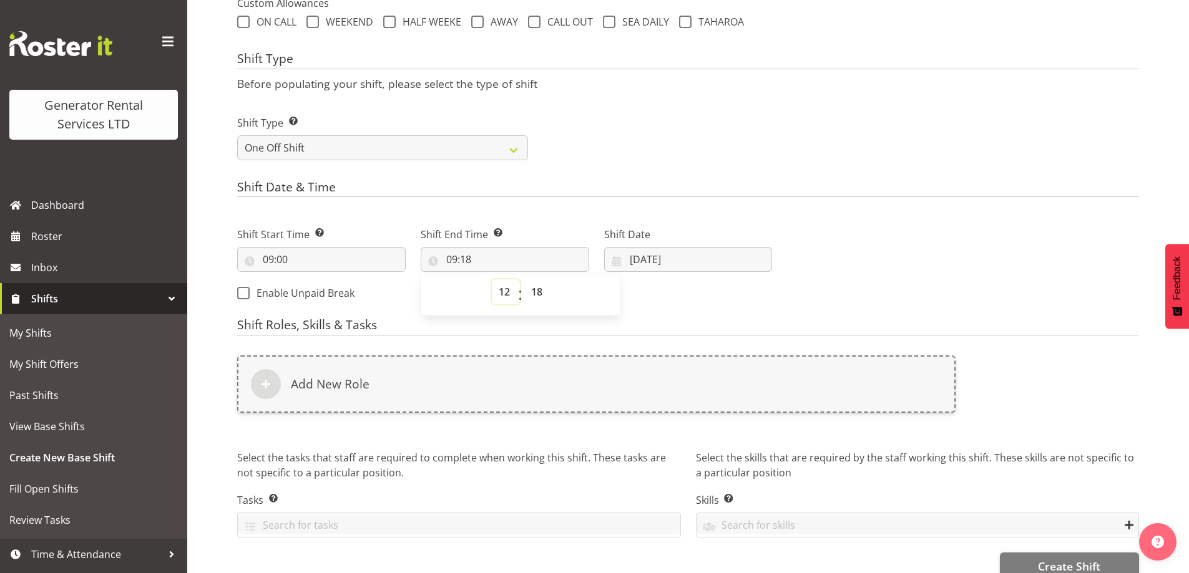
type input "12:18"
click at [540, 287] on select "00 01 02 03 04 05 06 07 08 09 10 11 12 13 14 15 16 17 18 19 20 21 22 23 24 25 2…" at bounding box center [538, 292] width 28 height 25
select select "0"
click at [524, 280] on select "00 01 02 03 04 05 06 07 08 09 10 11 12 13 14 15 16 17 18 19 20 21 22 23 24 25 2…" at bounding box center [538, 292] width 28 height 25
type input "12:00"
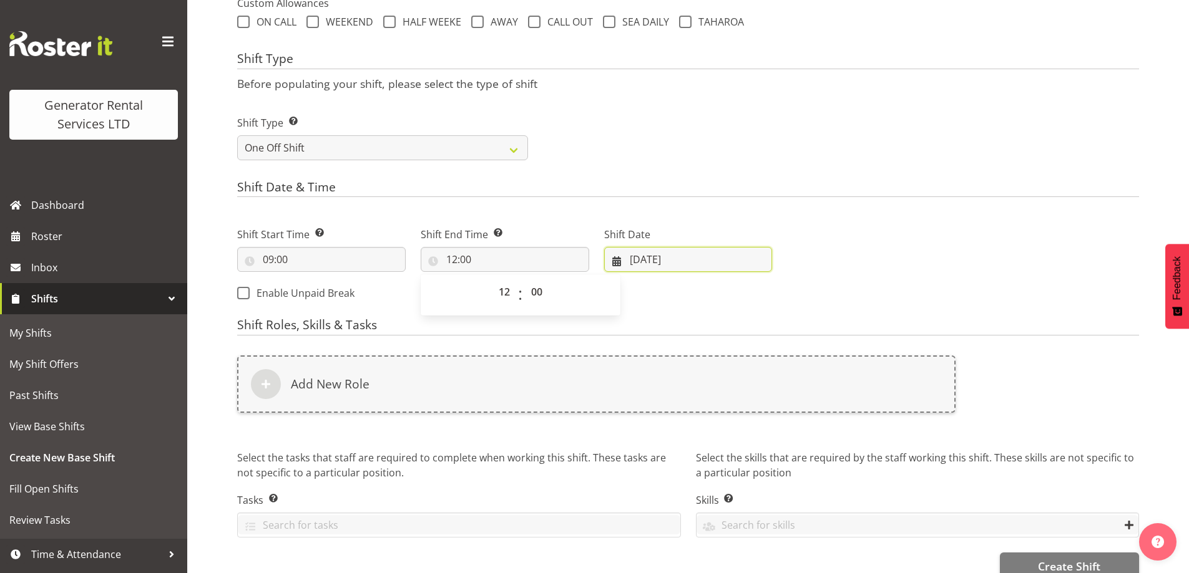
click at [737, 256] on input "29/08/2025" at bounding box center [688, 259] width 168 height 25
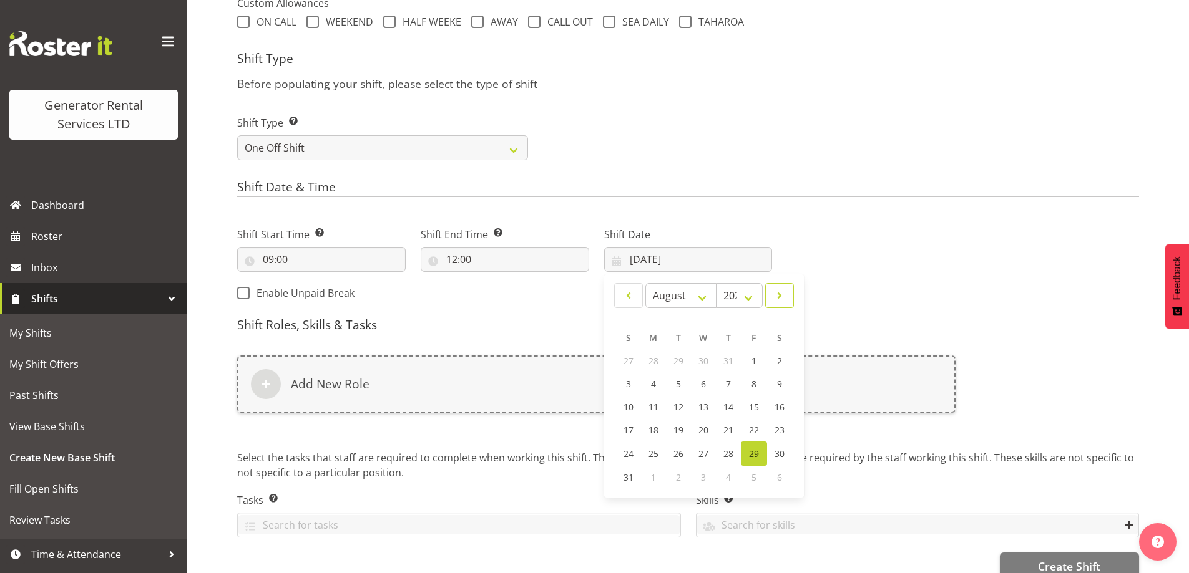
click at [781, 294] on span at bounding box center [779, 295] width 12 height 15
select select "8"
click at [675, 359] on link "2" at bounding box center [678, 360] width 25 height 23
type input "02/09/2025"
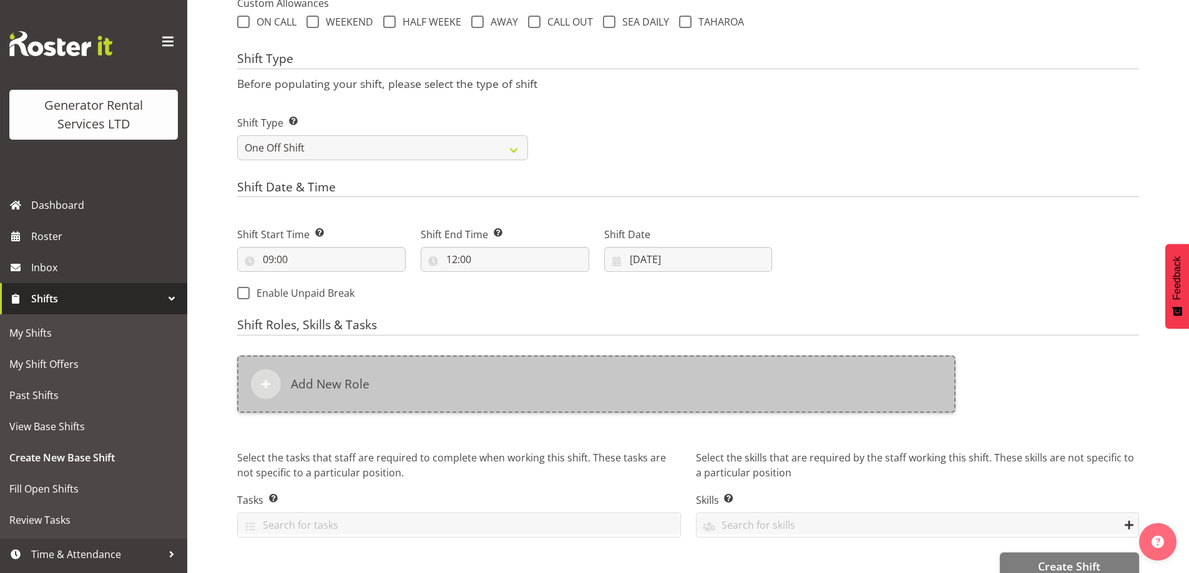
click at [558, 377] on div "Add New Role" at bounding box center [596, 384] width 718 height 57
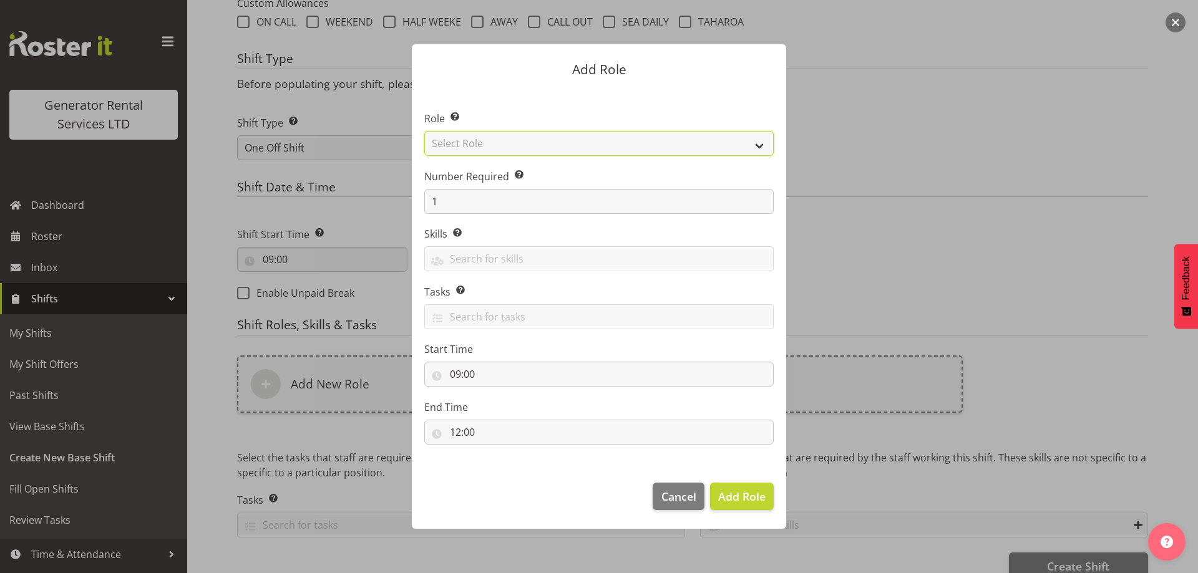
click at [498, 149] on select "Select Role Account Manager Electrician Engineering GM HSEQ manager MECH Mechan…" at bounding box center [598, 143] width 349 height 25
select select "20"
click at [424, 131] on select "Select Role Account Manager Electrician Engineering GM HSEQ manager MECH Mechan…" at bounding box center [598, 143] width 349 height 25
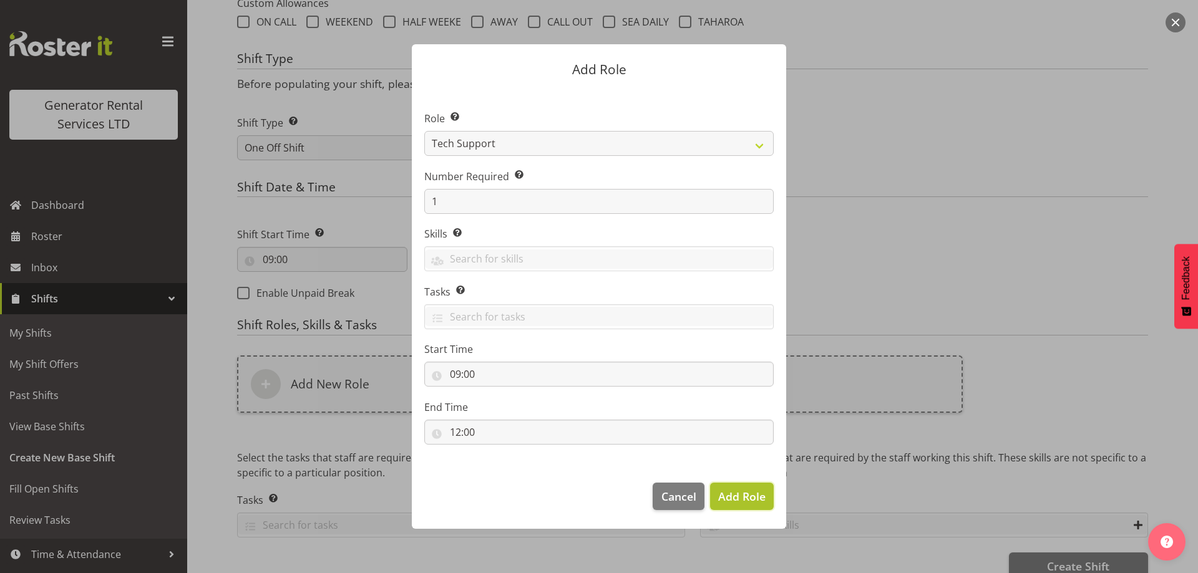
click at [756, 487] on button "Add Role" at bounding box center [742, 496] width 64 height 27
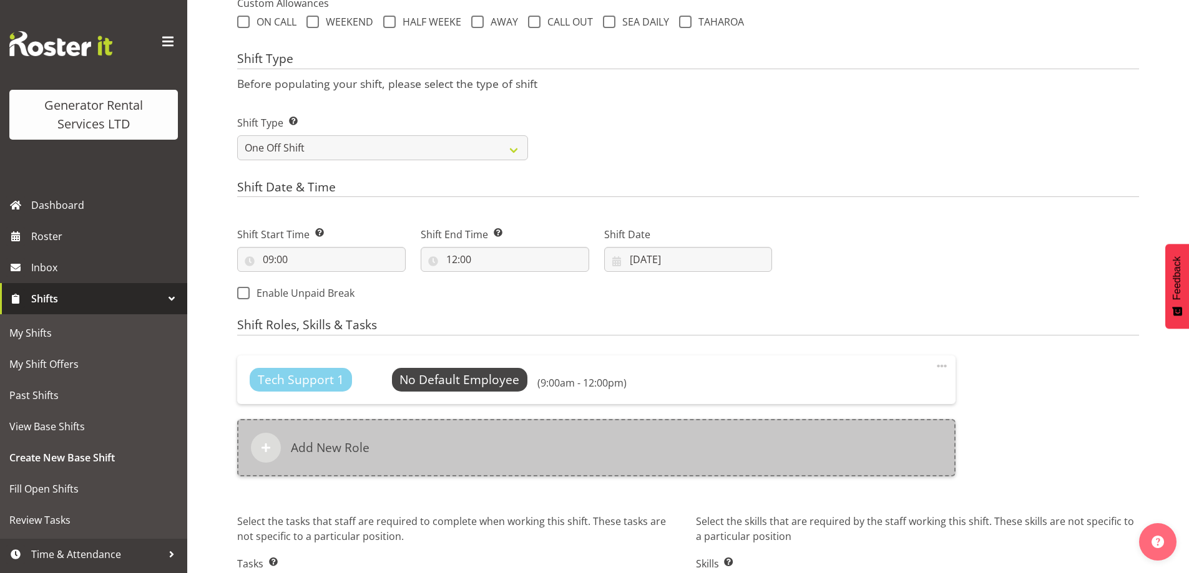
click at [525, 431] on div "Add New Role" at bounding box center [596, 447] width 718 height 57
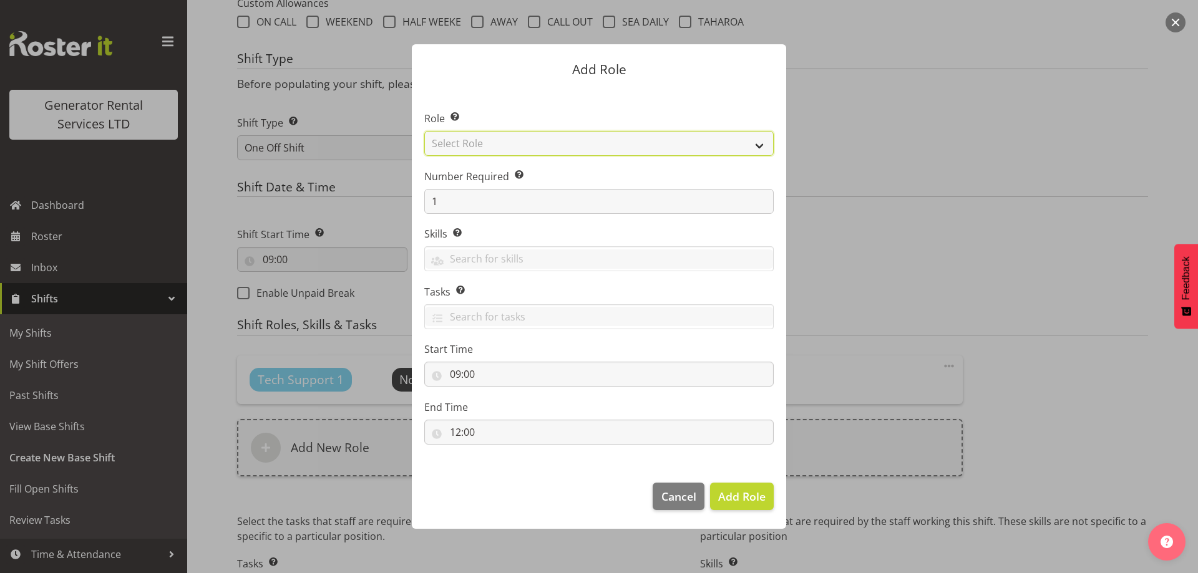
click at [467, 146] on select "Select Role Account Manager Electrician Engineering GM HSEQ manager MECH Mechan…" at bounding box center [598, 143] width 349 height 25
select select "21"
click at [424, 131] on select "Select Role Account Manager Electrician Engineering GM HSEQ manager MECH Mechan…" at bounding box center [598, 143] width 349 height 25
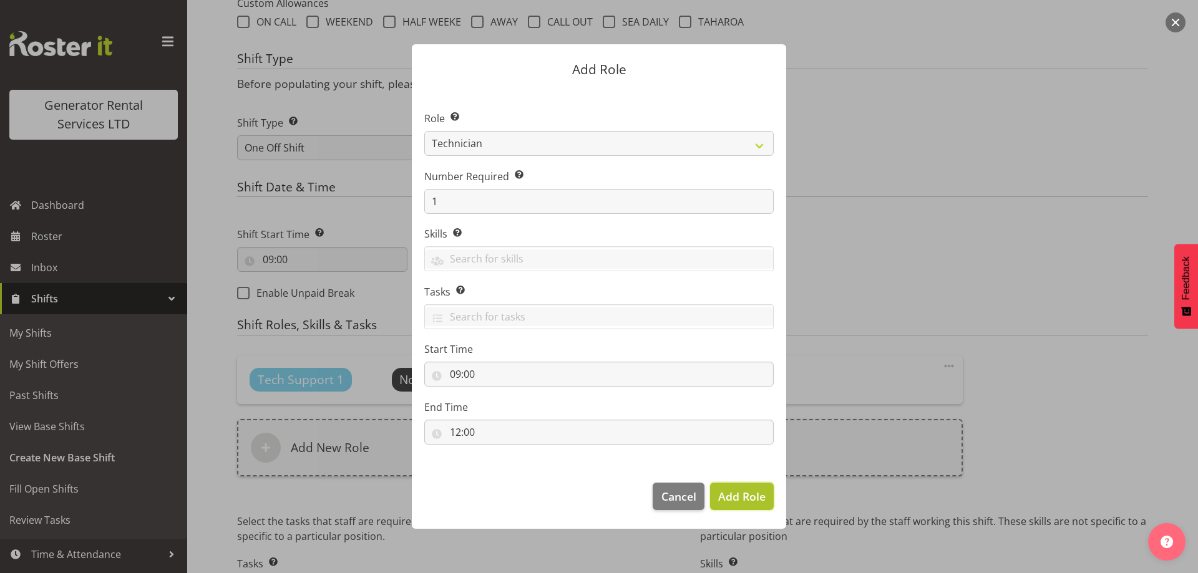
click at [773, 492] on button "Add Role" at bounding box center [742, 496] width 64 height 27
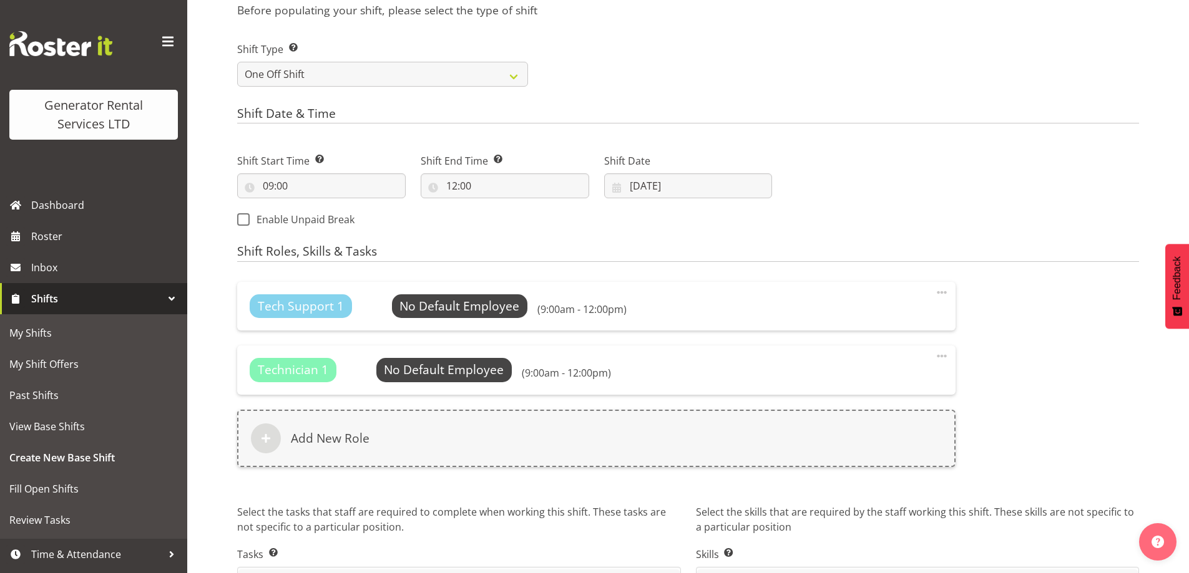
scroll to position [633, 0]
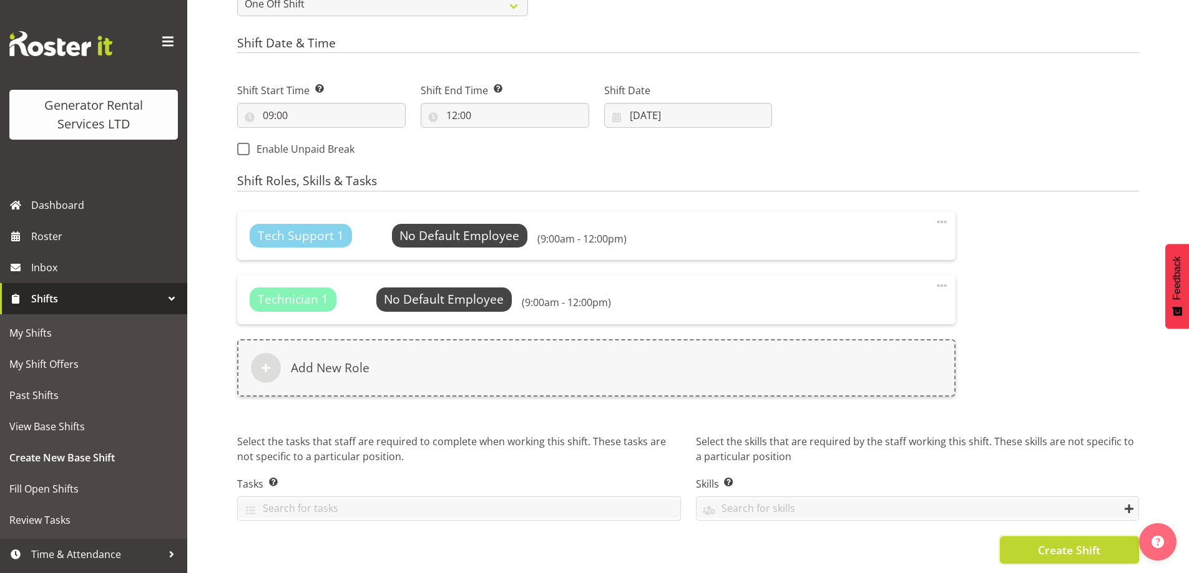
click at [1050, 542] on span "Create Shift" at bounding box center [1069, 550] width 62 height 16
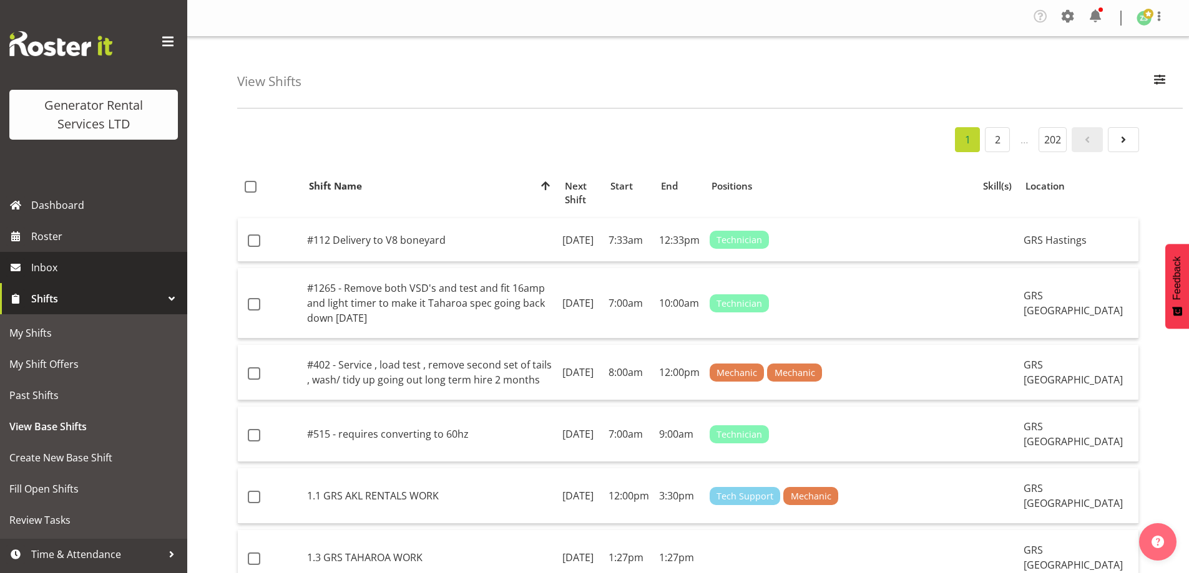
click at [90, 253] on link "Inbox" at bounding box center [93, 267] width 187 height 31
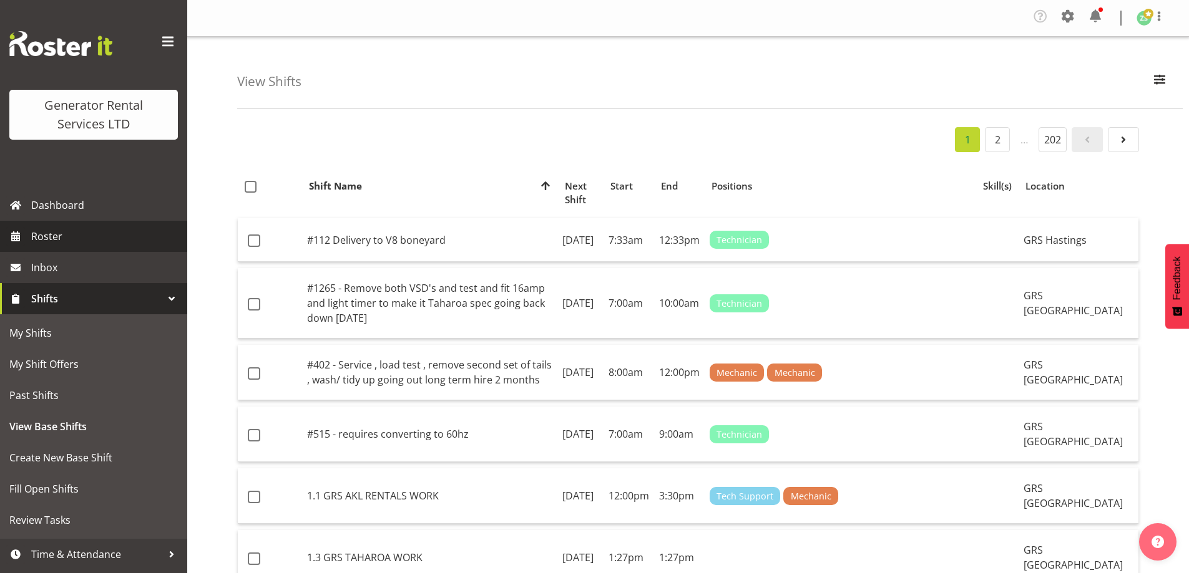
click at [97, 241] on span "Roster" at bounding box center [106, 236] width 150 height 19
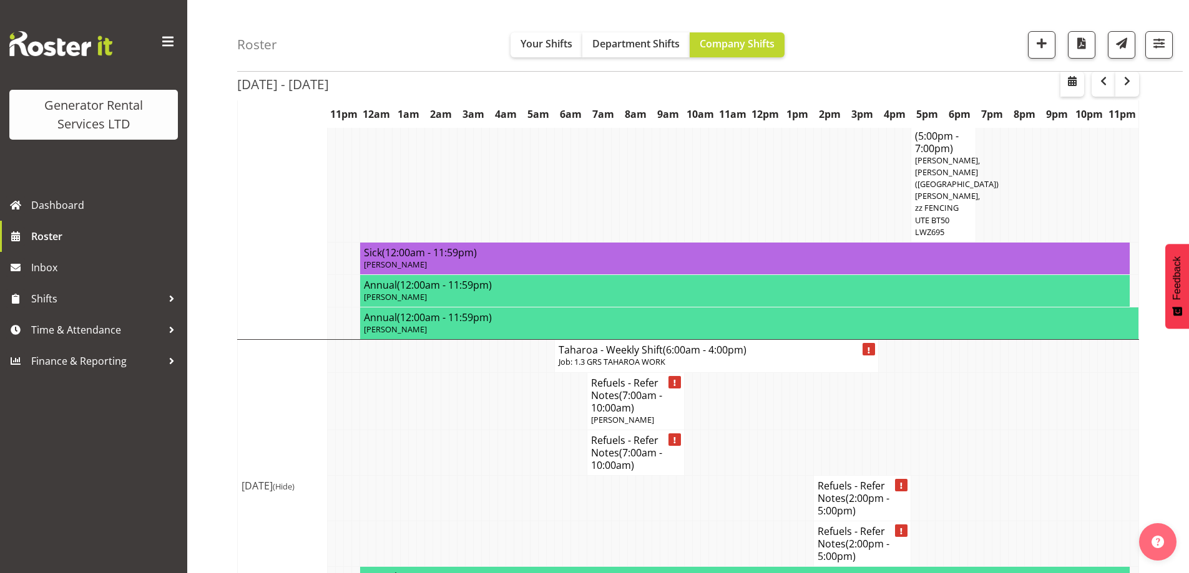
scroll to position [1574, 0]
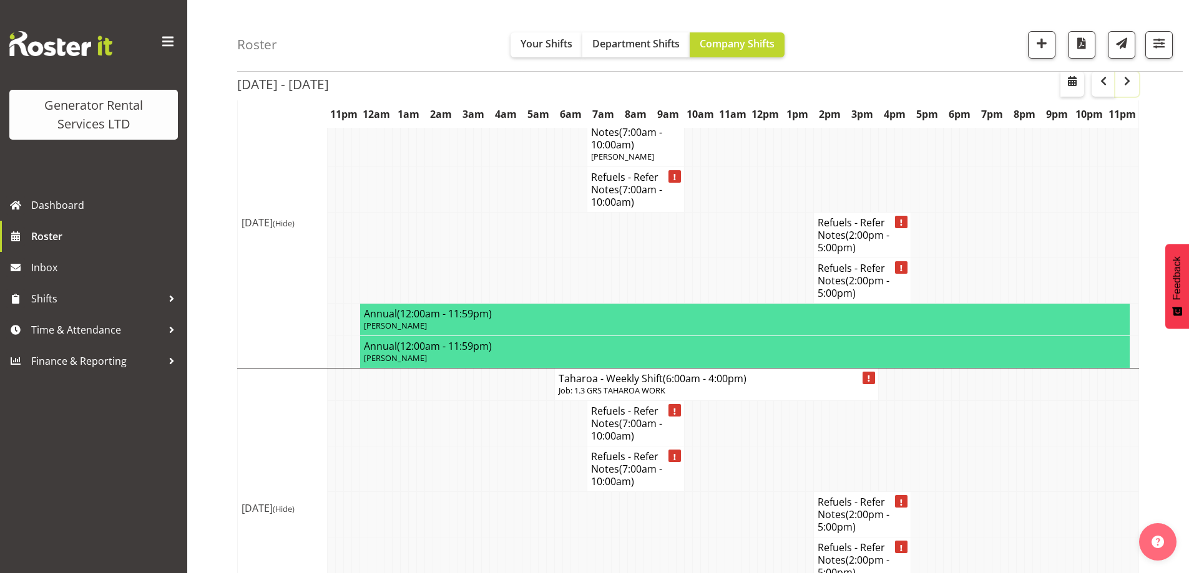
click at [1128, 80] on span "button" at bounding box center [1126, 81] width 15 height 15
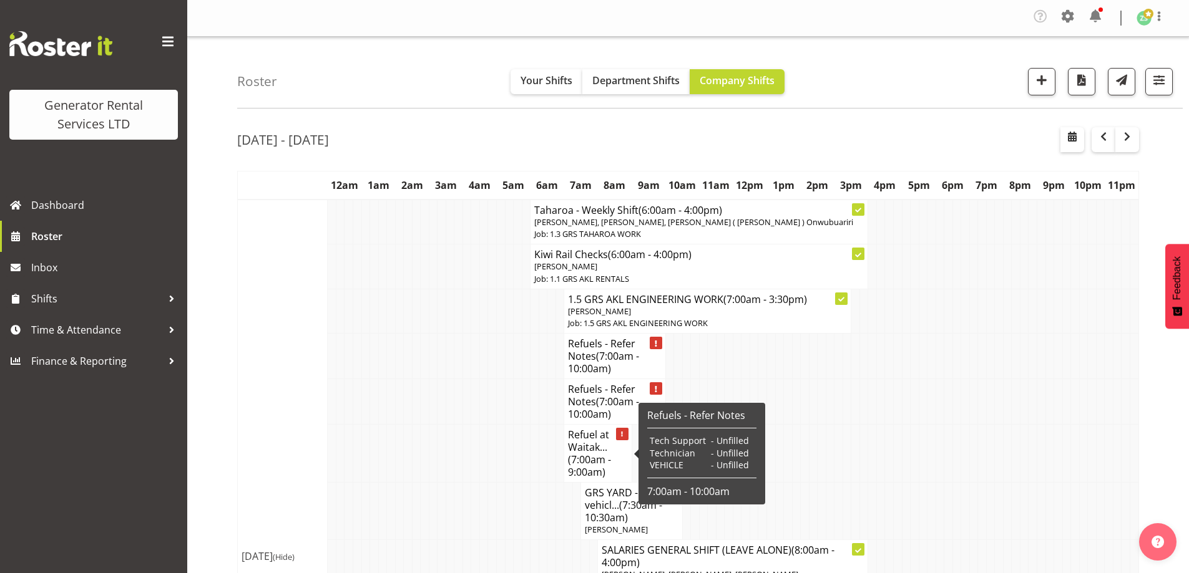
click at [601, 444] on h4 "Refuel at Waitak... (7:00am - 9:00am)" at bounding box center [597, 454] width 59 height 50
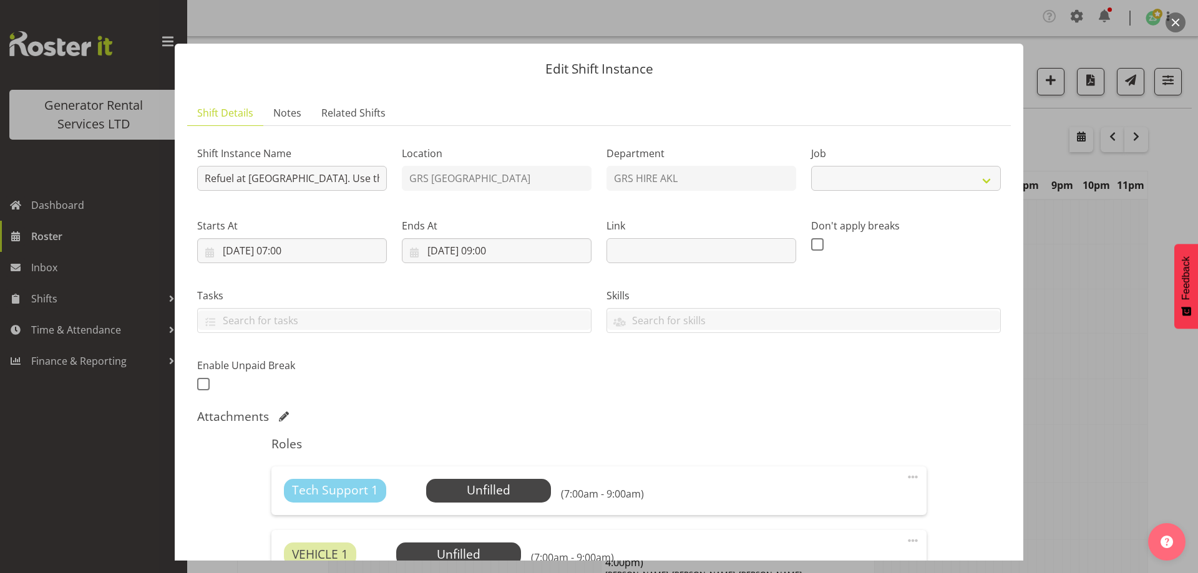
select select "9"
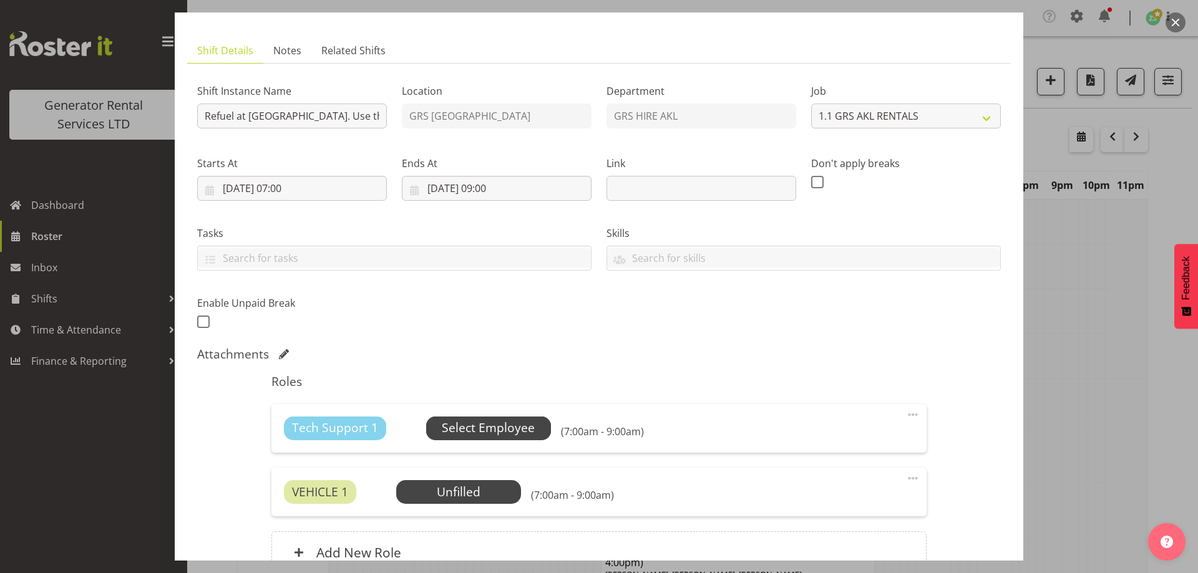
click at [467, 431] on span "Select Employee" at bounding box center [488, 428] width 93 height 18
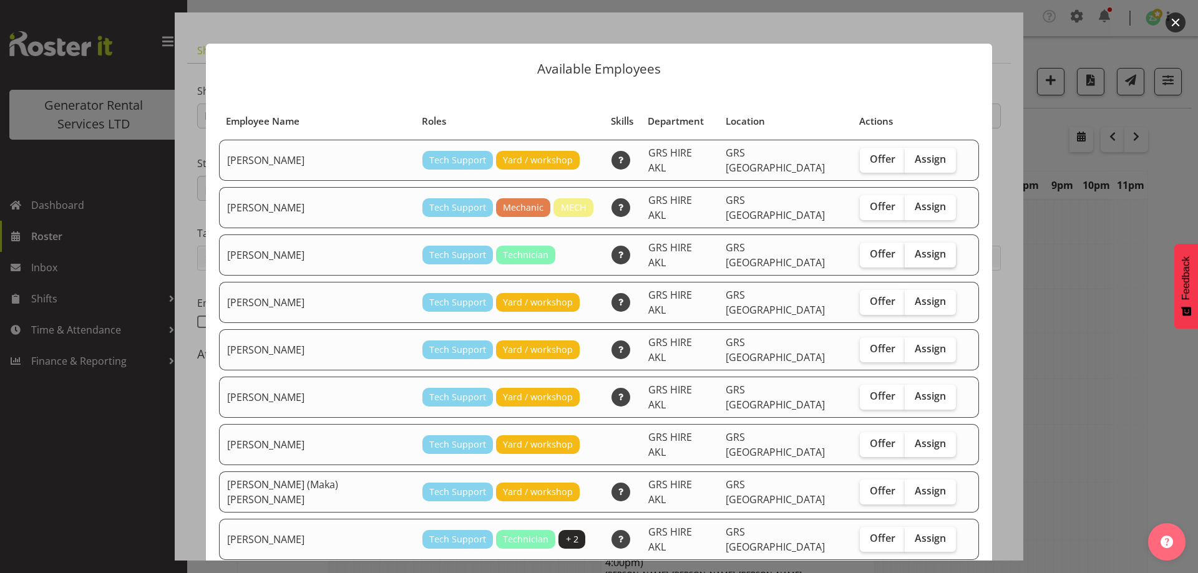
click at [915, 248] on span "Assign" at bounding box center [930, 254] width 31 height 12
click at [905, 250] on input "Assign" at bounding box center [909, 254] width 8 height 8
checkbox input "true"
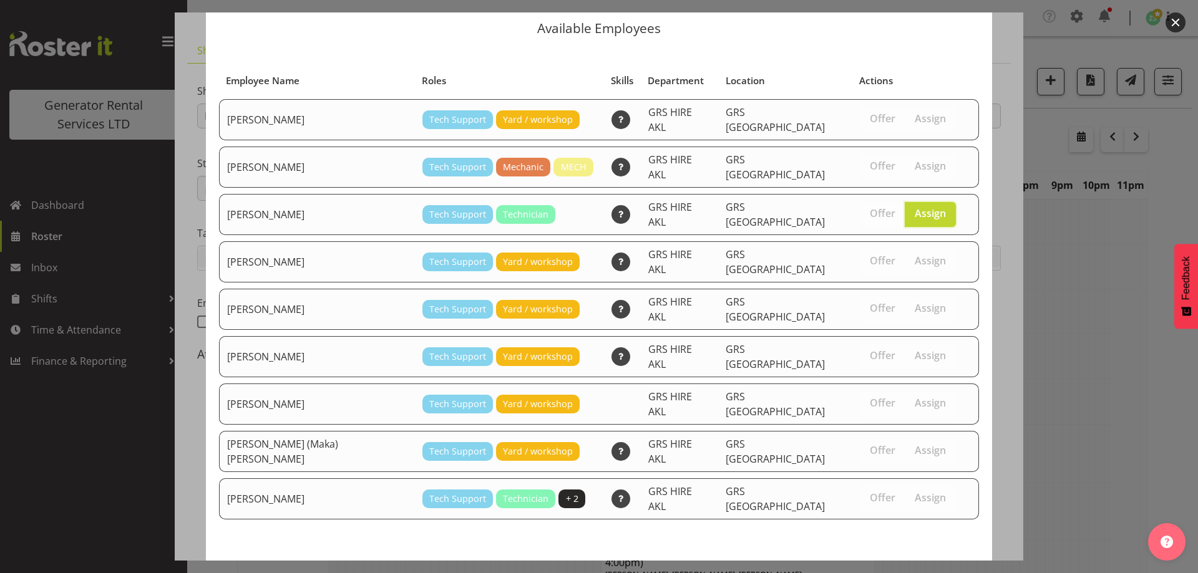
scroll to position [47, 0]
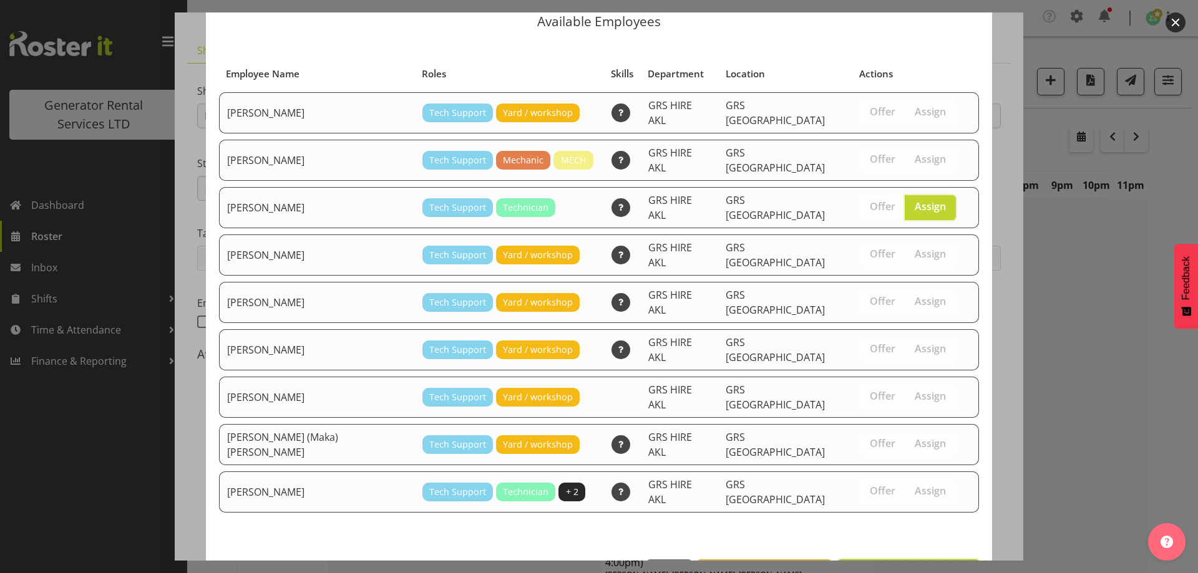
click at [933, 566] on span "Assign [PERSON_NAME]" at bounding box center [908, 573] width 126 height 15
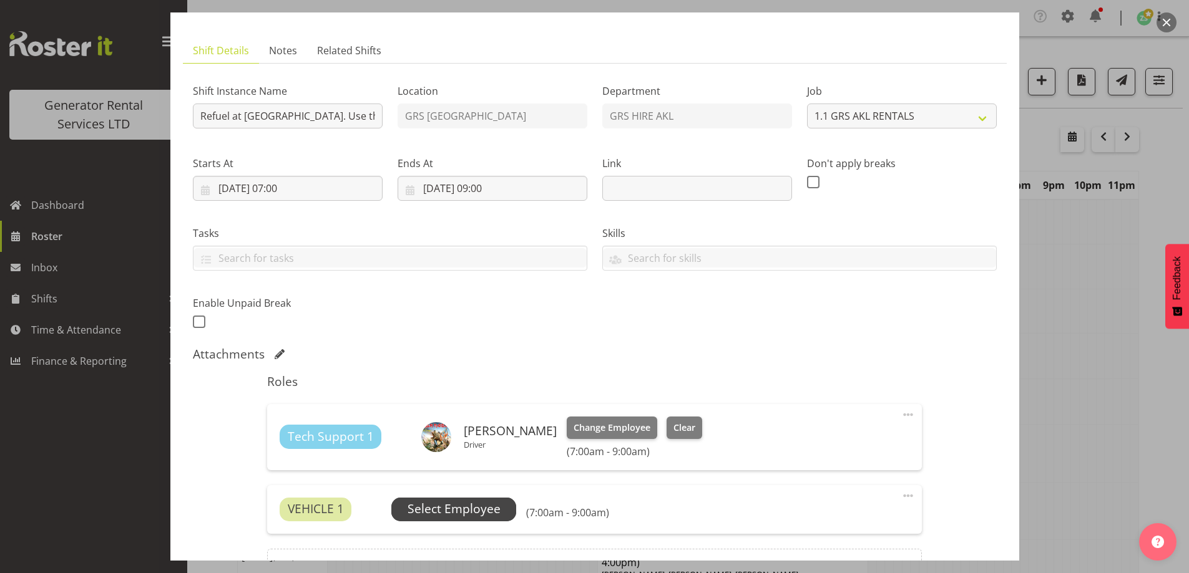
click at [432, 512] on span "Select Employee" at bounding box center [453, 509] width 93 height 18
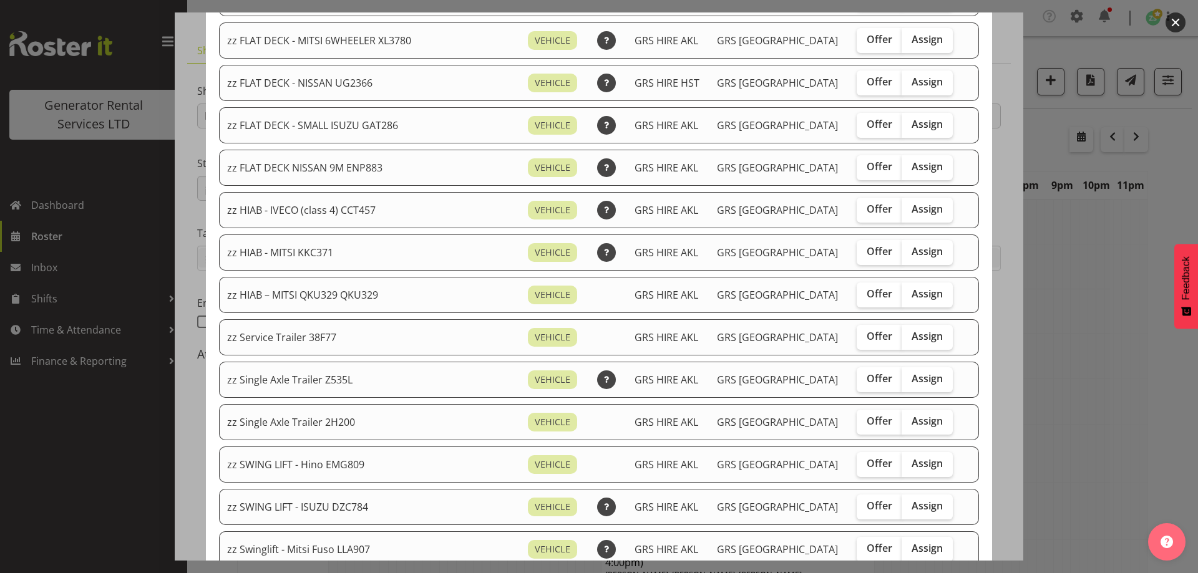
scroll to position [936, 0]
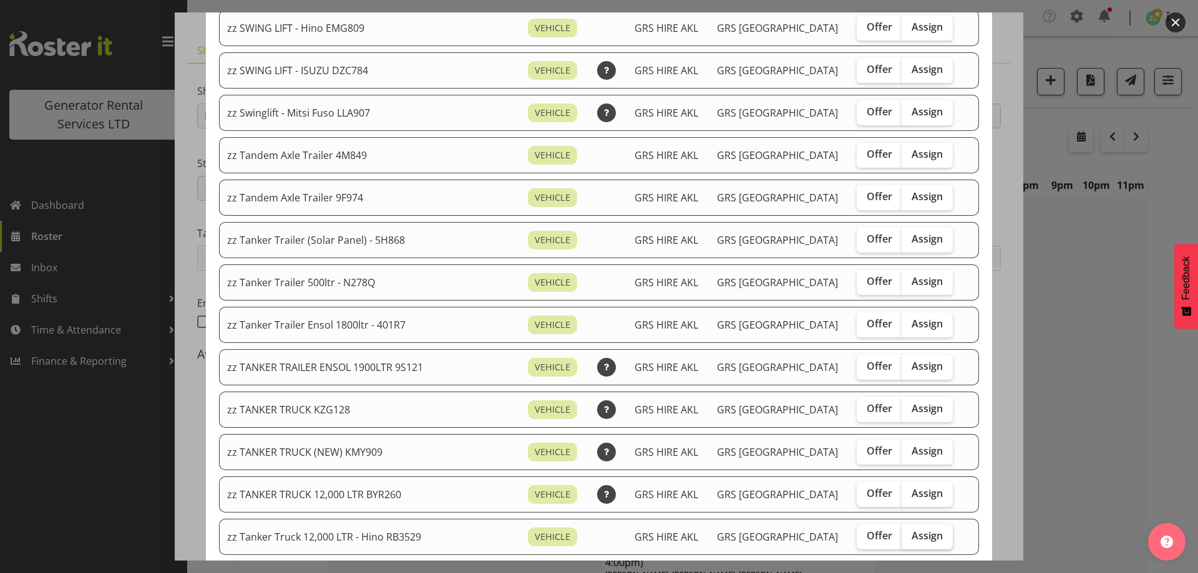
click at [912, 539] on span "Assign" at bounding box center [927, 536] width 31 height 12
click at [903, 539] on input "Assign" at bounding box center [906, 536] width 8 height 8
checkbox input "true"
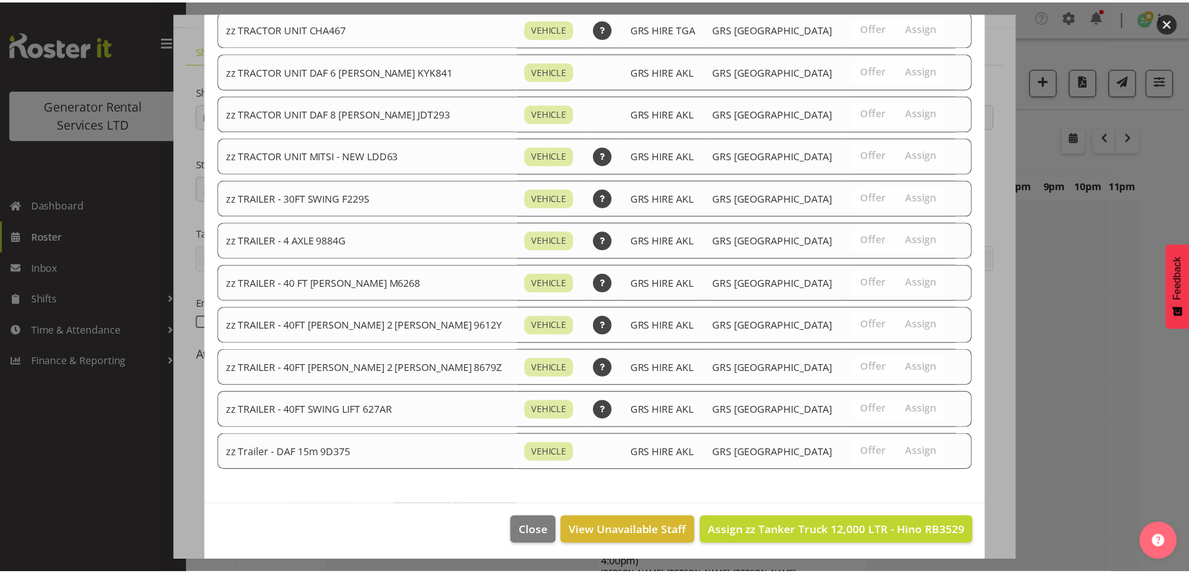
scroll to position [1575, 0]
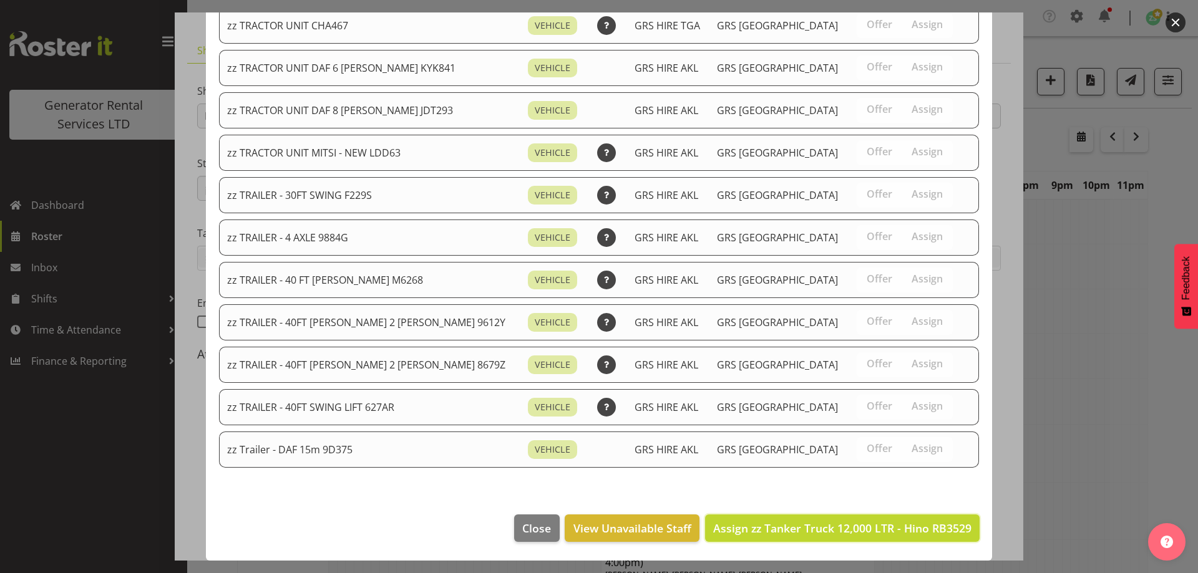
click at [903, 539] on button "Assign zz Tanker Truck 12,000 LTR - Hino RB3529" at bounding box center [842, 528] width 275 height 27
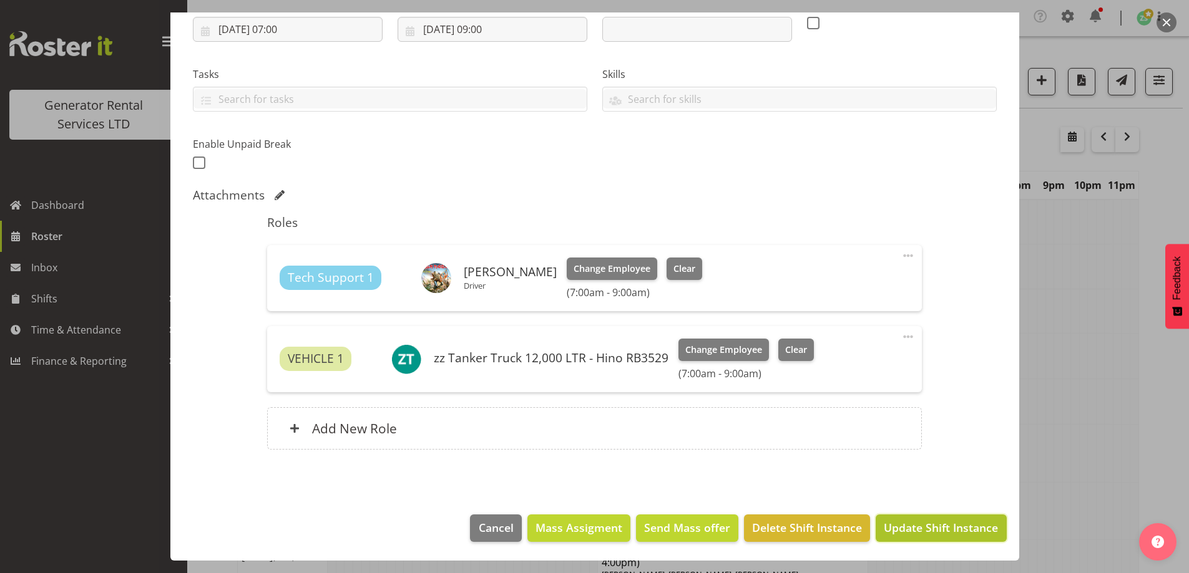
click at [903, 539] on button "Update Shift Instance" at bounding box center [940, 528] width 130 height 27
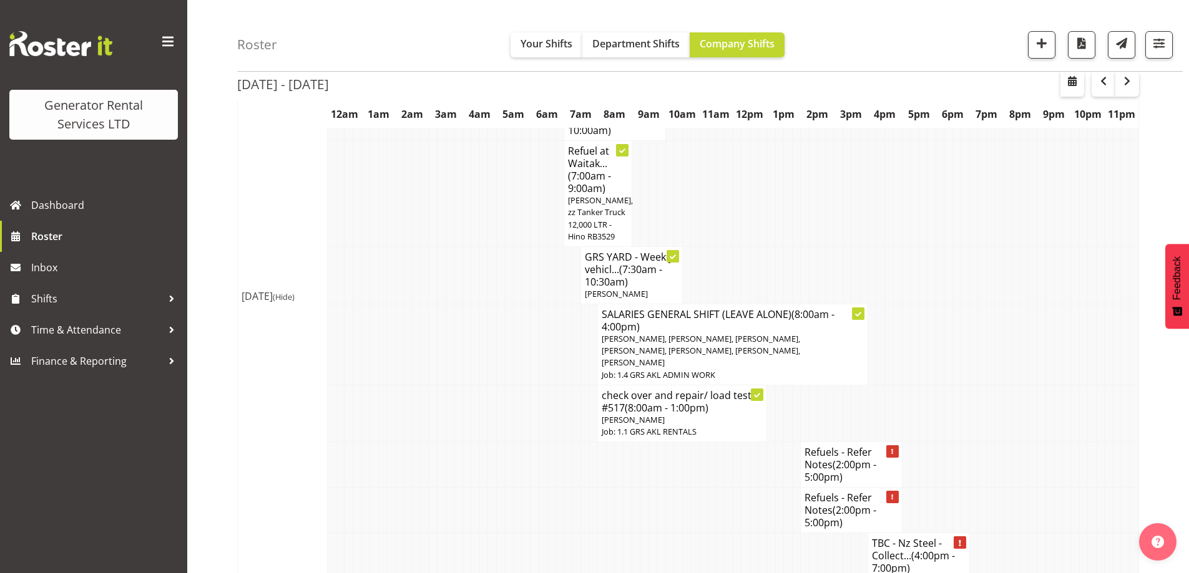
scroll to position [250, 0]
